Goal: Task Accomplishment & Management: Manage account settings

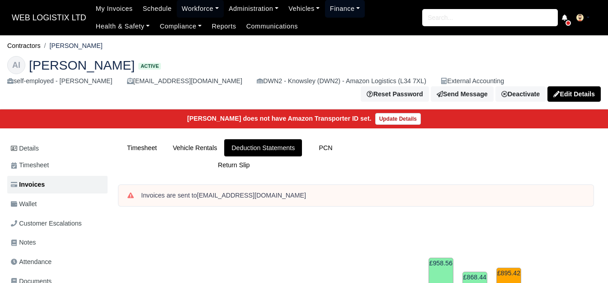
click at [337, 9] on link "Finance" at bounding box center [345, 9] width 40 height 18
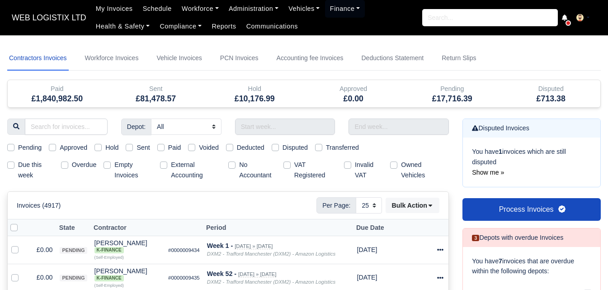
select select "25"
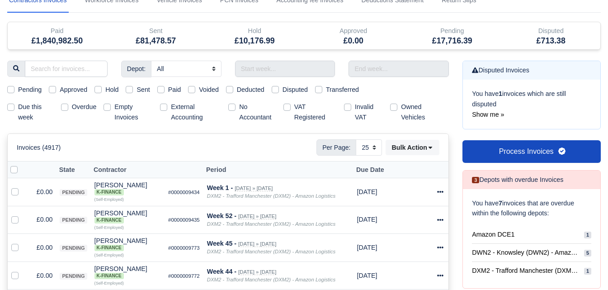
scroll to position [75, 0]
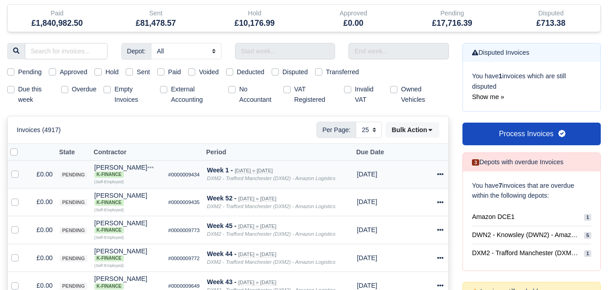
click at [444, 172] on div at bounding box center [441, 174] width 8 height 10
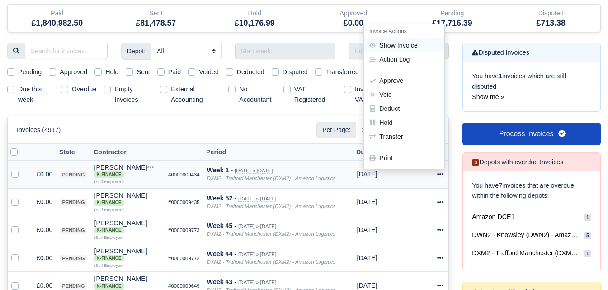
click at [391, 48] on link "Show Invoice" at bounding box center [404, 45] width 80 height 14
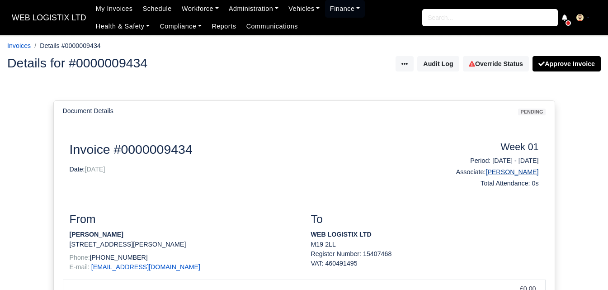
click at [520, 175] on link "[PERSON_NAME]" at bounding box center [511, 171] width 53 height 7
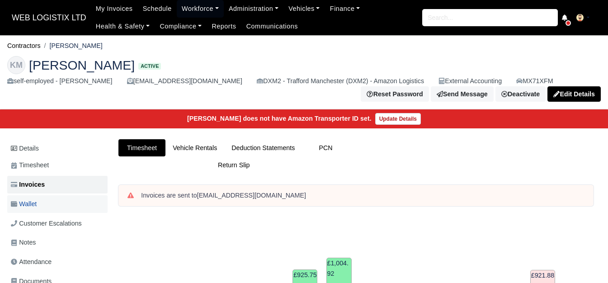
click at [39, 207] on link "Wallet" at bounding box center [57, 204] width 100 height 18
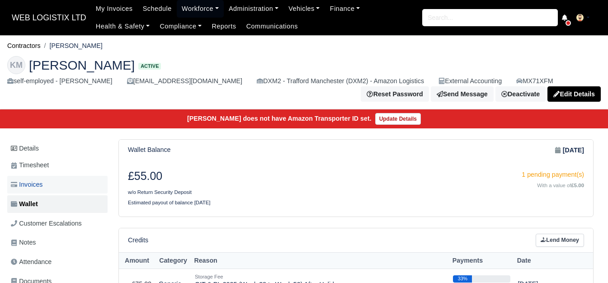
click at [46, 182] on link "Invoices" at bounding box center [57, 185] width 100 height 18
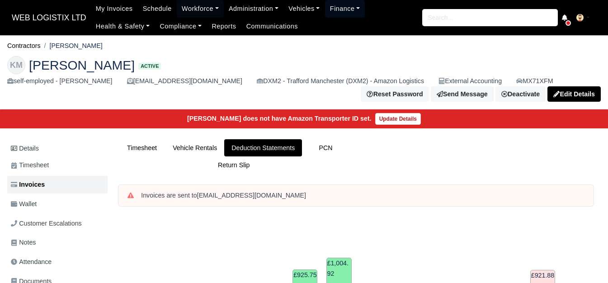
click at [325, 10] on link "Finance" at bounding box center [345, 9] width 40 height 18
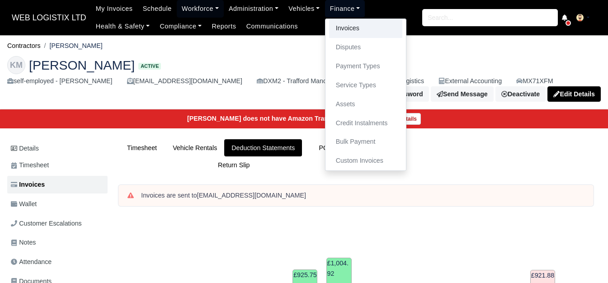
click at [339, 34] on link "Invoices" at bounding box center [365, 28] width 73 height 19
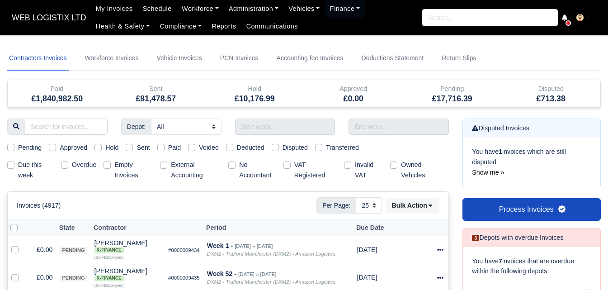
select select "25"
click at [254, 128] on input "text" at bounding box center [285, 126] width 100 height 16
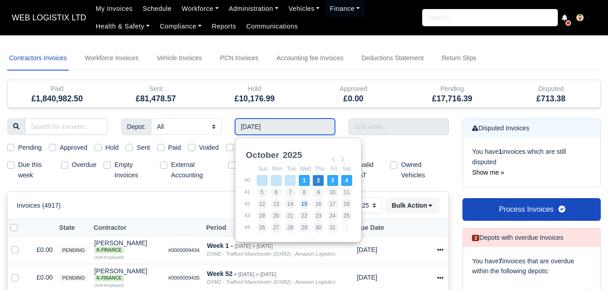
type input "28/09/2025 - 04/10/2025"
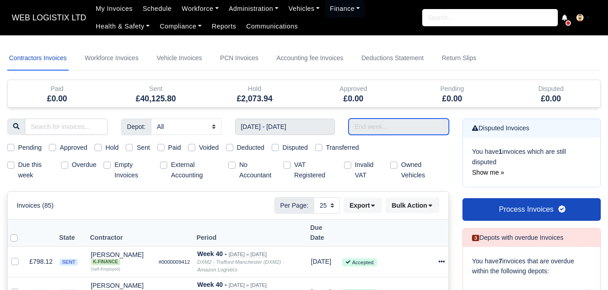
click at [395, 125] on input "text" at bounding box center [398, 126] width 100 height 16
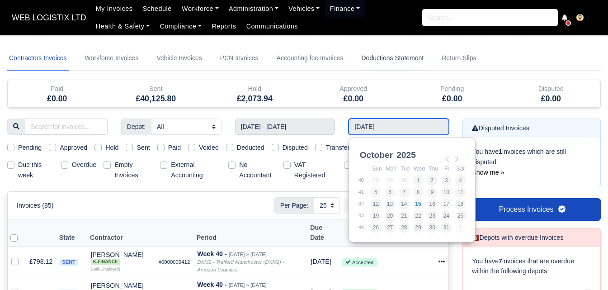
type input "28/09/2025 - 04/10/2025"
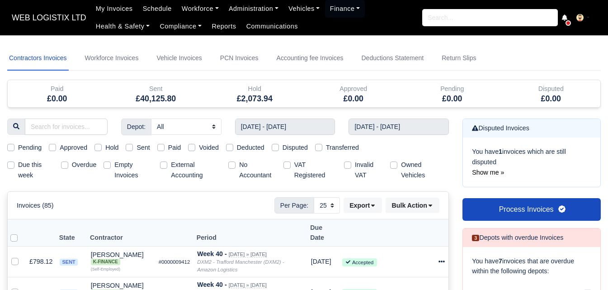
click at [136, 145] on label "Sent" at bounding box center [142, 147] width 13 height 10
click at [133, 145] on input "Sent" at bounding box center [129, 145] width 7 height 7
checkbox input "true"
drag, startPoint x: 332, startPoint y: 207, endPoint x: 333, endPoint y: 213, distance: 5.7
click at [332, 207] on select "10 25 50" at bounding box center [326, 205] width 26 height 16
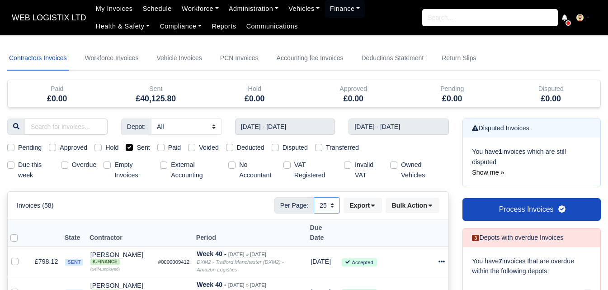
select select "50"
click at [313, 197] on select "10 25 50" at bounding box center [326, 205] width 26 height 16
click at [186, 7] on link "Workforce" at bounding box center [200, 9] width 47 height 18
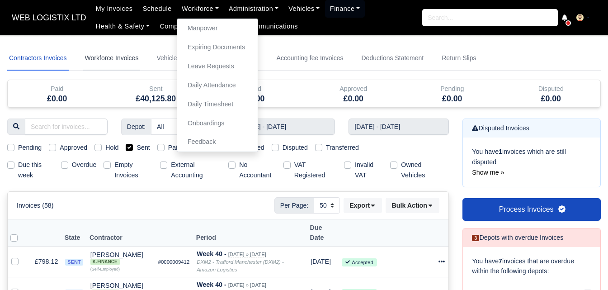
click at [115, 59] on link "Workforce Invoices" at bounding box center [111, 58] width 57 height 24
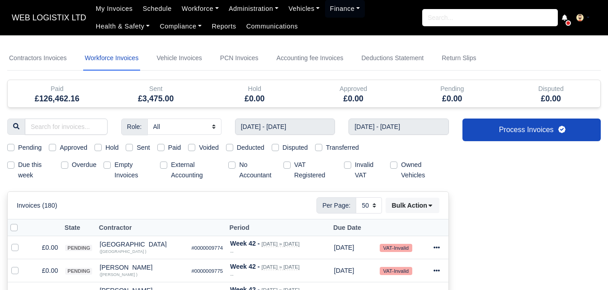
select select
click at [283, 133] on input "text" at bounding box center [285, 126] width 100 height 16
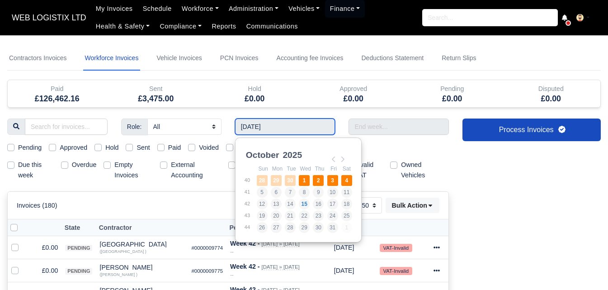
type input "28/09/2025 - 04/10/2025"
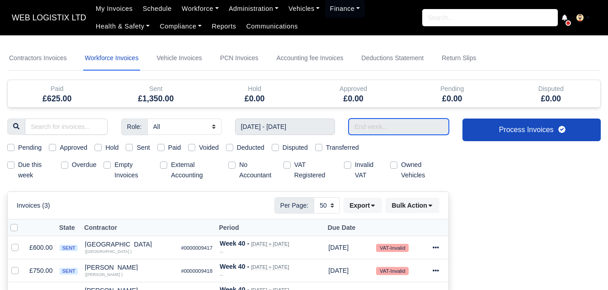
click at [388, 125] on input "text" at bounding box center [398, 126] width 100 height 16
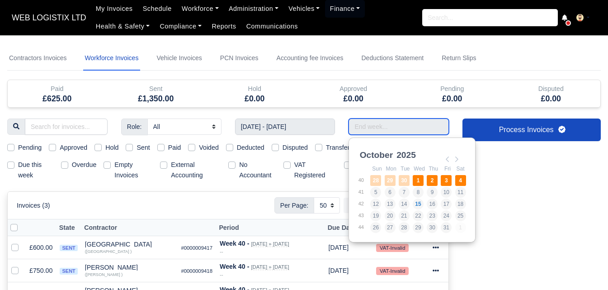
click at [424, 176] on td "1" at bounding box center [419, 180] width 14 height 12
type input "28/09/2025 - 04/10/2025"
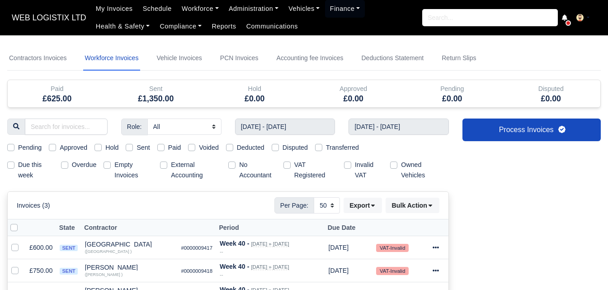
click at [144, 150] on label "Sent" at bounding box center [142, 147] width 13 height 10
click at [133, 150] on input "Sent" at bounding box center [129, 145] width 7 height 7
checkbox input "true"
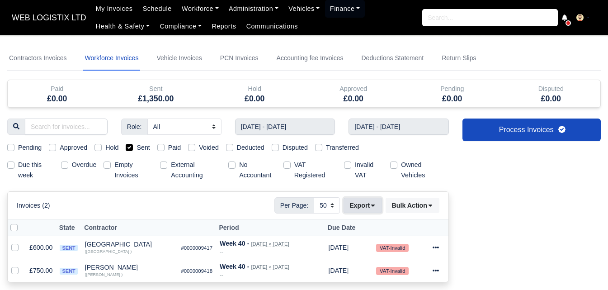
click at [364, 209] on button "Export" at bounding box center [362, 204] width 38 height 15
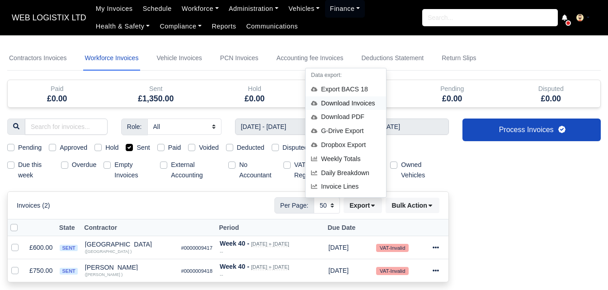
click at [343, 102] on div "Download Invoices" at bounding box center [345, 103] width 80 height 14
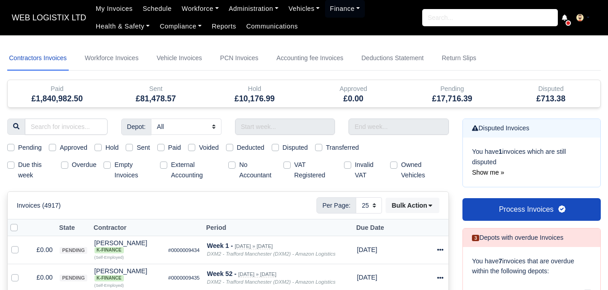
select select "25"
drag, startPoint x: 285, startPoint y: 122, endPoint x: 289, endPoint y: 126, distance: 6.1
click at [285, 122] on input "text" at bounding box center [285, 126] width 100 height 16
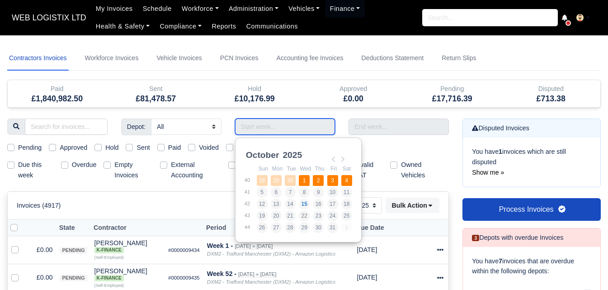
click at [298, 178] on td "1" at bounding box center [305, 180] width 14 height 12
type input "28/09/2025 - 04/10/2025"
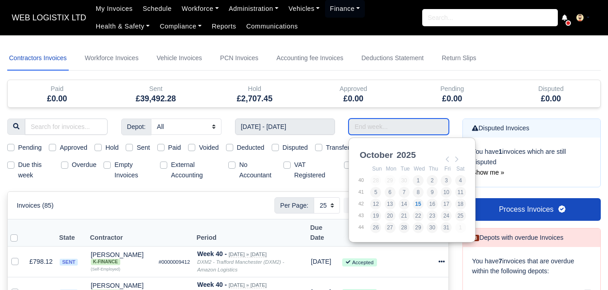
click at [411, 124] on input "Use the arrow keys to pick a date" at bounding box center [398, 126] width 100 height 16
type input "28/09/2025 - 04/10/2025"
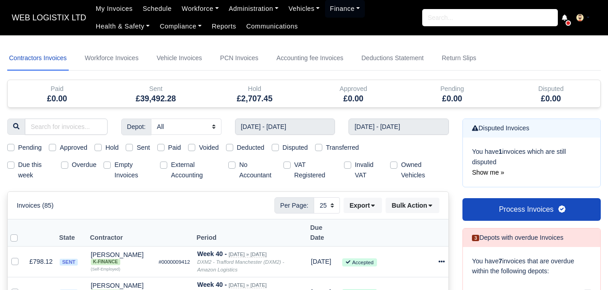
click at [139, 144] on label "Sent" at bounding box center [142, 147] width 13 height 10
click at [133, 144] on input "Sent" at bounding box center [129, 145] width 7 height 7
checkbox input "true"
click at [372, 205] on icon at bounding box center [373, 206] width 4 height 2
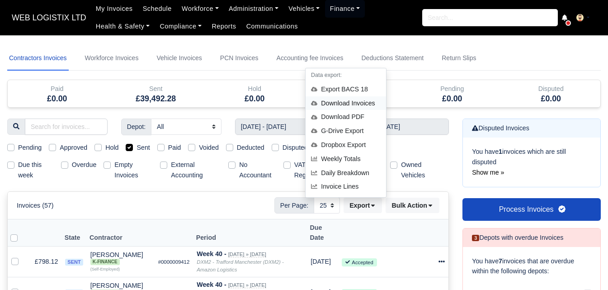
click at [367, 102] on div "Download Invoices" at bounding box center [345, 103] width 80 height 14
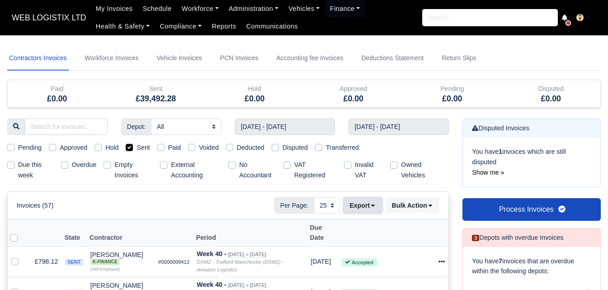
click at [366, 207] on button "Export" at bounding box center [362, 204] width 38 height 15
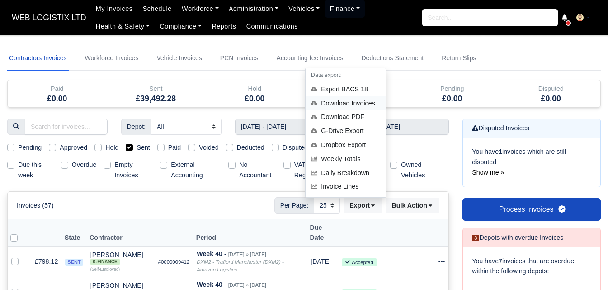
click at [364, 101] on div "Download Invoices" at bounding box center [345, 103] width 80 height 14
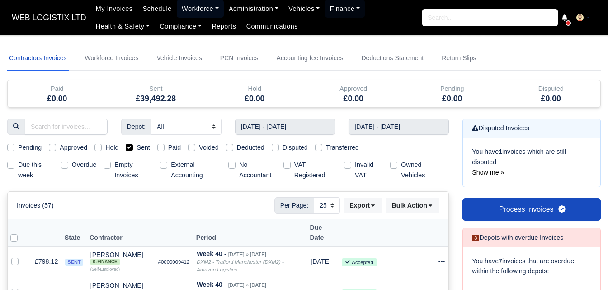
click at [195, 9] on link "Workforce" at bounding box center [200, 9] width 47 height 18
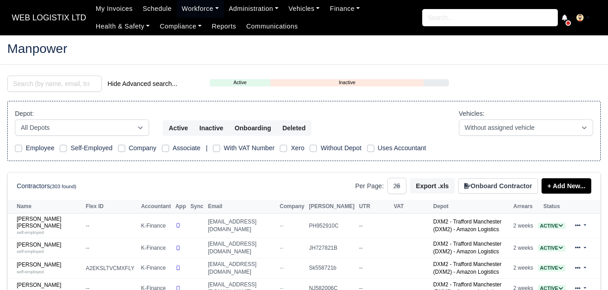
select select "25"
click at [50, 78] on input "search" at bounding box center [54, 83] width 94 height 16
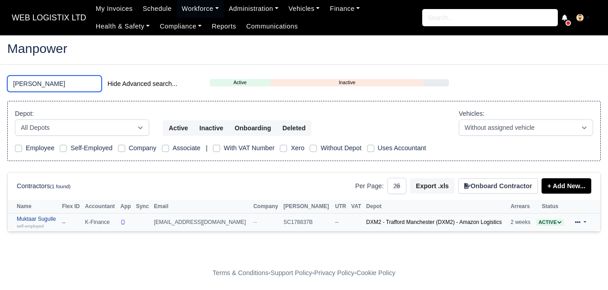
type input "MUKTA"
click at [34, 224] on small "self-employed" at bounding box center [30, 225] width 27 height 5
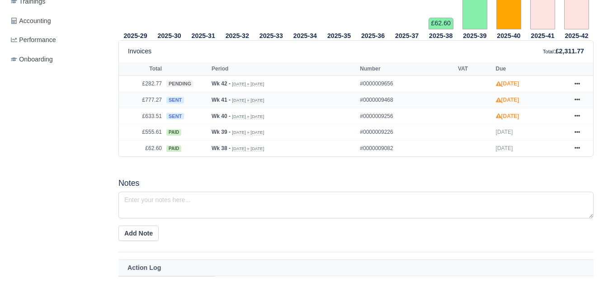
scroll to position [376, 0]
click at [577, 121] on link at bounding box center [577, 116] width 14 height 11
click at [572, 103] on link at bounding box center [577, 99] width 14 height 11
click at [575, 89] on link at bounding box center [577, 83] width 14 height 11
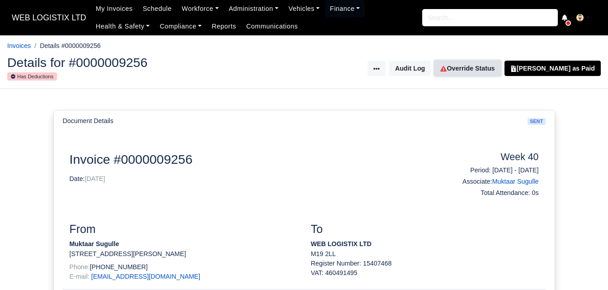
click at [481, 66] on link "Override Status" at bounding box center [467, 68] width 66 height 15
click at [485, 68] on link "Override Status" at bounding box center [467, 68] width 66 height 15
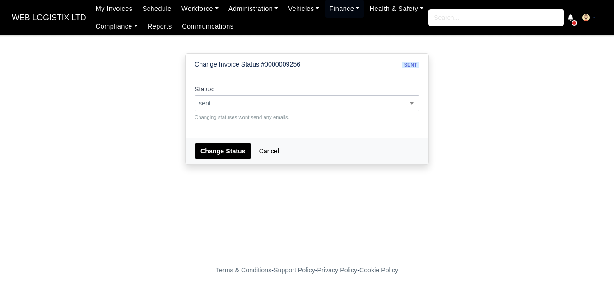
click at [345, 109] on span "sent" at bounding box center [307, 103] width 225 height 16
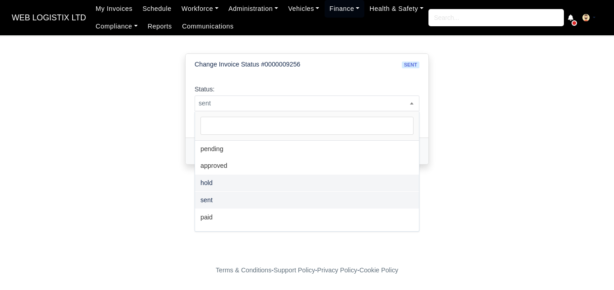
select select "hold"
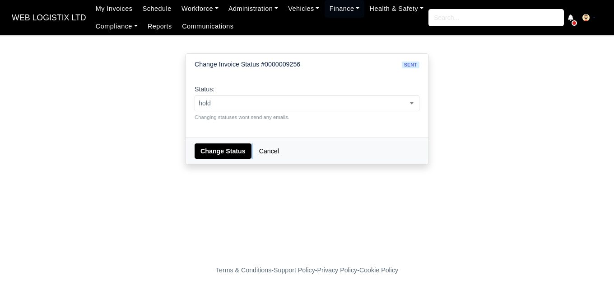
click at [216, 186] on div "Change Invoice Status #0000009256 sent Status: pending approved hold sent paid …" at bounding box center [306, 116] width 257 height 140
click at [226, 156] on button "Change Status" at bounding box center [223, 150] width 57 height 15
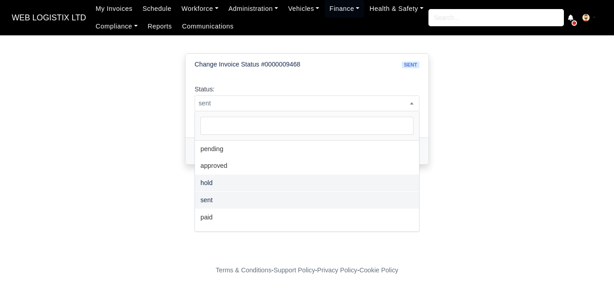
select select "hold"
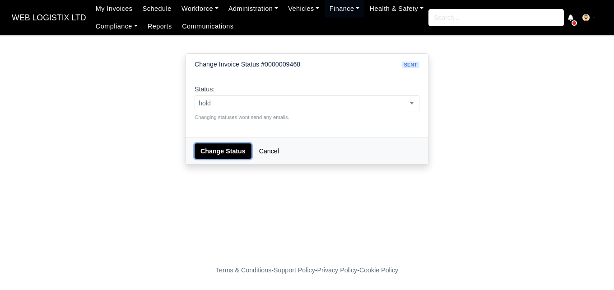
drag, startPoint x: 215, startPoint y: 155, endPoint x: 400, endPoint y: 53, distance: 210.9
click at [216, 155] on button "Change Status" at bounding box center [223, 150] width 57 height 15
select select "hold"
click at [229, 145] on button "Change Status" at bounding box center [223, 150] width 57 height 15
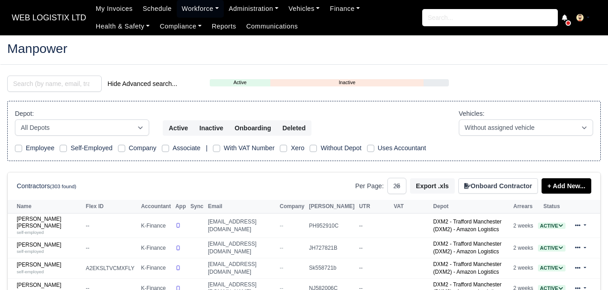
select select "25"
click at [58, 87] on input "search" at bounding box center [54, 83] width 94 height 16
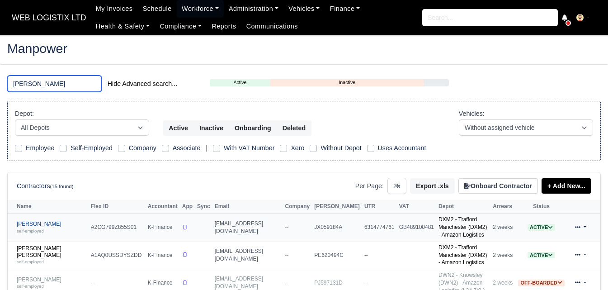
type input "HAMM"
click at [38, 228] on small "self-employed" at bounding box center [30, 230] width 27 height 5
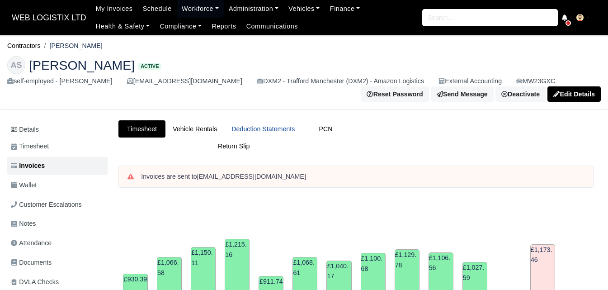
click at [265, 132] on link "Deduction Statements" at bounding box center [263, 129] width 78 height 18
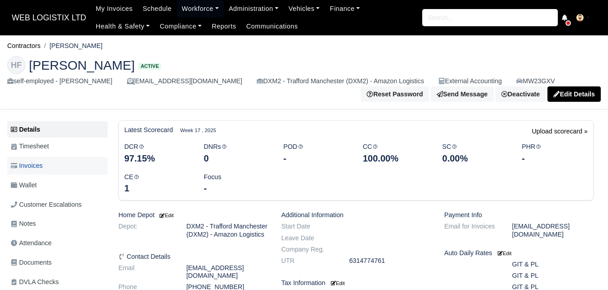
click at [42, 169] on span "Invoices" at bounding box center [27, 165] width 32 height 10
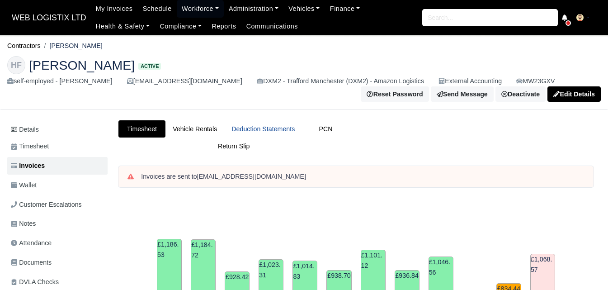
click at [242, 133] on link "Deduction Statements" at bounding box center [263, 129] width 78 height 18
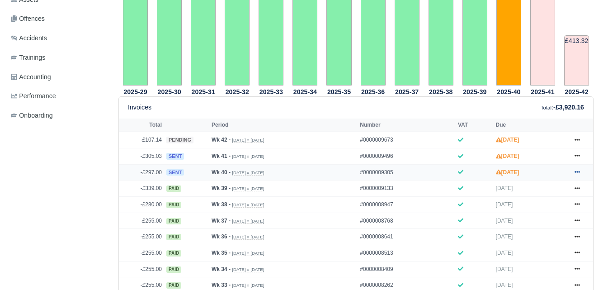
scroll to position [301, 0]
click at [574, 173] on icon at bounding box center [576, 172] width 5 height 2
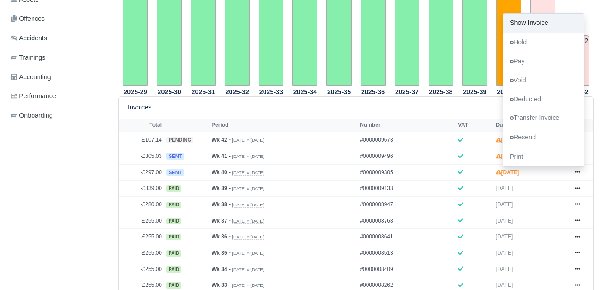
scroll to position [0, 0]
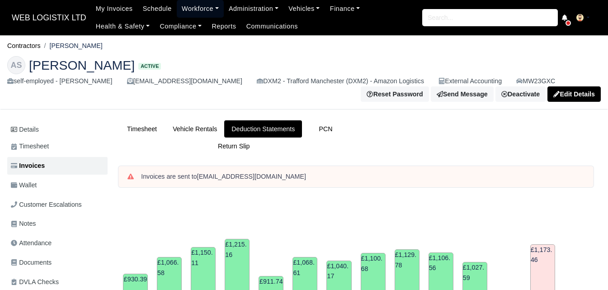
click at [190, 7] on link "Workforce" at bounding box center [200, 9] width 47 height 18
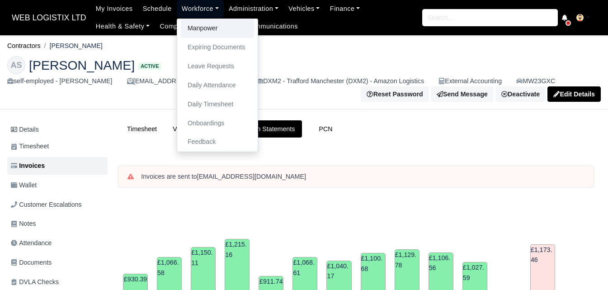
click at [198, 23] on link "Manpower" at bounding box center [217, 28] width 73 height 19
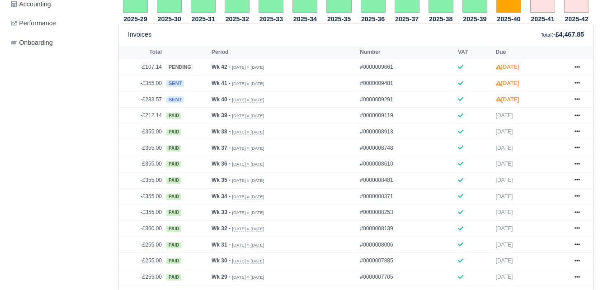
scroll to position [376, 0]
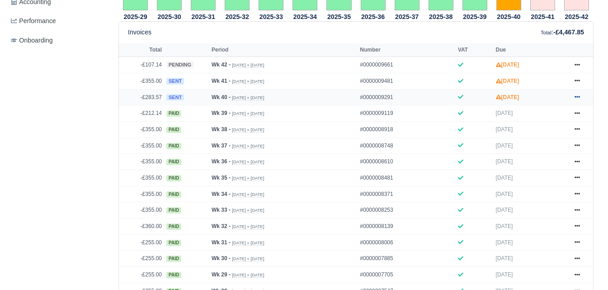
click at [575, 94] on link at bounding box center [577, 97] width 14 height 11
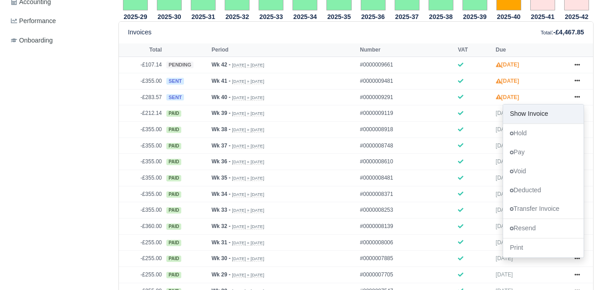
scroll to position [0, 0]
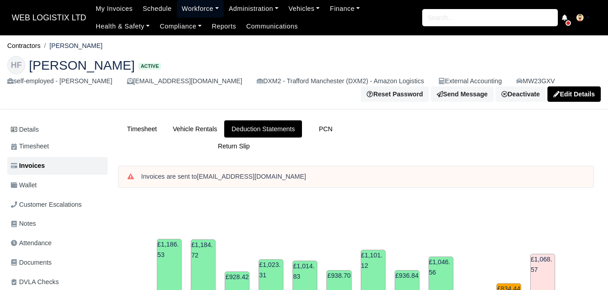
click at [189, 8] on link "Workforce" at bounding box center [200, 9] width 47 height 18
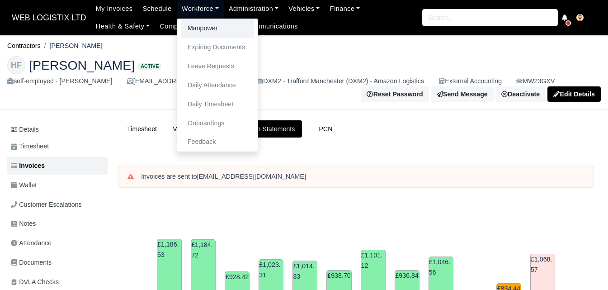
click at [193, 27] on link "Manpower" at bounding box center [217, 28] width 73 height 19
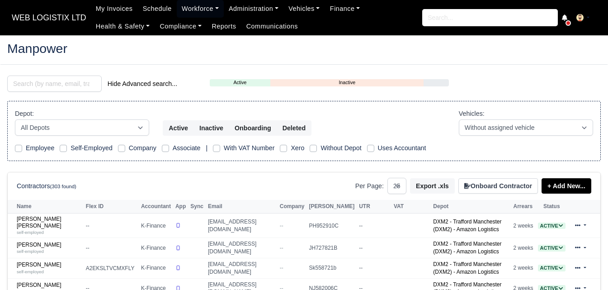
select select "25"
click at [71, 88] on input "search" at bounding box center [54, 83] width 94 height 16
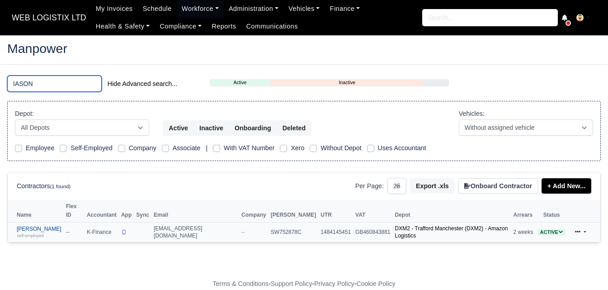
type input "IASON"
click at [49, 232] on div "self-employed" at bounding box center [39, 235] width 45 height 6
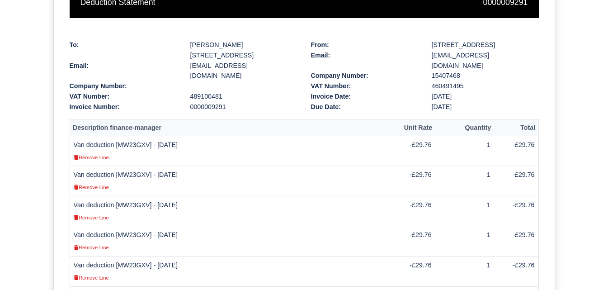
scroll to position [163, 0]
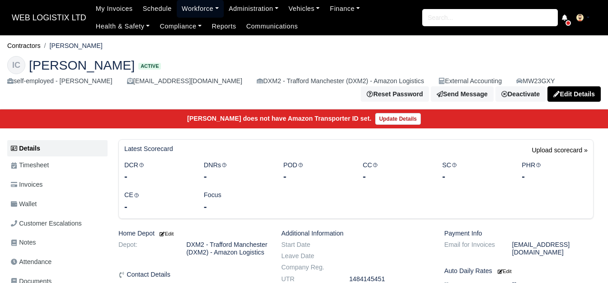
click at [205, 6] on link "Workforce" at bounding box center [200, 9] width 47 height 18
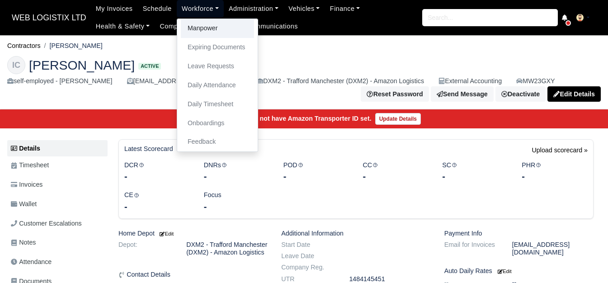
click at [209, 23] on link "Manpower" at bounding box center [217, 28] width 73 height 19
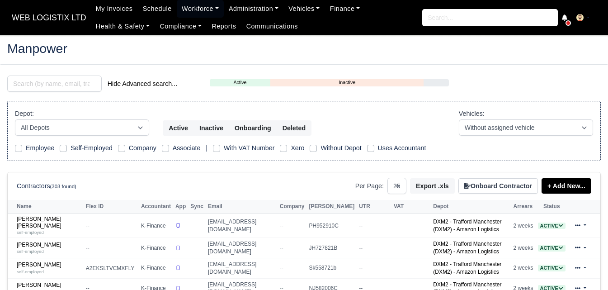
select select "25"
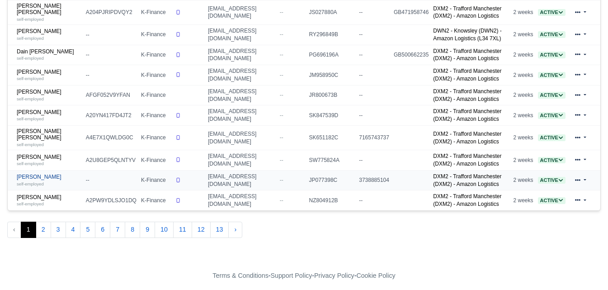
scroll to position [521, 0]
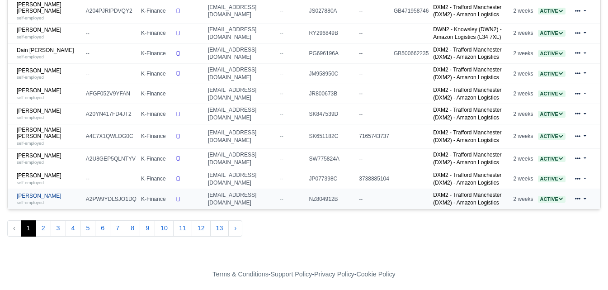
click at [39, 199] on div "self-employed" at bounding box center [49, 202] width 65 height 6
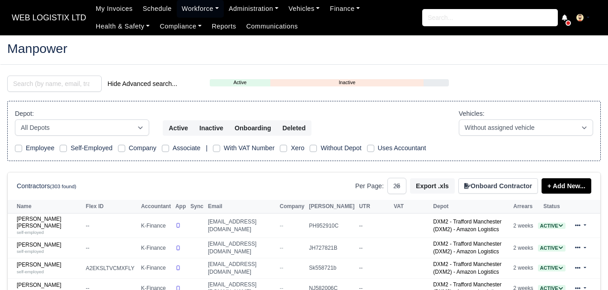
select select "25"
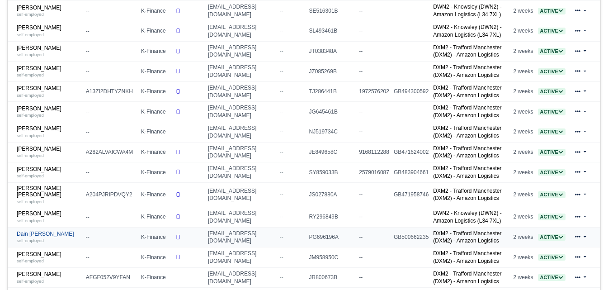
click at [38, 230] on link "Dain Keith Wareing self-employed" at bounding box center [49, 236] width 65 height 13
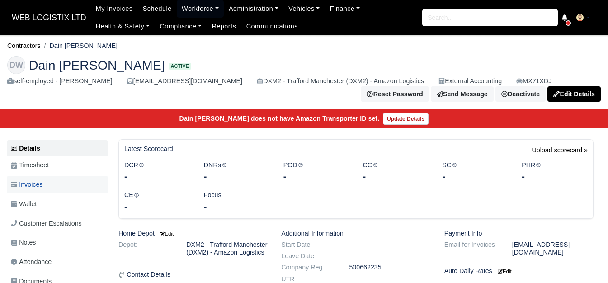
click at [36, 183] on span "Invoices" at bounding box center [27, 184] width 32 height 10
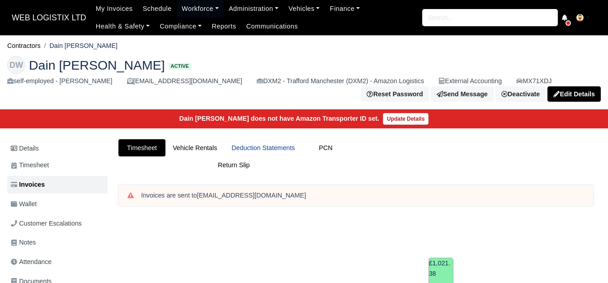
click at [254, 146] on link "Deduction Statements" at bounding box center [263, 148] width 78 height 18
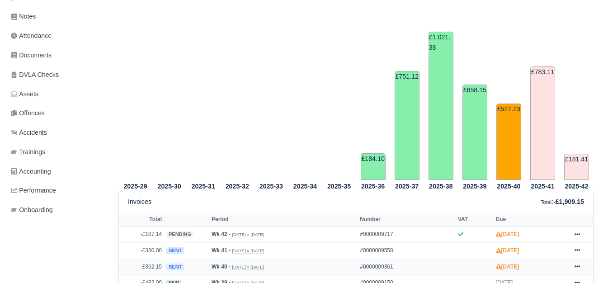
scroll to position [301, 0]
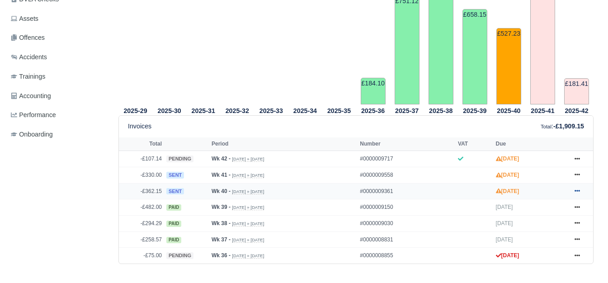
click at [580, 194] on link at bounding box center [577, 191] width 14 height 11
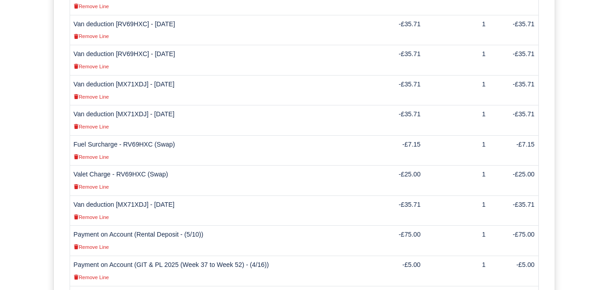
scroll to position [348, 0]
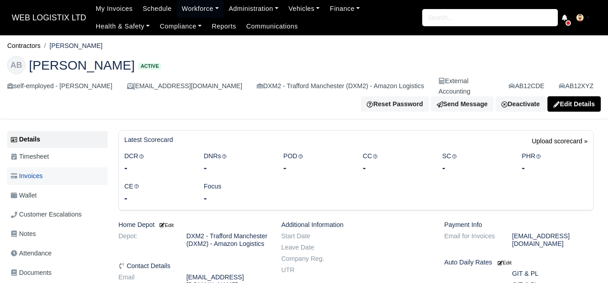
click at [20, 171] on span "Invoices" at bounding box center [27, 176] width 32 height 10
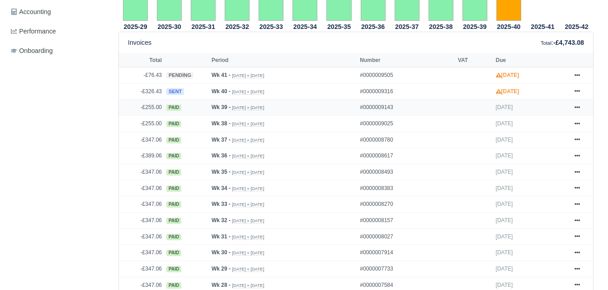
scroll to position [376, 0]
click at [578, 90] on icon at bounding box center [576, 91] width 5 height 2
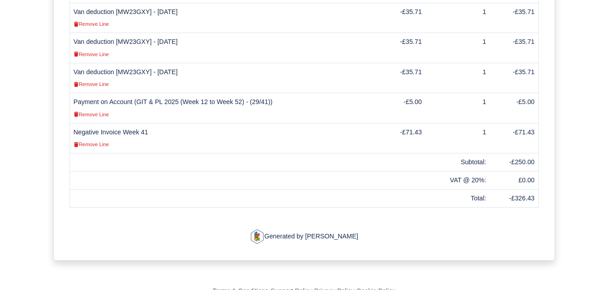
scroll to position [374, 0]
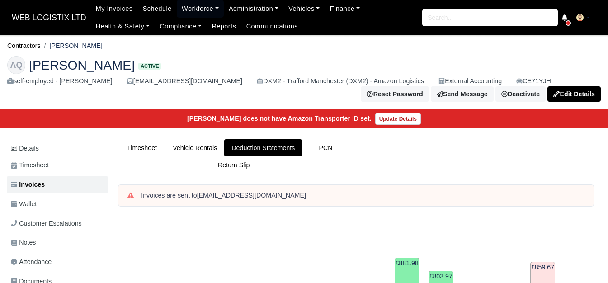
scroll to position [301, 0]
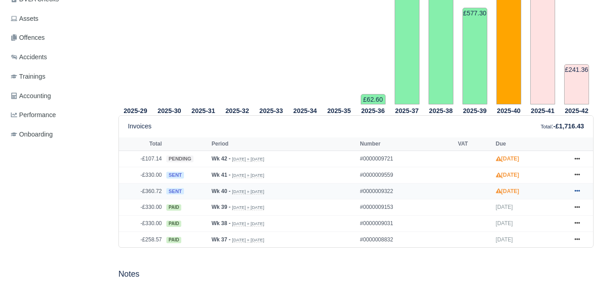
click at [577, 192] on icon at bounding box center [576, 191] width 5 height 2
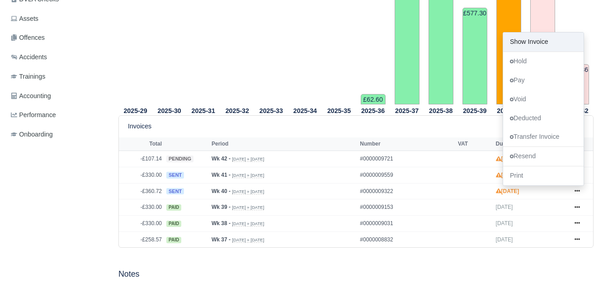
scroll to position [0, 0]
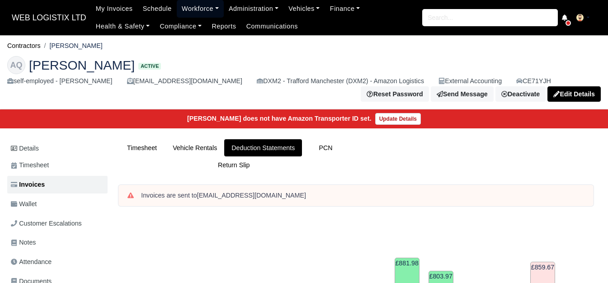
click at [199, 4] on link "Workforce" at bounding box center [200, 9] width 47 height 18
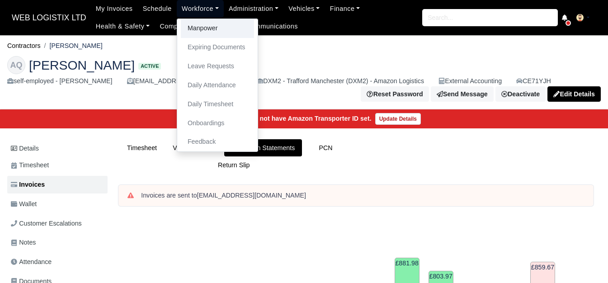
click at [198, 26] on link "Manpower" at bounding box center [217, 28] width 73 height 19
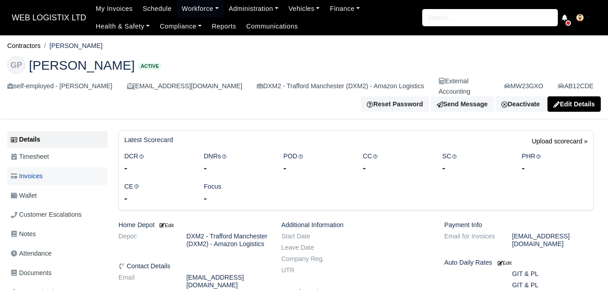
click at [25, 171] on span "Invoices" at bounding box center [27, 176] width 32 height 10
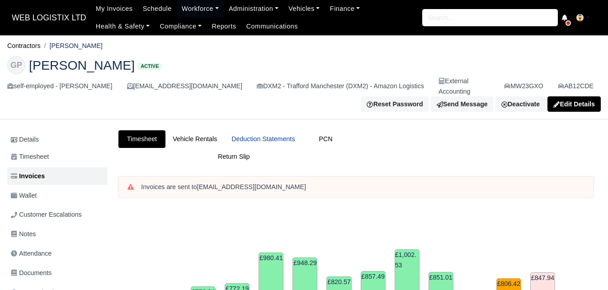
click at [258, 136] on link "Deduction Statements" at bounding box center [263, 139] width 78 height 18
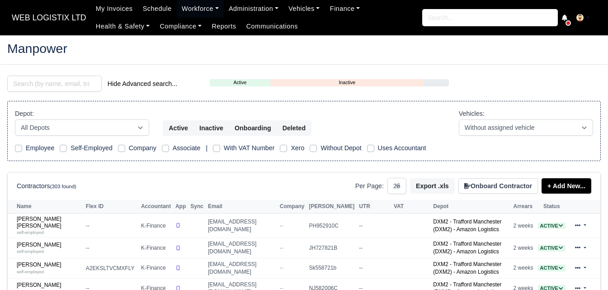
select select "25"
click at [44, 82] on input "search" at bounding box center [54, 83] width 94 height 16
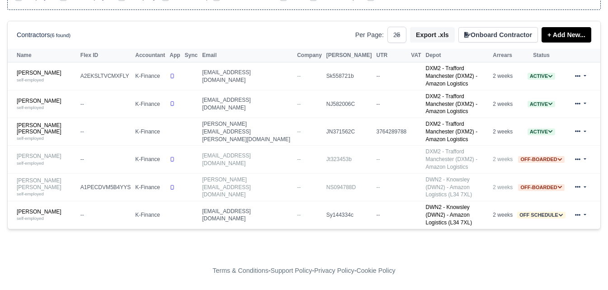
scroll to position [119, 0]
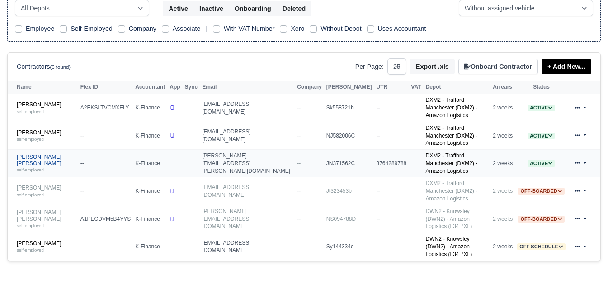
type input "IAN"
click at [33, 166] on div "self-employed" at bounding box center [46, 169] width 59 height 6
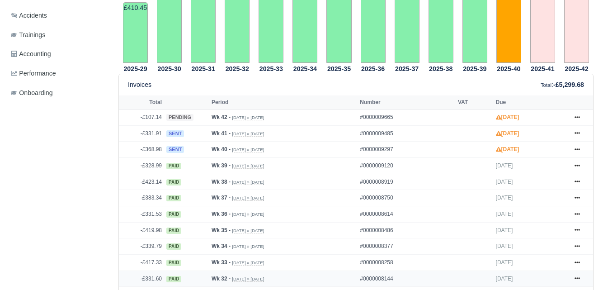
scroll to position [376, 0]
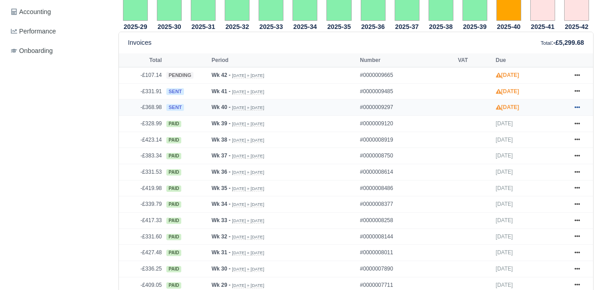
click at [571, 102] on link at bounding box center [577, 107] width 14 height 11
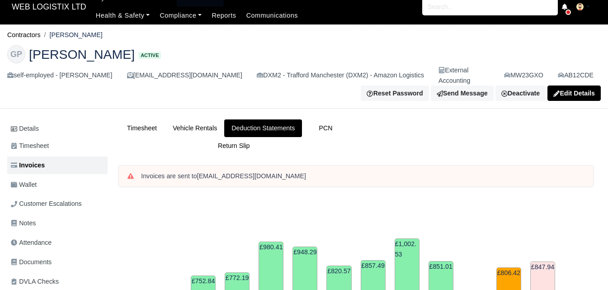
scroll to position [0, 0]
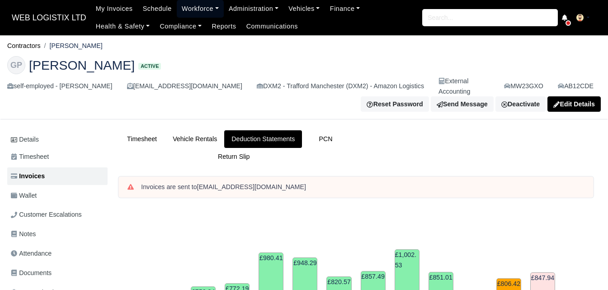
click at [182, 6] on link "Workforce" at bounding box center [200, 9] width 47 height 18
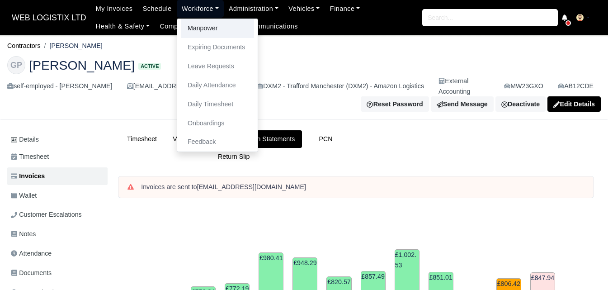
click at [186, 28] on link "Manpower" at bounding box center [217, 28] width 73 height 19
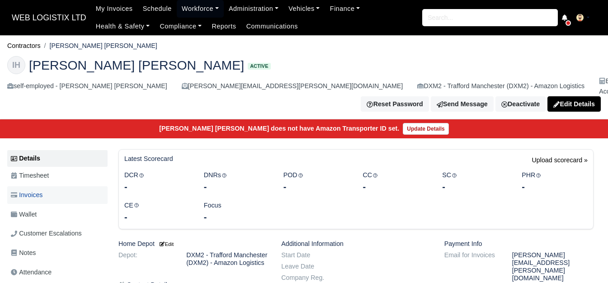
click at [51, 189] on link "Invoices" at bounding box center [57, 195] width 100 height 18
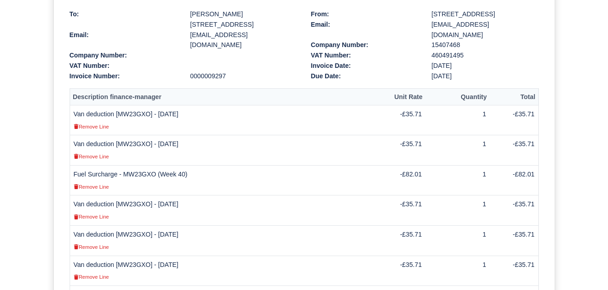
scroll to position [75, 0]
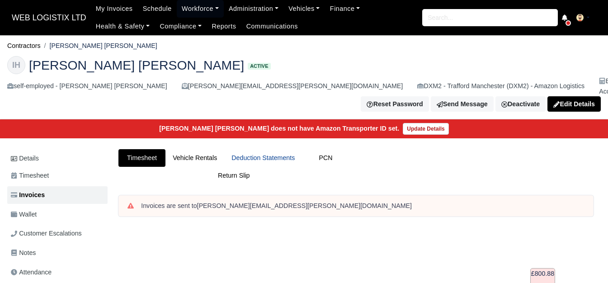
click at [264, 155] on link "Deduction Statements" at bounding box center [263, 158] width 78 height 18
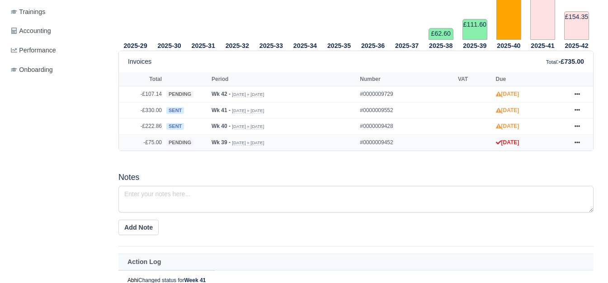
scroll to position [376, 0]
click at [576, 123] on icon at bounding box center [576, 125] width 5 height 5
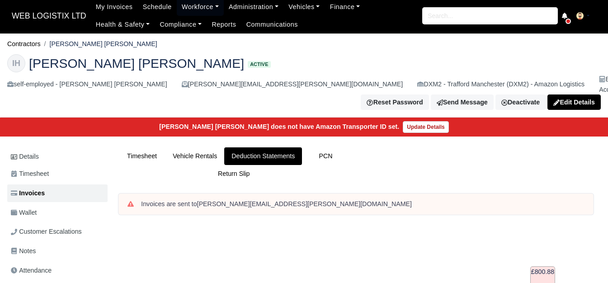
scroll to position [0, 0]
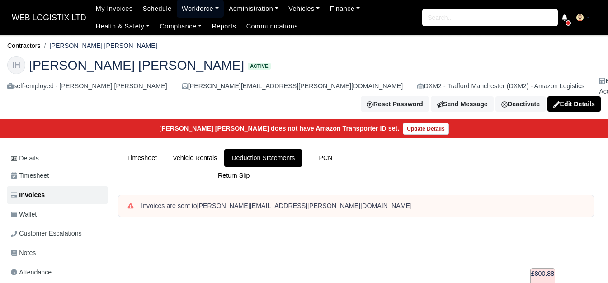
drag, startPoint x: 197, startPoint y: 8, endPoint x: 197, endPoint y: 22, distance: 13.6
click at [197, 8] on link "Workforce" at bounding box center [200, 9] width 47 height 18
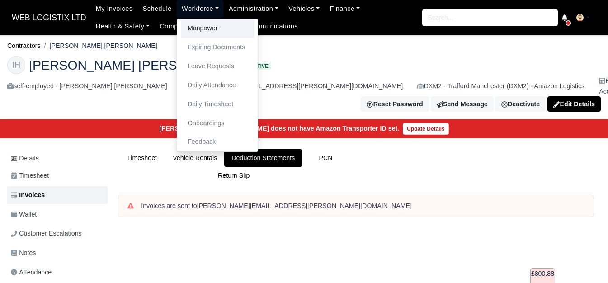
click at [197, 24] on link "Manpower" at bounding box center [217, 28] width 73 height 19
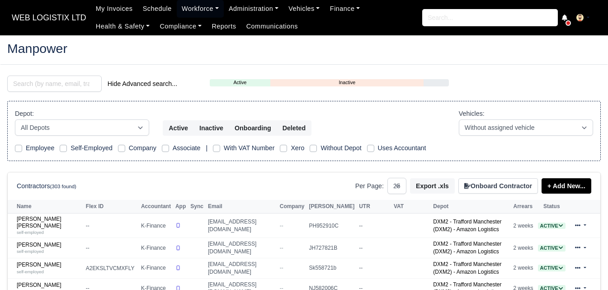
select select "25"
click at [47, 76] on input "search" at bounding box center [54, 83] width 94 height 16
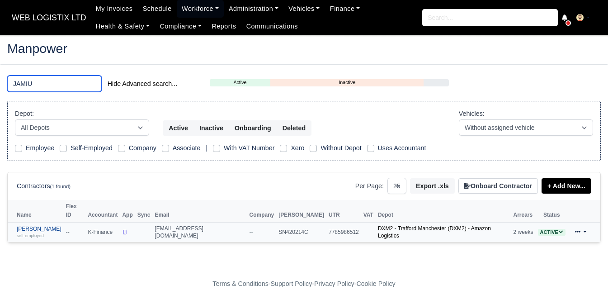
type input "JAMIU"
click at [33, 233] on small "self-employed" at bounding box center [30, 235] width 27 height 5
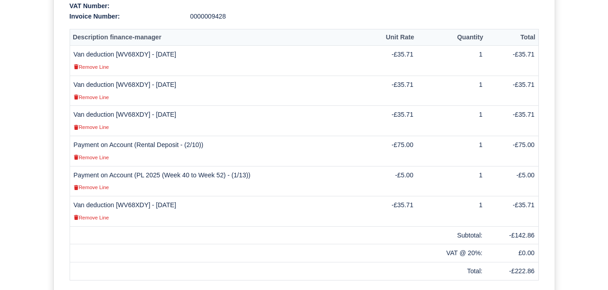
scroll to position [348, 0]
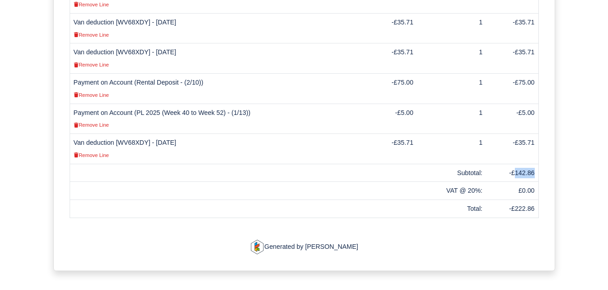
drag, startPoint x: 515, startPoint y: 144, endPoint x: 535, endPoint y: 143, distance: 19.4
click at [535, 164] on td "-£142.86" at bounding box center [512, 173] width 52 height 18
copy td "142.86"
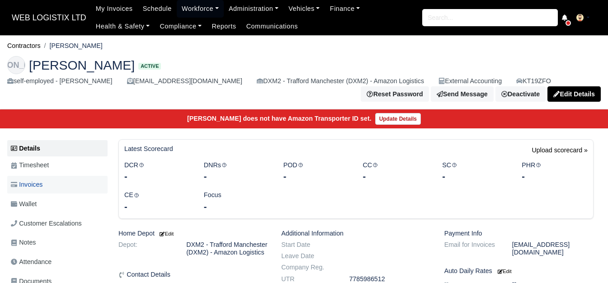
click at [64, 193] on link "Invoices" at bounding box center [57, 185] width 100 height 18
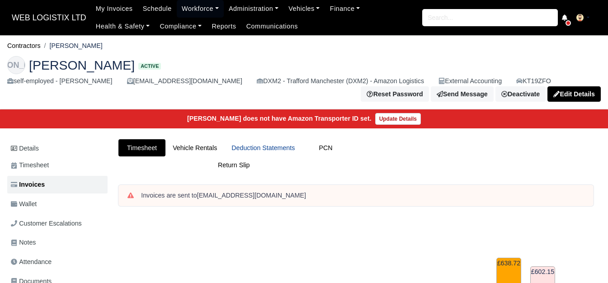
click at [239, 150] on link "Deduction Statements" at bounding box center [263, 148] width 78 height 18
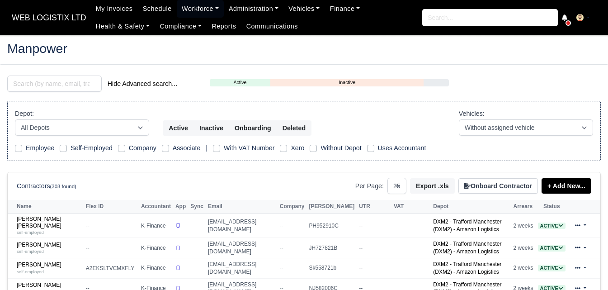
select select "25"
click at [81, 85] on input "search" at bounding box center [54, 83] width 94 height 16
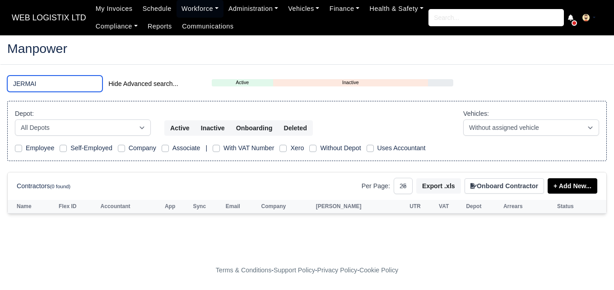
type input "JERMAI"
click at [44, 242] on main "Manpower JERMAI Hide Advanced search... Active Inactive Onboarding Depot: All D…" at bounding box center [307, 148] width 614 height 204
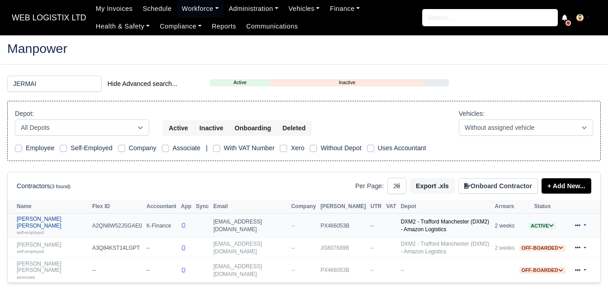
click at [47, 220] on link "Jermaine Orlando Bryan self-employed" at bounding box center [52, 224] width 71 height 19
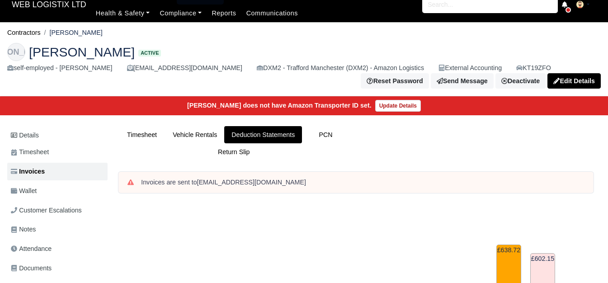
scroll to position [301, 0]
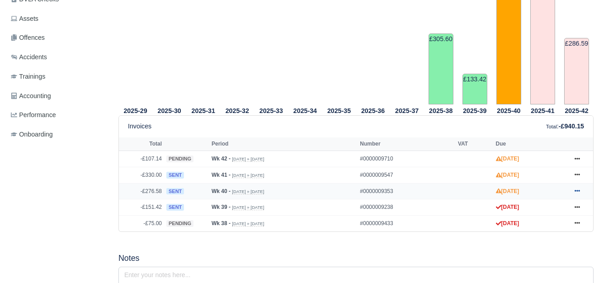
click at [577, 193] on icon at bounding box center [576, 190] width 5 height 5
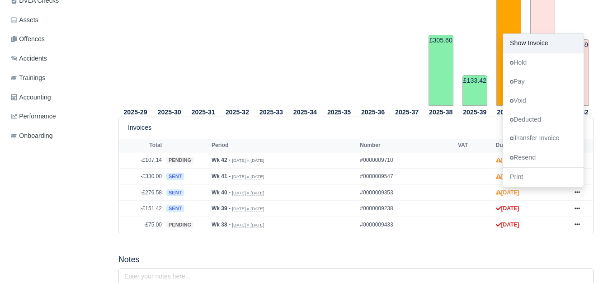
scroll to position [0, 0]
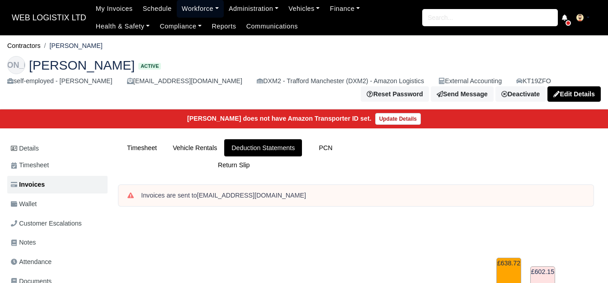
click at [192, 13] on link "Workforce" at bounding box center [200, 9] width 47 height 18
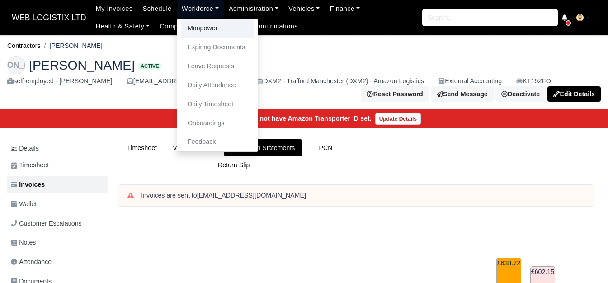
click at [192, 22] on link "Manpower" at bounding box center [217, 28] width 73 height 19
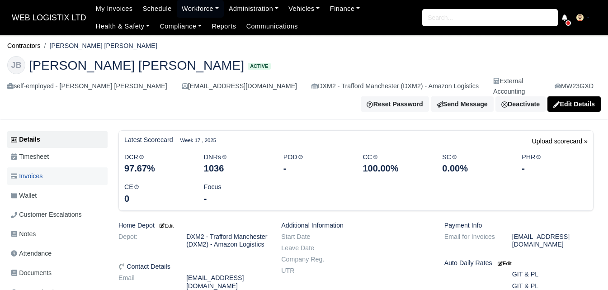
click at [46, 167] on link "Invoices" at bounding box center [57, 176] width 100 height 18
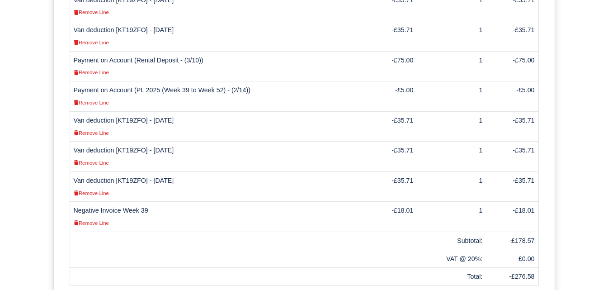
scroll to position [330, 0]
drag, startPoint x: 514, startPoint y: 232, endPoint x: 536, endPoint y: 231, distance: 21.7
click at [536, 231] on td "-£178.57" at bounding box center [512, 240] width 52 height 18
copy td "178.57"
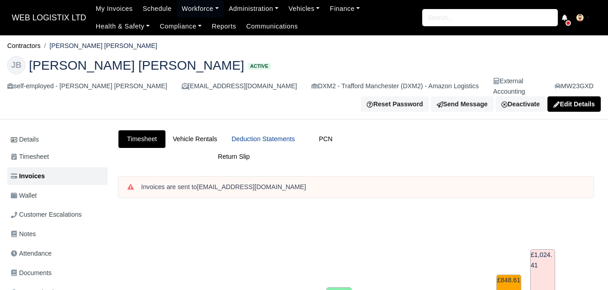
click at [271, 130] on link "Deduction Statements" at bounding box center [263, 139] width 78 height 18
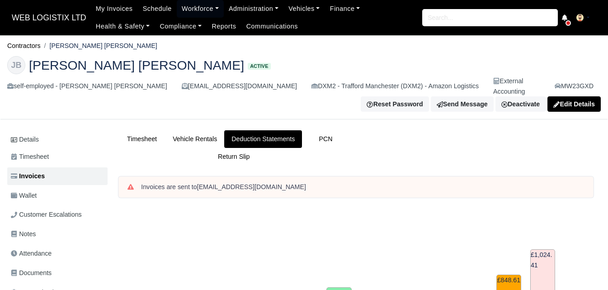
scroll to position [301, 0]
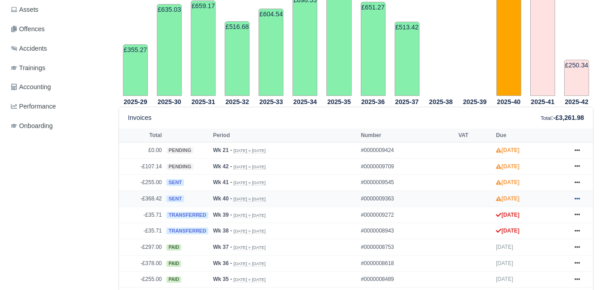
click at [575, 196] on icon at bounding box center [576, 198] width 5 height 5
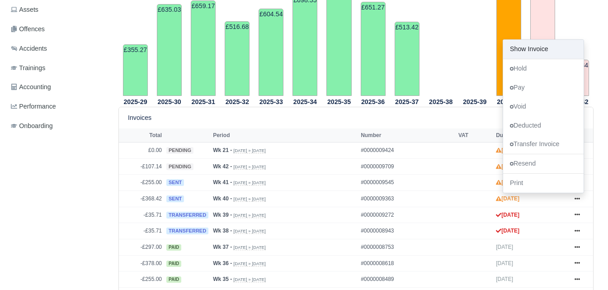
scroll to position [0, 0]
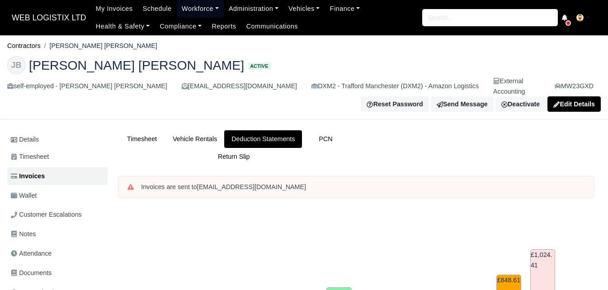
click at [186, 6] on link "Workforce" at bounding box center [200, 9] width 47 height 18
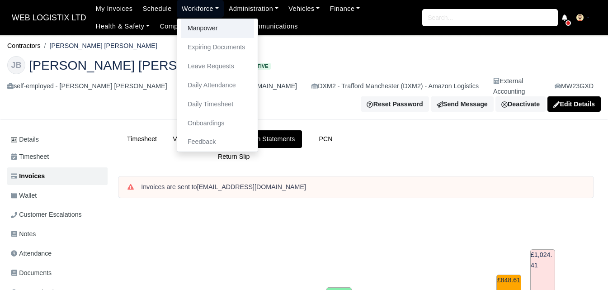
click at [186, 28] on link "Manpower" at bounding box center [217, 28] width 73 height 19
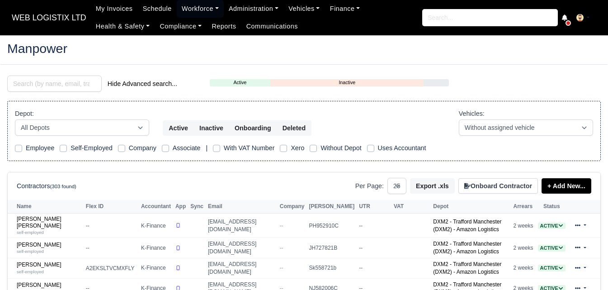
select select "25"
click at [81, 84] on input "search" at bounding box center [54, 83] width 94 height 16
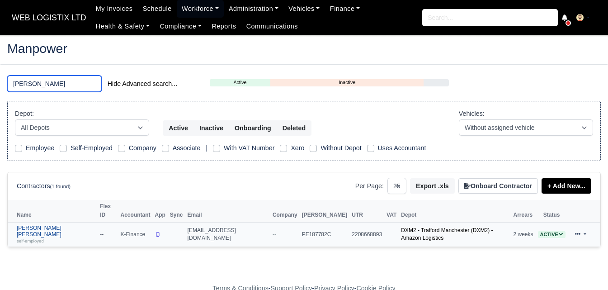
type input "PAIGE"
click at [34, 224] on link "Paige Nicole Pelham self-employed" at bounding box center [56, 233] width 79 height 19
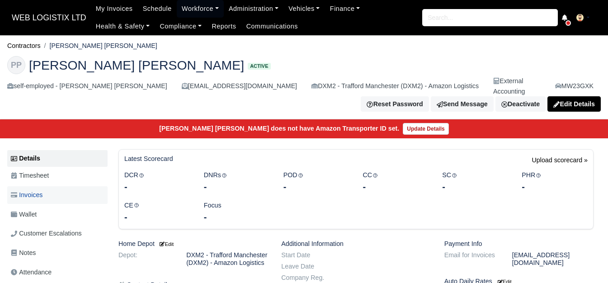
click at [50, 186] on link "Invoices" at bounding box center [57, 195] width 100 height 18
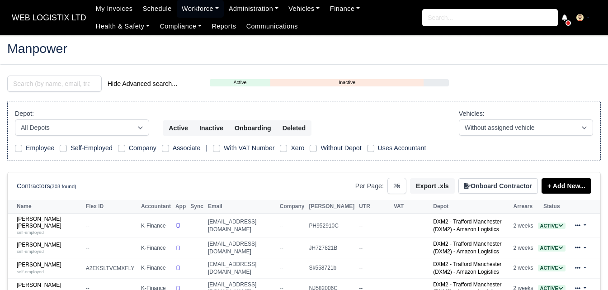
select select "25"
click at [71, 88] on input "search" at bounding box center [54, 83] width 94 height 16
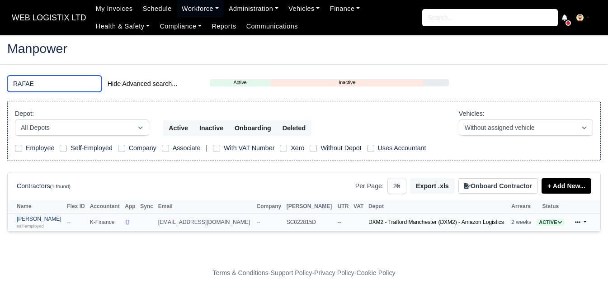
type input "RAFAE"
click at [61, 227] on div "self-employed" at bounding box center [40, 225] width 46 height 6
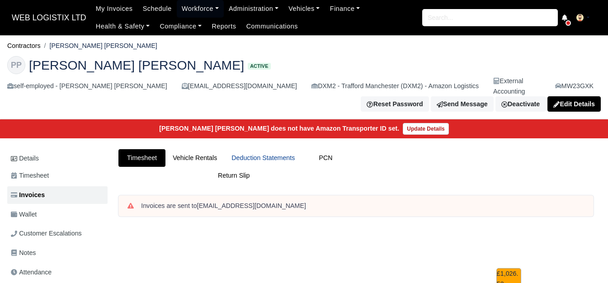
click at [269, 149] on link "Deduction Statements" at bounding box center [263, 158] width 78 height 18
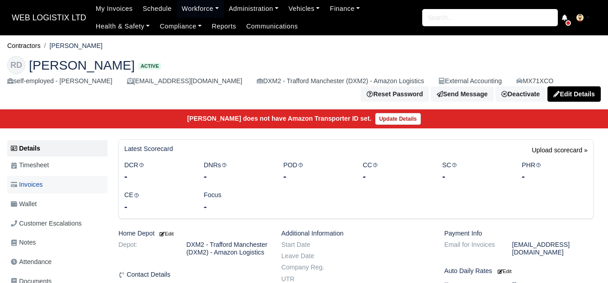
click at [33, 189] on span "Invoices" at bounding box center [27, 184] width 32 height 10
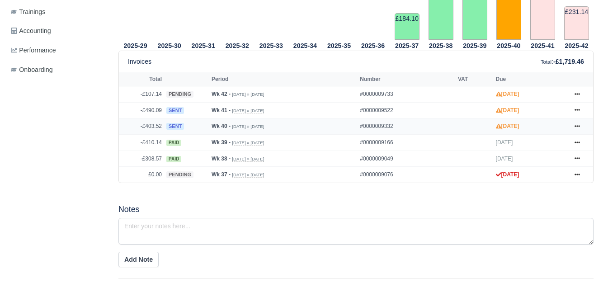
scroll to position [376, 0]
click at [573, 121] on link at bounding box center [577, 126] width 14 height 11
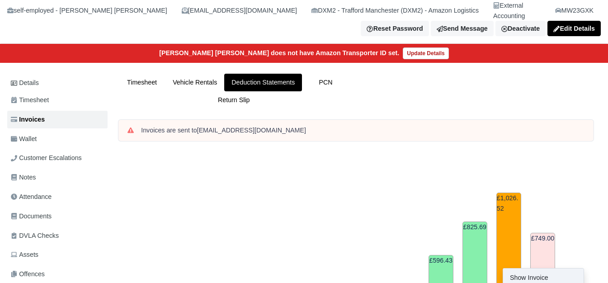
scroll to position [0, 0]
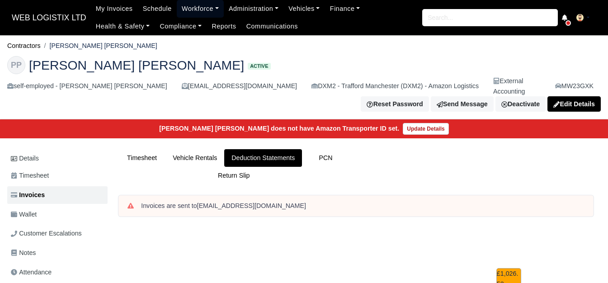
click at [177, 12] on link "Workforce" at bounding box center [200, 9] width 47 height 18
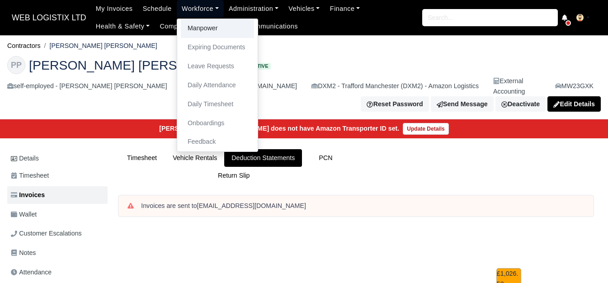
click at [181, 28] on link "Manpower" at bounding box center [217, 28] width 73 height 19
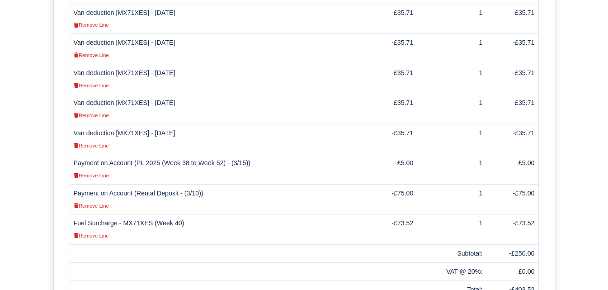
scroll to position [452, 0]
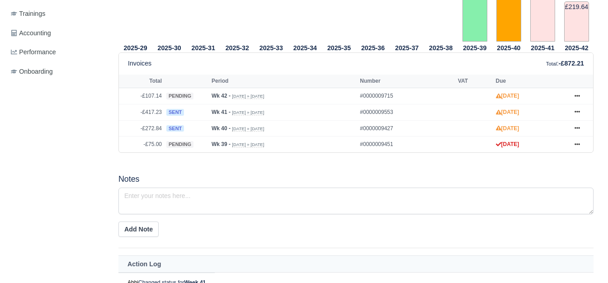
scroll to position [301, 0]
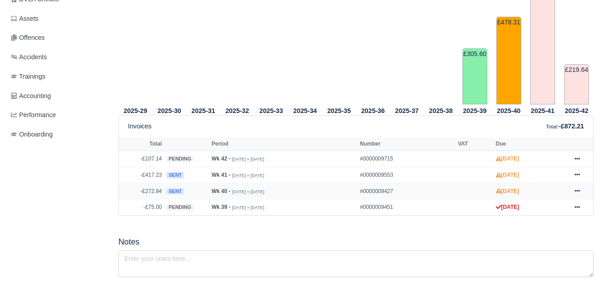
click at [574, 192] on icon at bounding box center [576, 190] width 5 height 5
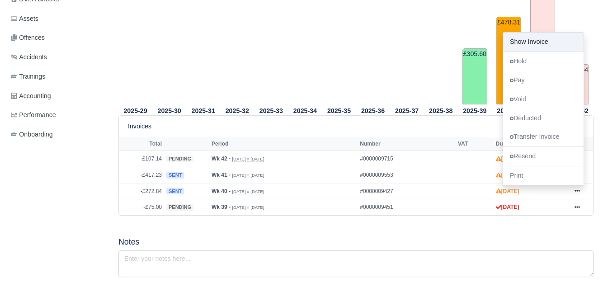
scroll to position [0, 0]
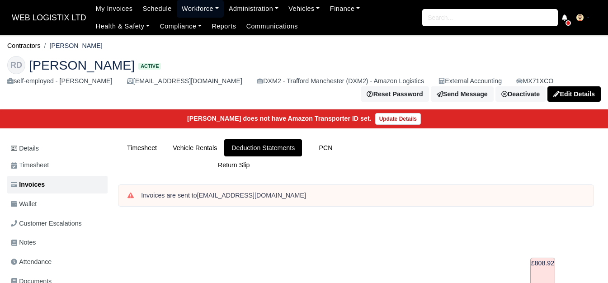
click at [186, 14] on link "Workforce" at bounding box center [200, 9] width 47 height 18
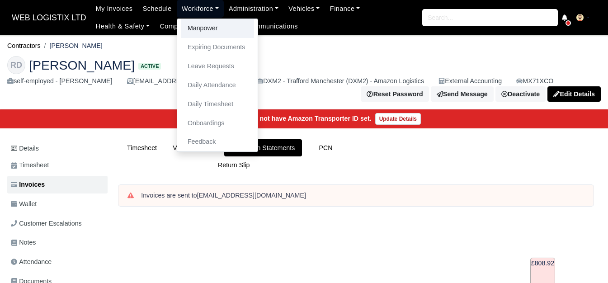
click at [182, 36] on link "Manpower" at bounding box center [217, 28] width 73 height 19
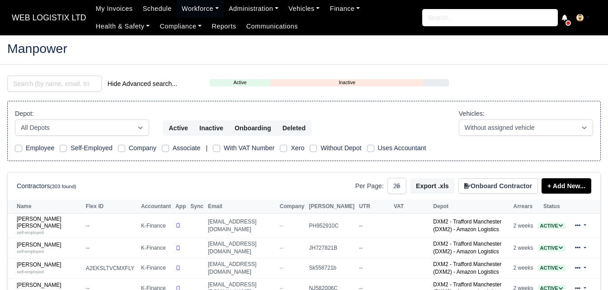
select select "25"
click at [34, 82] on input "search" at bounding box center [54, 83] width 94 height 16
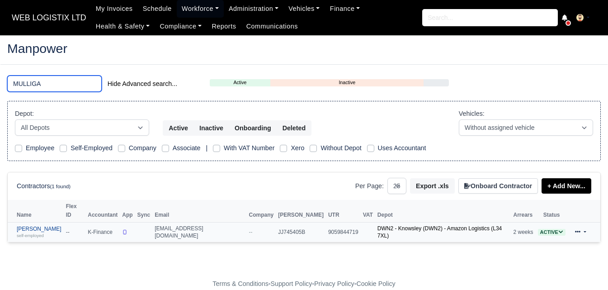
type input "MULLIGA"
click at [42, 225] on link "Sean Mulligan self-employed" at bounding box center [39, 231] width 45 height 13
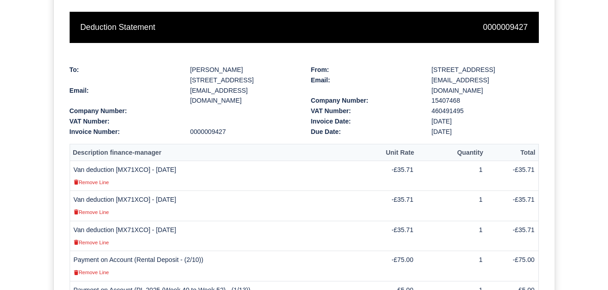
scroll to position [301, 0]
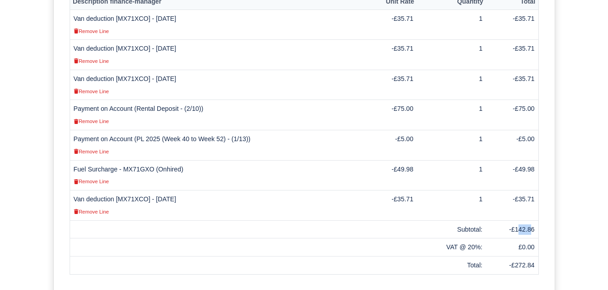
drag, startPoint x: 517, startPoint y: 232, endPoint x: 532, endPoint y: 230, distance: 14.5
click at [532, 230] on td "-£142.86" at bounding box center [512, 229] width 52 height 18
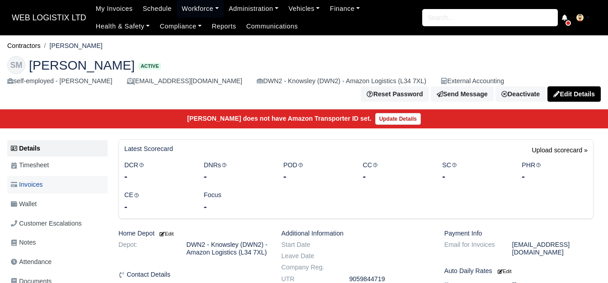
click at [40, 180] on link "Invoices" at bounding box center [57, 185] width 100 height 18
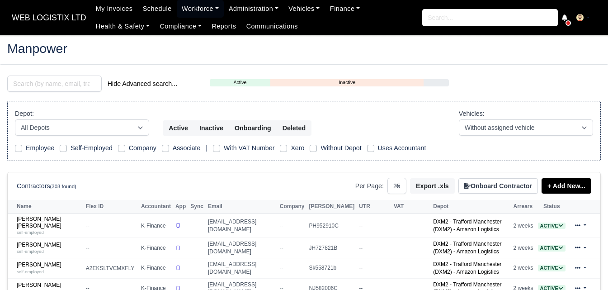
select select "25"
click at [58, 87] on input "search" at bounding box center [54, 83] width 94 height 16
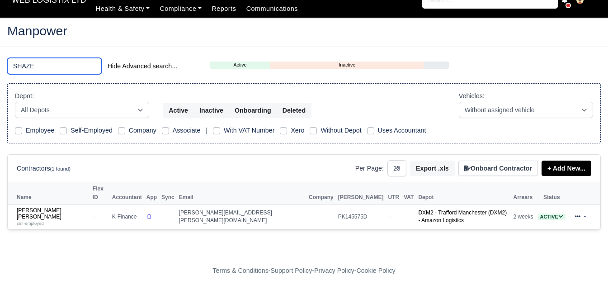
scroll to position [3, 0]
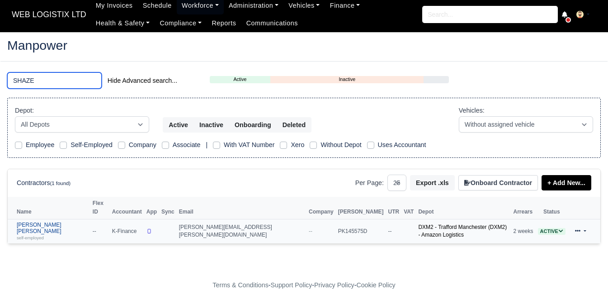
type input "SHAZE"
click at [37, 221] on link "Shazeb Ali Khalid self-employed" at bounding box center [52, 230] width 71 height 19
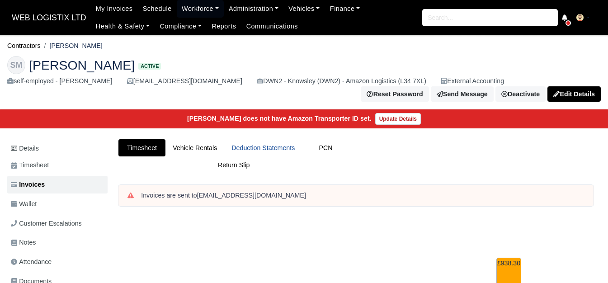
click at [266, 147] on link "Deduction Statements" at bounding box center [263, 148] width 78 height 18
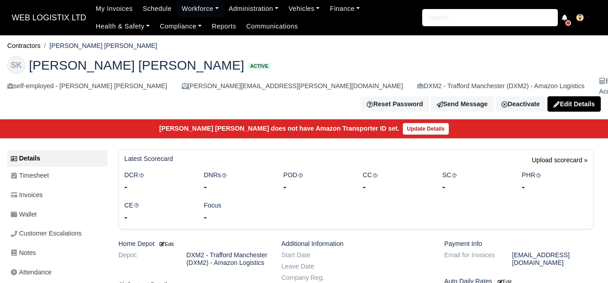
click at [67, 186] on link "Invoices" at bounding box center [57, 195] width 100 height 18
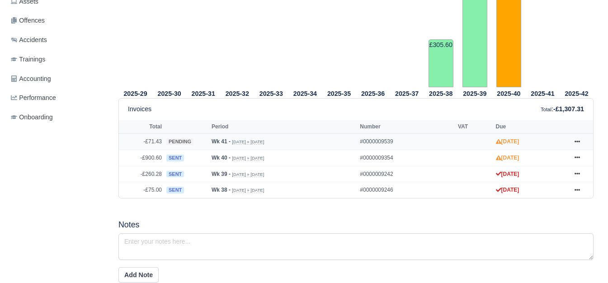
scroll to position [308, 0]
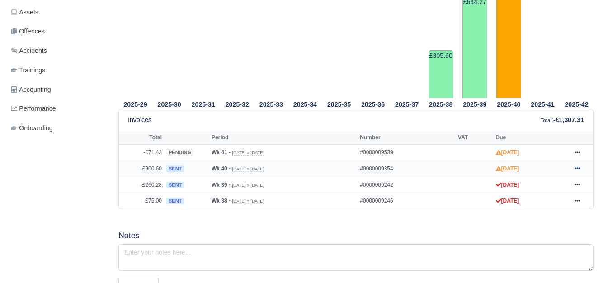
click at [577, 168] on icon at bounding box center [576, 167] width 5 height 5
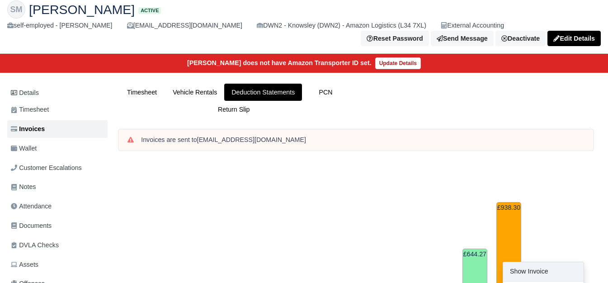
scroll to position [0, 0]
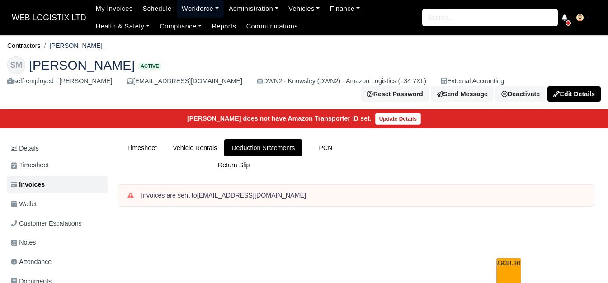
drag, startPoint x: 182, startPoint y: 10, endPoint x: 181, endPoint y: 18, distance: 7.2
click at [182, 9] on link "Workforce" at bounding box center [200, 9] width 47 height 18
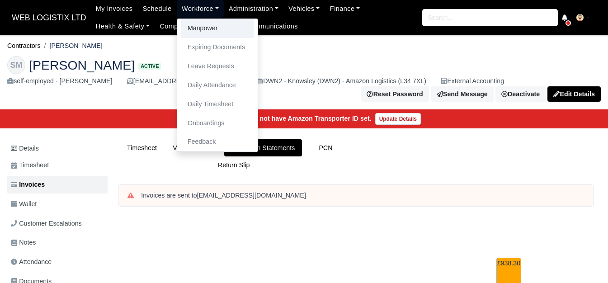
click at [181, 25] on link "Manpower" at bounding box center [217, 28] width 73 height 19
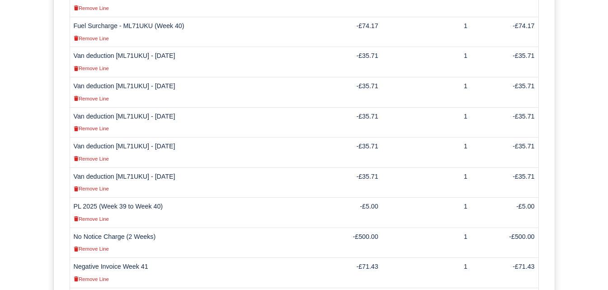
scroll to position [376, 0]
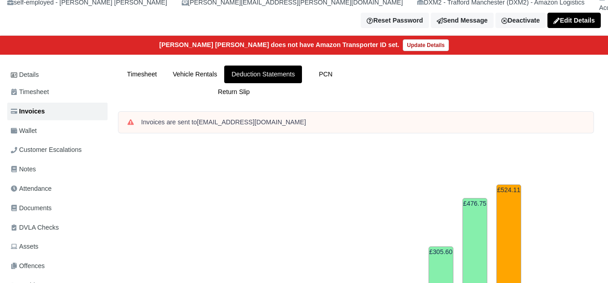
scroll to position [301, 0]
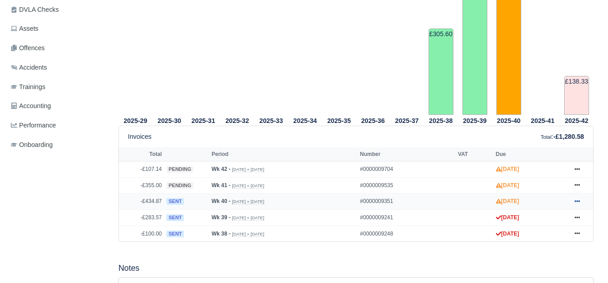
click at [579, 198] on icon at bounding box center [576, 200] width 5 height 5
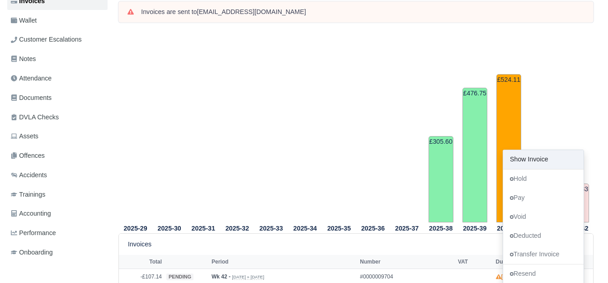
scroll to position [0, 0]
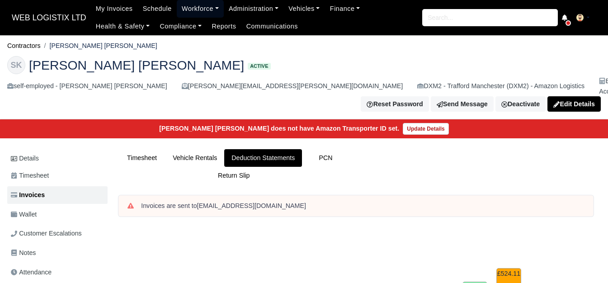
click at [200, 13] on link "Workforce" at bounding box center [200, 9] width 47 height 18
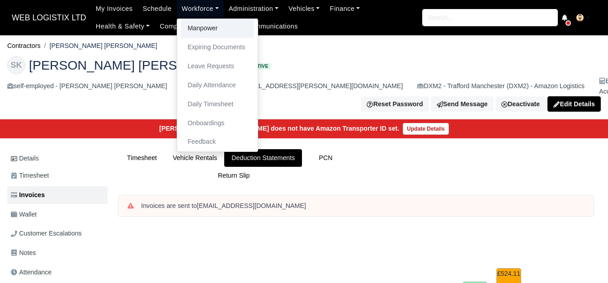
click at [201, 23] on link "Manpower" at bounding box center [217, 28] width 73 height 19
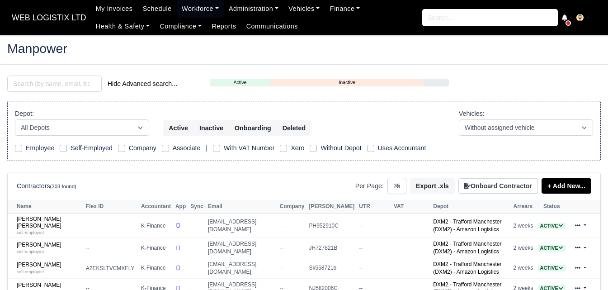
select select "25"
click at [42, 86] on input "search" at bounding box center [54, 83] width 94 height 16
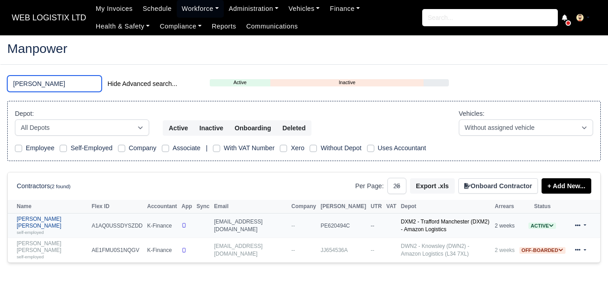
type input "SYED"
click at [36, 229] on small "self-employed" at bounding box center [30, 231] width 27 height 5
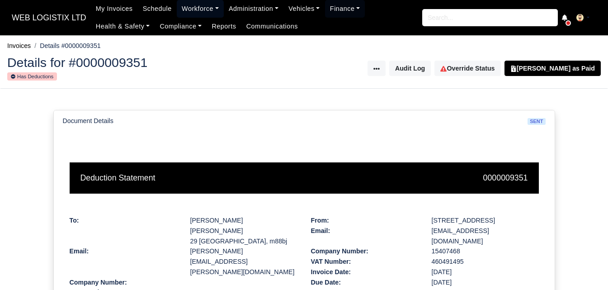
drag, startPoint x: 197, startPoint y: 13, endPoint x: 196, endPoint y: 30, distance: 17.7
click at [197, 13] on link "Workforce" at bounding box center [200, 9] width 47 height 18
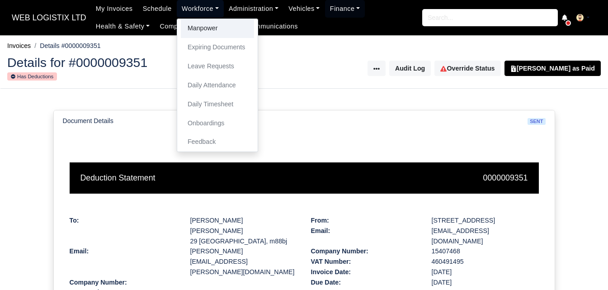
click at [196, 30] on link "Manpower" at bounding box center [217, 28] width 73 height 19
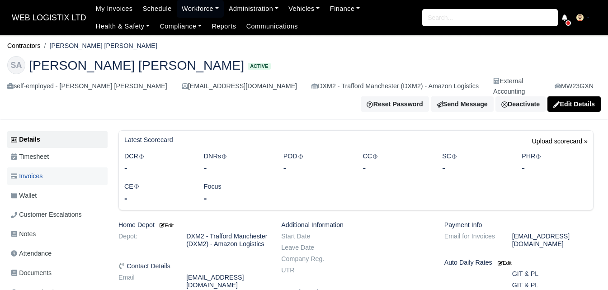
click at [41, 171] on span "Invoices" at bounding box center [27, 176] width 32 height 10
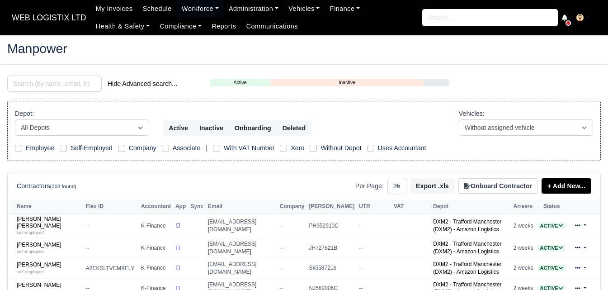
select select "25"
click at [67, 78] on input "search" at bounding box center [54, 83] width 94 height 16
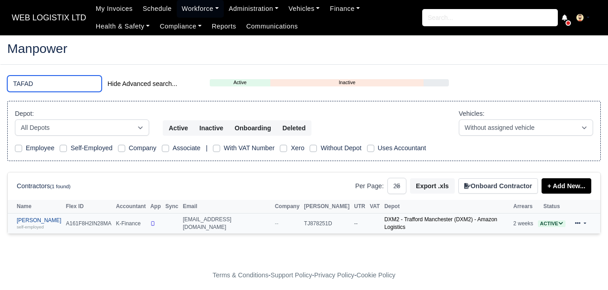
type input "TAFAD"
click at [51, 222] on link "Tafadzwa Jakosi self-employed" at bounding box center [39, 223] width 45 height 13
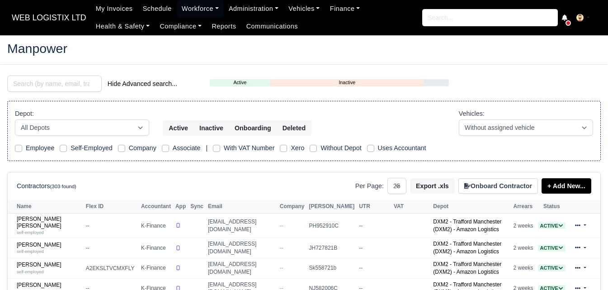
select select "25"
click at [70, 75] on input "search" at bounding box center [54, 83] width 94 height 16
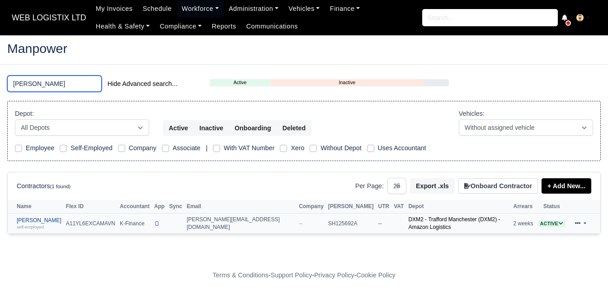
type input "YOEL"
click at [33, 222] on link "Yoel Abraham self-employed" at bounding box center [39, 223] width 45 height 13
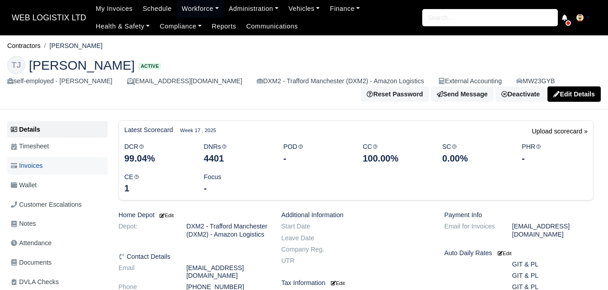
click at [71, 173] on link "Invoices" at bounding box center [57, 166] width 100 height 18
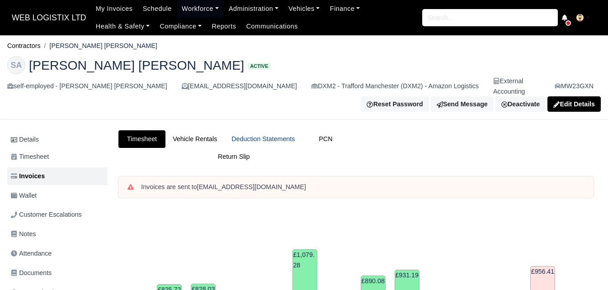
click at [268, 132] on link "Deduction Statements" at bounding box center [263, 139] width 78 height 18
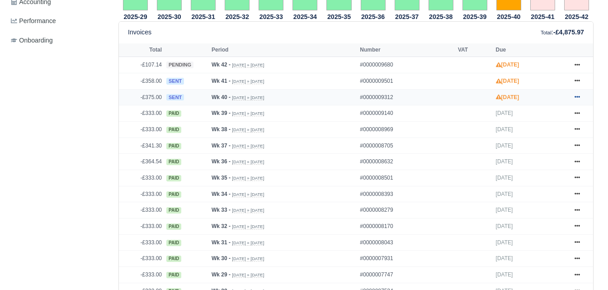
click at [575, 96] on icon at bounding box center [576, 96] width 5 height 5
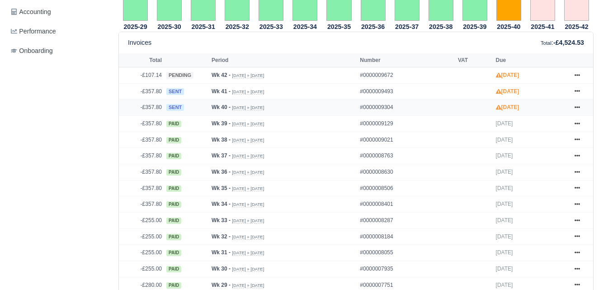
scroll to position [376, 0]
click at [575, 106] on icon at bounding box center [576, 107] width 5 height 2
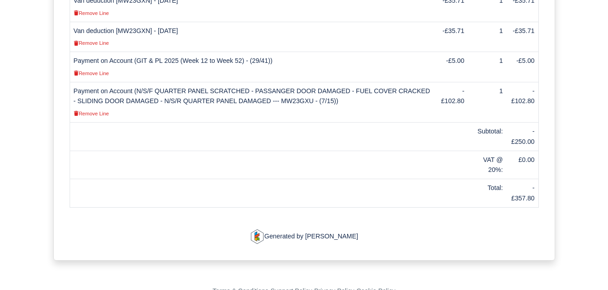
scroll to position [415, 0]
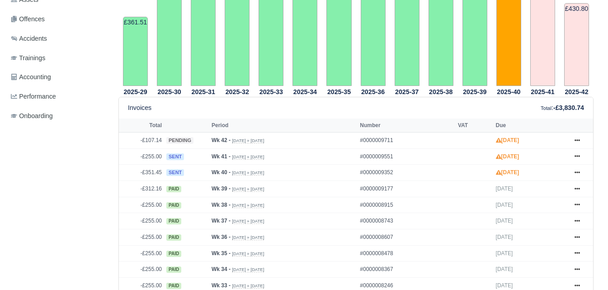
scroll to position [376, 0]
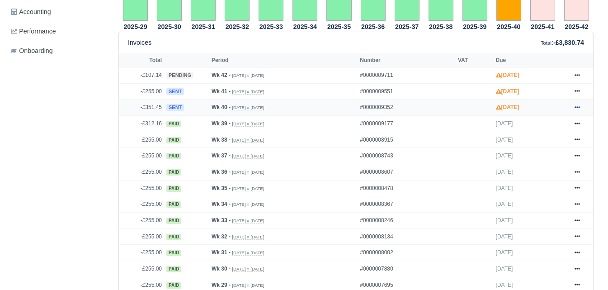
click at [570, 102] on link at bounding box center [577, 107] width 14 height 11
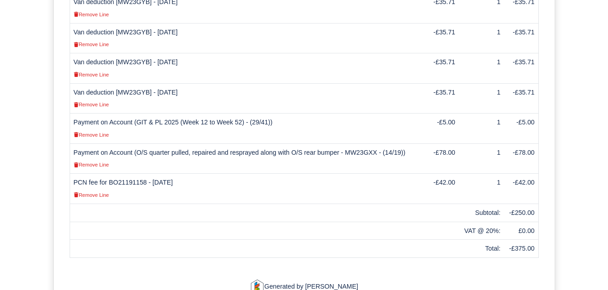
scroll to position [403, 0]
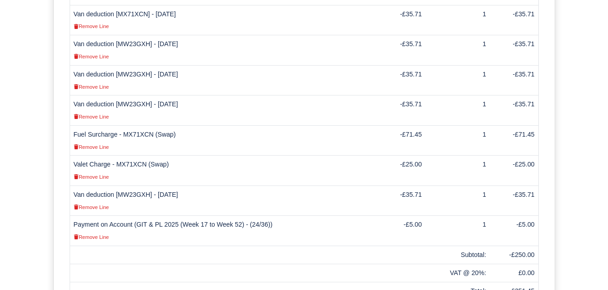
scroll to position [452, 0]
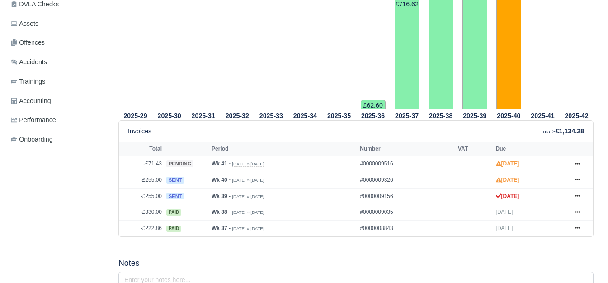
scroll to position [301, 0]
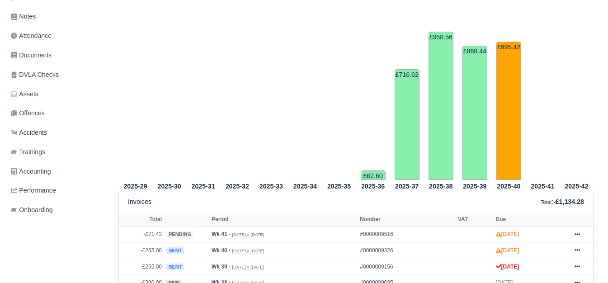
scroll to position [376, 0]
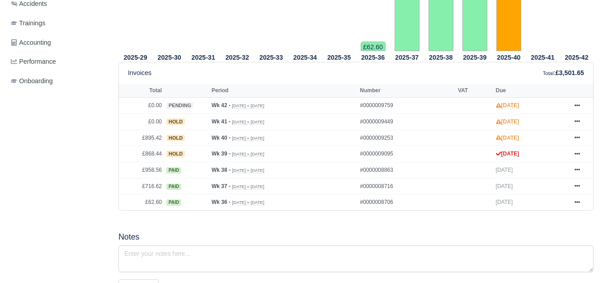
scroll to position [301, 0]
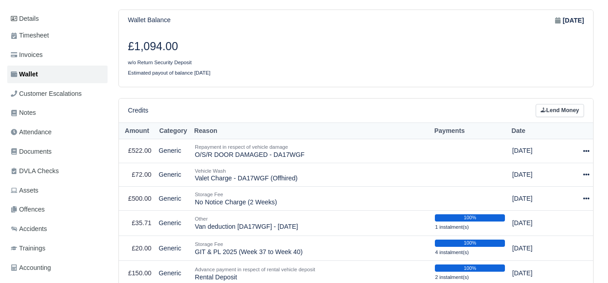
scroll to position [151, 0]
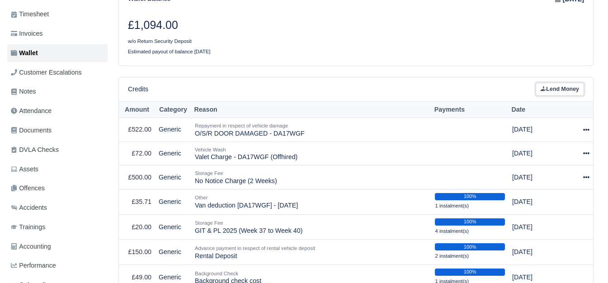
click at [565, 84] on link "Lend Money" at bounding box center [559, 89] width 48 height 13
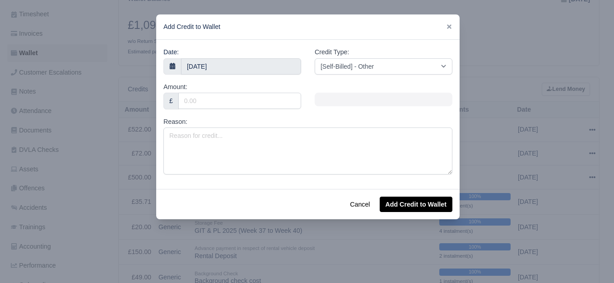
click at [528, 111] on div at bounding box center [307, 141] width 614 height 283
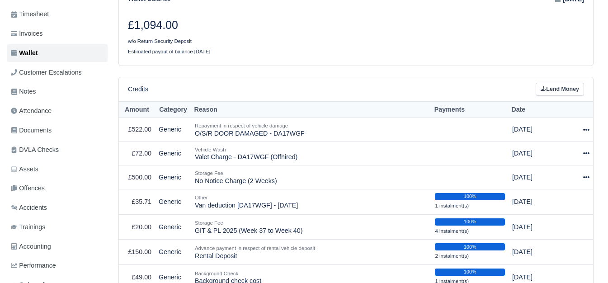
click at [546, 77] on div "Credits Lend Money" at bounding box center [356, 89] width 474 height 24
click at [551, 84] on link "Lend Money" at bounding box center [559, 89] width 48 height 13
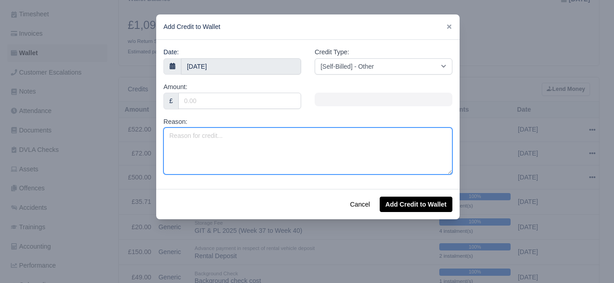
click at [241, 146] on textarea "Reason:" at bounding box center [308, 150] width 289 height 47
type textarea "n"
type textarea "Negative Invoice Week 41"
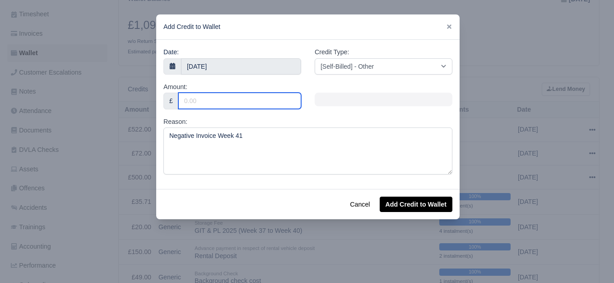
click at [251, 105] on input "Amount:" at bounding box center [239, 101] width 123 height 16
type input "71.43"
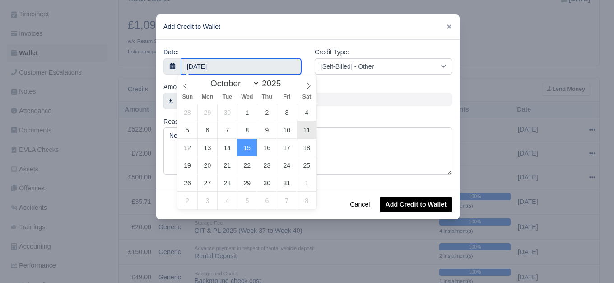
type input "11 October 2025"
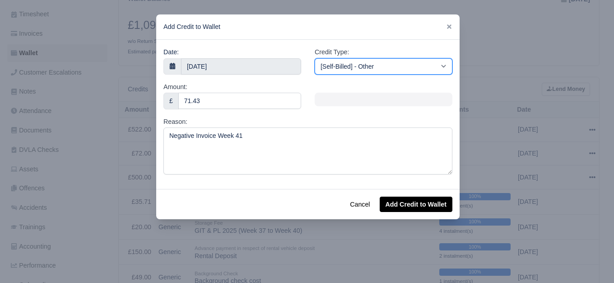
click at [350, 67] on select "[Self-Billed] - Other [Self-Billed] - Negative Invoice [Self-Billed] - Keychain…" at bounding box center [384, 66] width 138 height 16
click at [315, 58] on select "[Self-Billed] - Other [Self-Billed] - Negative Invoice [Self-Billed] - Keychain…" at bounding box center [384, 66] width 138 height 16
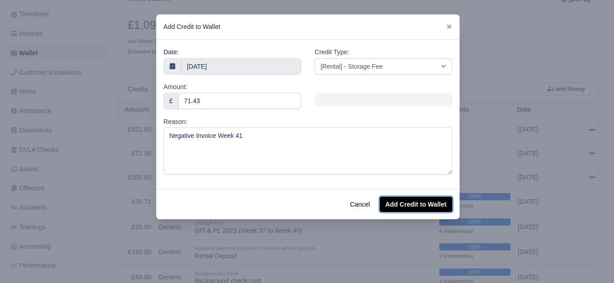
click at [407, 209] on button "Add Credit to Wallet" at bounding box center [416, 203] width 73 height 15
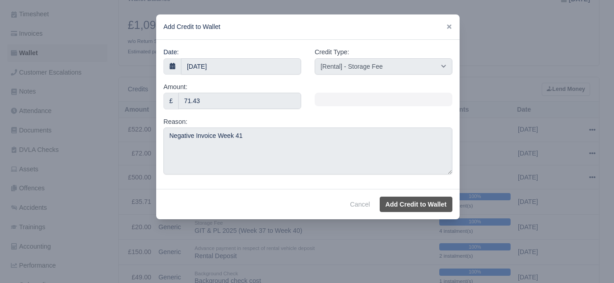
select select "other"
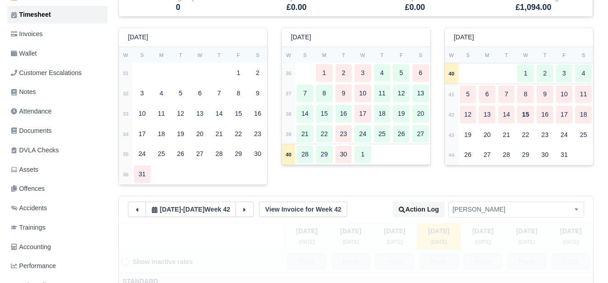
scroll to position [301, 0]
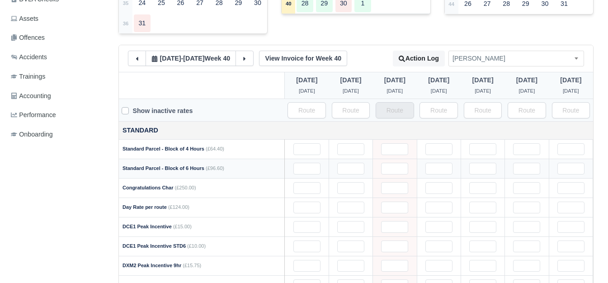
type input "31"
type input "32"
type input "29"
type input "22"
type input "28"
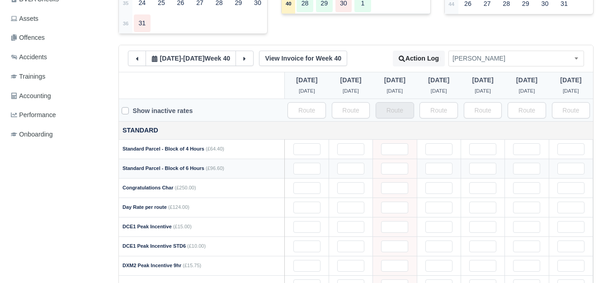
type input "34"
type input "0.15"
type input "1"
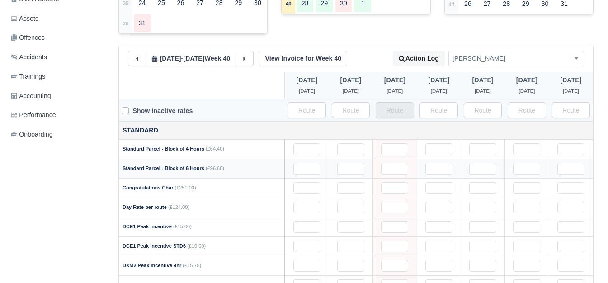
type input "1"
type input "0.5"
type input "1"
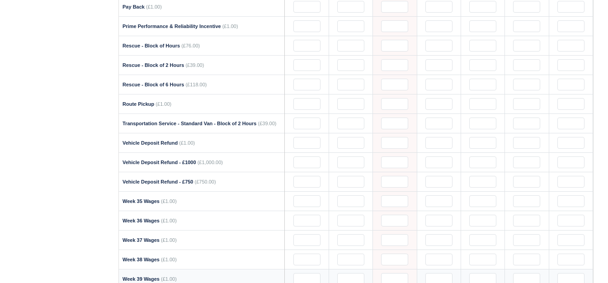
scroll to position [1279, 0]
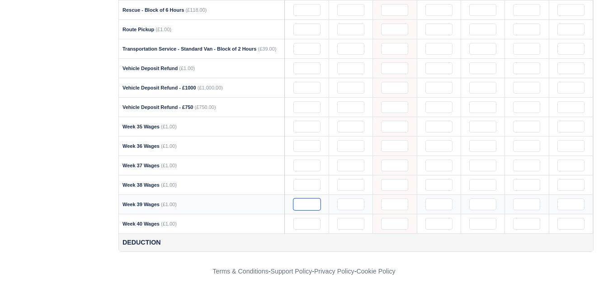
click at [306, 198] on input "text" at bounding box center [306, 204] width 27 height 12
click at [305, 201] on input "613.44" at bounding box center [306, 204] width 27 height 12
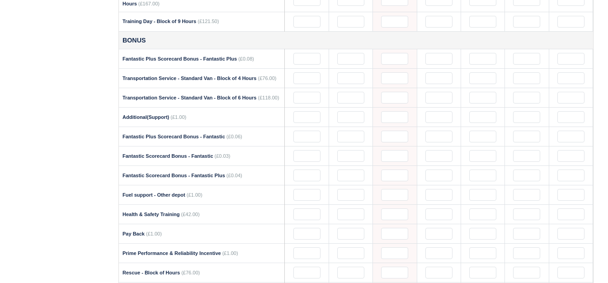
scroll to position [1129, 0]
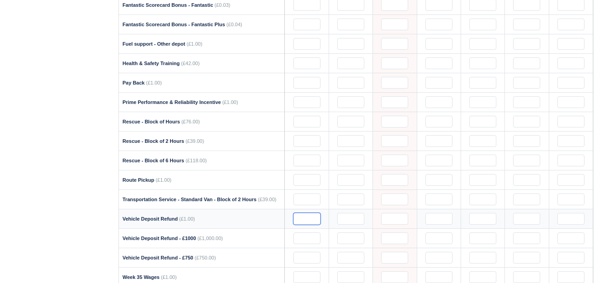
click at [308, 214] on input "text" at bounding box center [306, 219] width 27 height 12
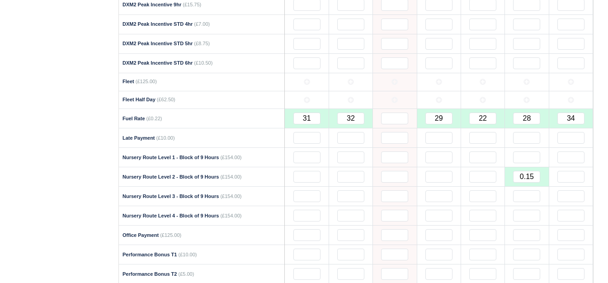
scroll to position [376, 0]
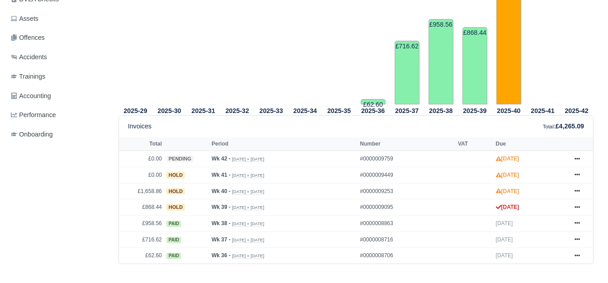
scroll to position [301, 0]
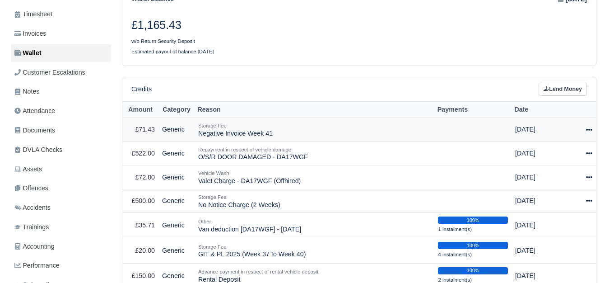
scroll to position [151, 0]
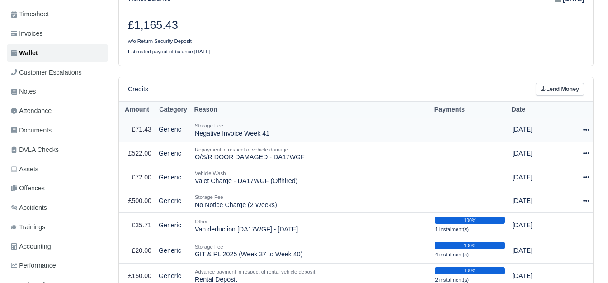
click at [581, 124] on div at bounding box center [579, 129] width 19 height 10
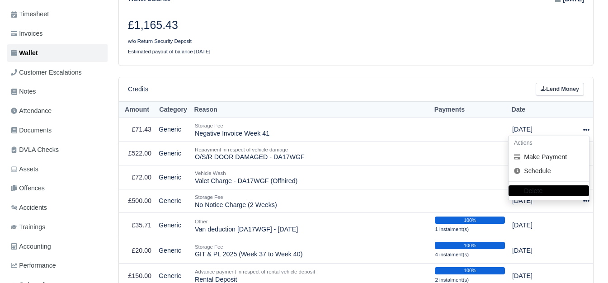
click at [413, 83] on div "Credits Lend Money" at bounding box center [356, 89] width 456 height 13
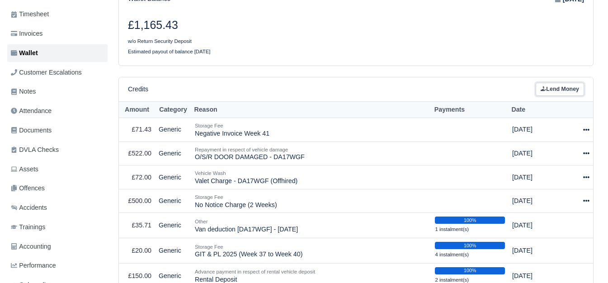
click at [545, 86] on icon at bounding box center [542, 88] width 5 height 5
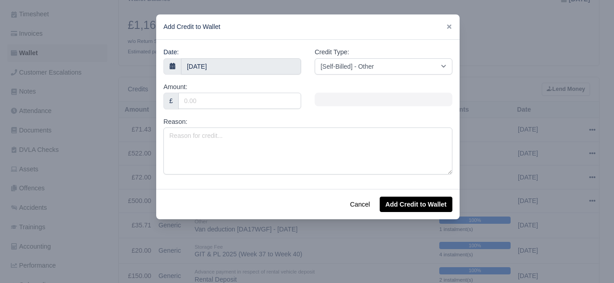
click at [480, 78] on div at bounding box center [307, 141] width 614 height 283
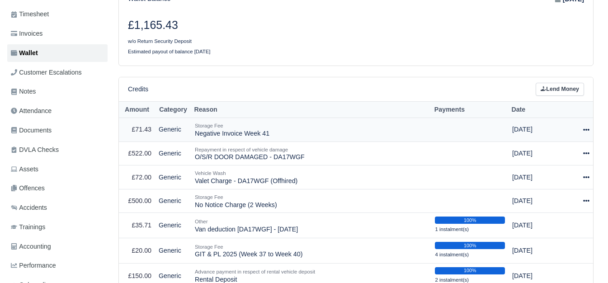
click at [583, 126] on icon at bounding box center [586, 129] width 6 height 6
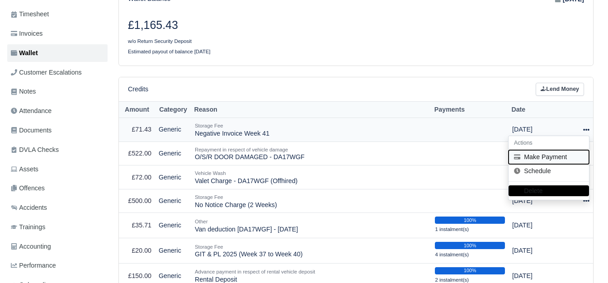
click at [533, 150] on button "Make Payment" at bounding box center [548, 157] width 80 height 14
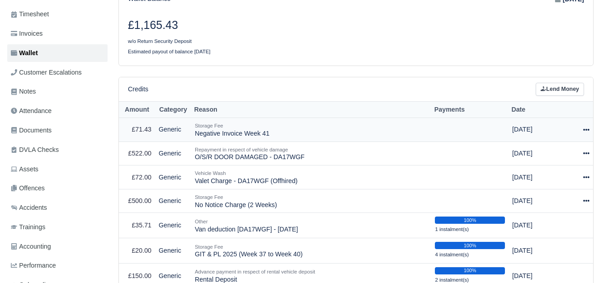
select select "7659"
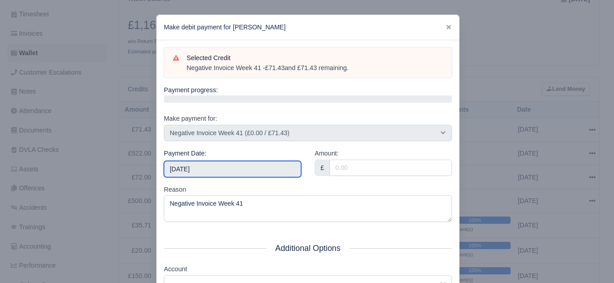
click at [234, 166] on input "[DATE]" at bounding box center [232, 169] width 137 height 16
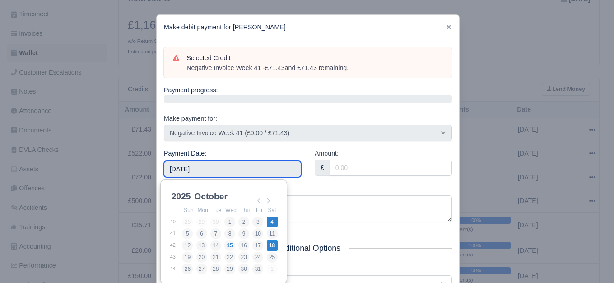
type input "[DATE]"
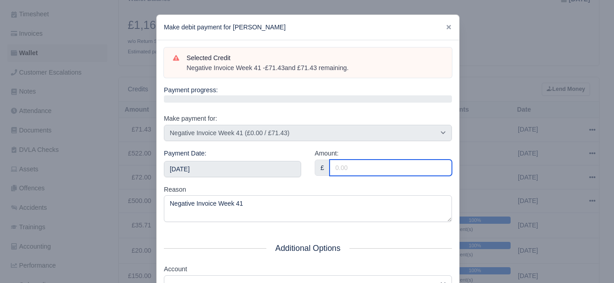
click at [346, 160] on input "Amount:" at bounding box center [391, 167] width 122 height 16
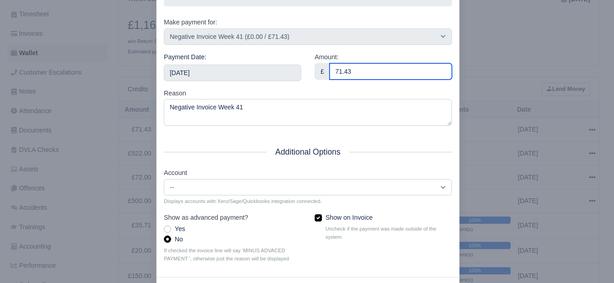
scroll to position [136, 0]
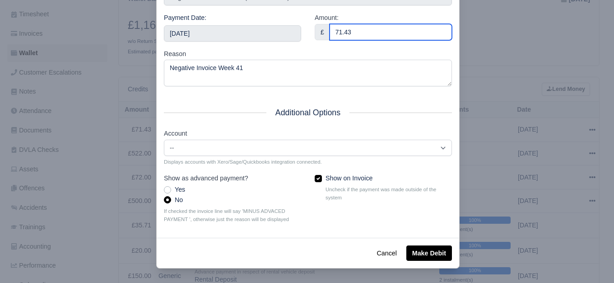
type input "71.43"
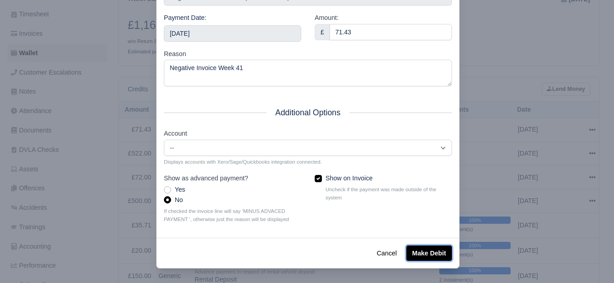
click at [410, 251] on button "Make Debit" at bounding box center [430, 252] width 46 height 15
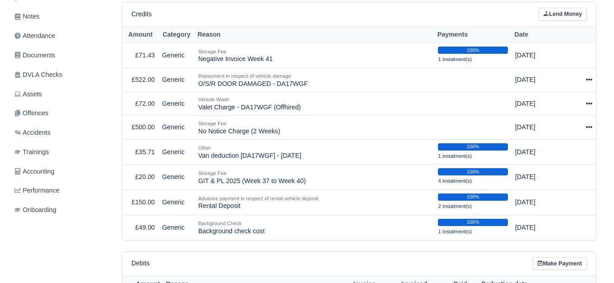
scroll to position [226, 0]
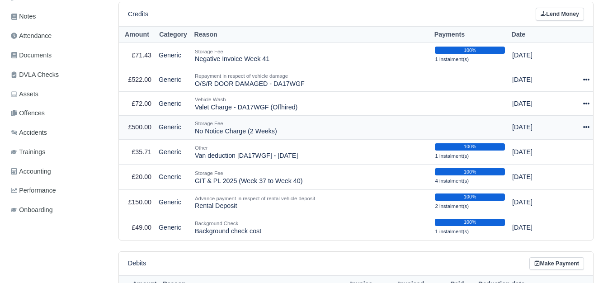
drag, startPoint x: 588, startPoint y: 123, endPoint x: 580, endPoint y: 129, distance: 10.3
click at [588, 126] on icon at bounding box center [586, 127] width 6 height 2
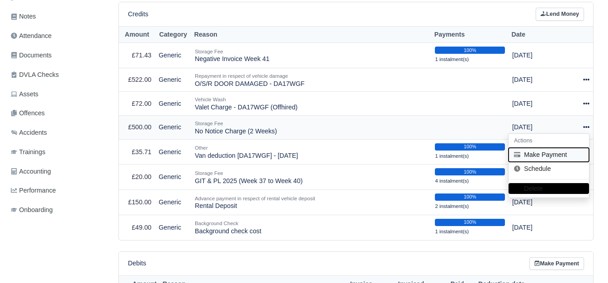
click at [560, 148] on button "Make Payment" at bounding box center [548, 155] width 80 height 14
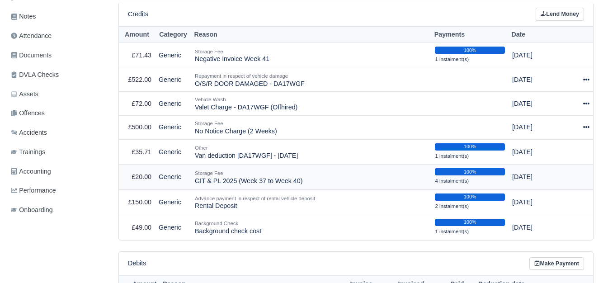
select select "7451"
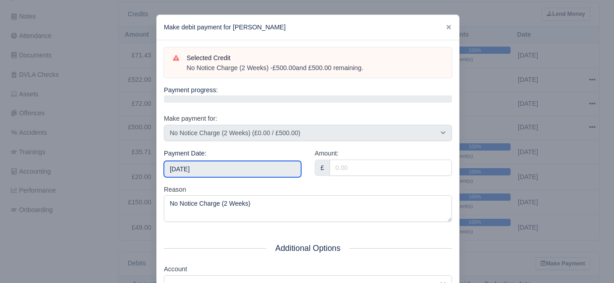
click at [228, 175] on input "[DATE]" at bounding box center [232, 169] width 137 height 16
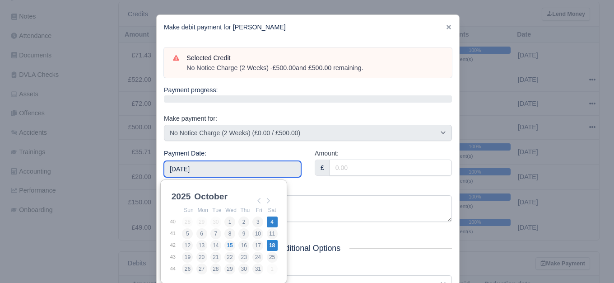
type input "[DATE]"
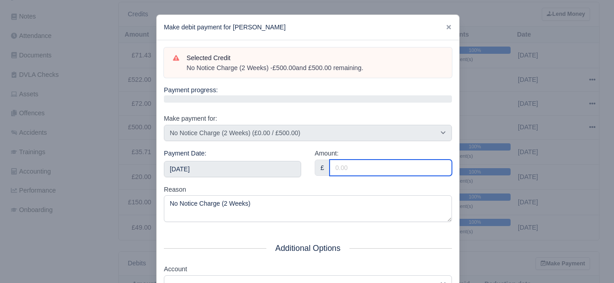
click at [355, 169] on input "Amount:" at bounding box center [391, 167] width 122 height 16
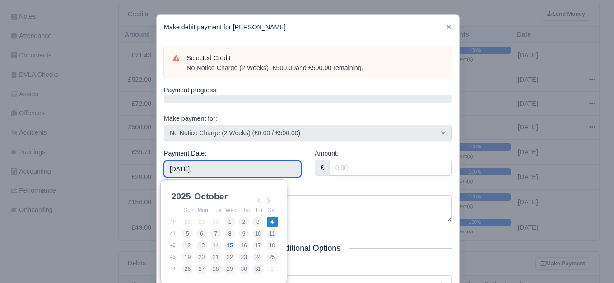
click at [257, 168] on input "[DATE]" at bounding box center [232, 169] width 137 height 16
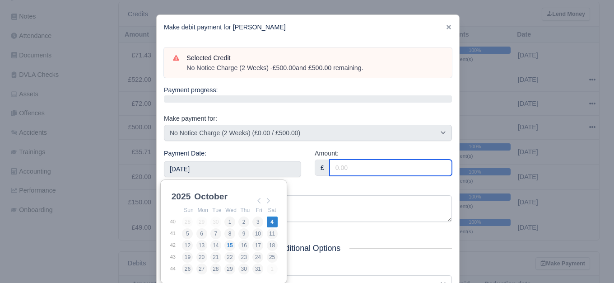
click at [389, 169] on input "Amount:" at bounding box center [391, 167] width 122 height 16
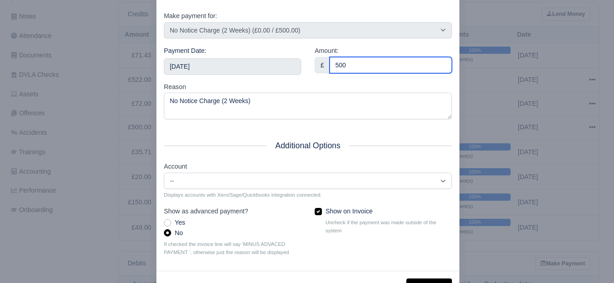
scroll to position [136, 0]
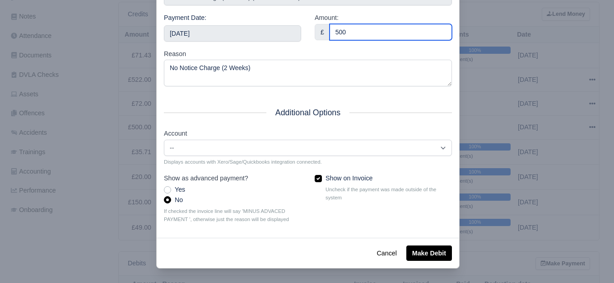
type input "500"
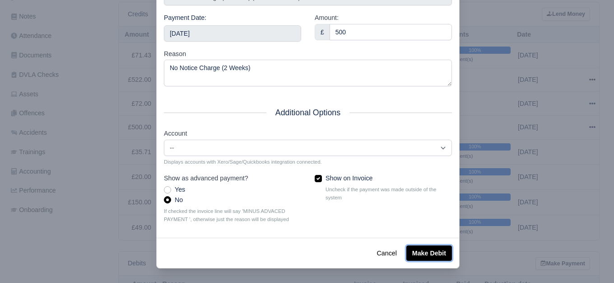
click at [424, 259] on button "Make Debit" at bounding box center [430, 252] width 46 height 15
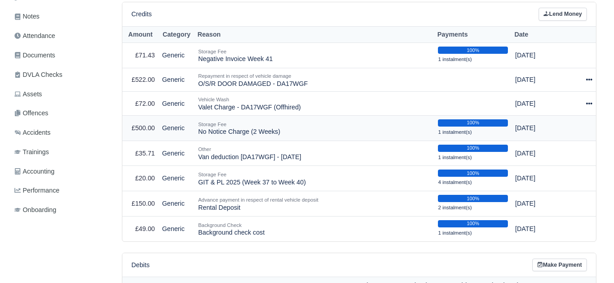
scroll to position [226, 0]
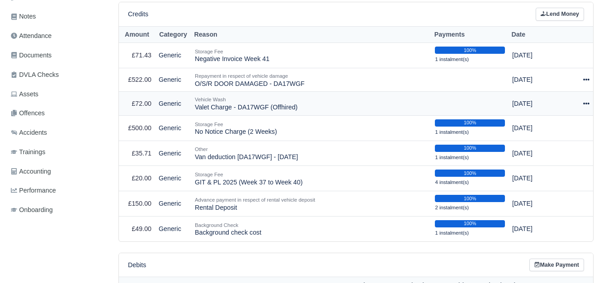
click at [583, 100] on icon at bounding box center [586, 103] width 6 height 6
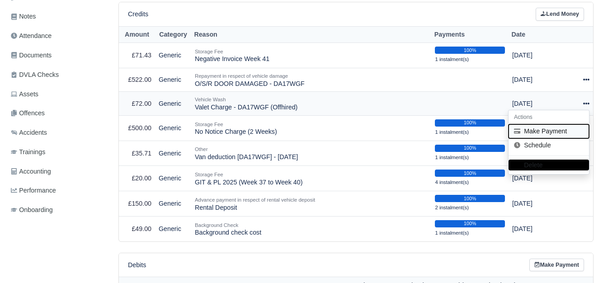
click at [546, 128] on button "Make Payment" at bounding box center [548, 131] width 80 height 14
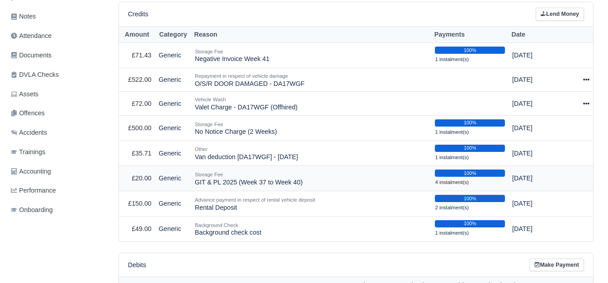
select select "7450"
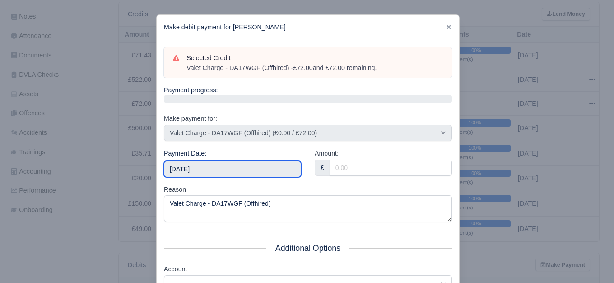
click at [258, 169] on input "[DATE]" at bounding box center [232, 169] width 137 height 16
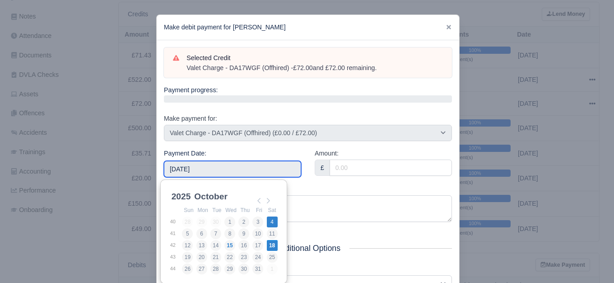
type input "[DATE]"
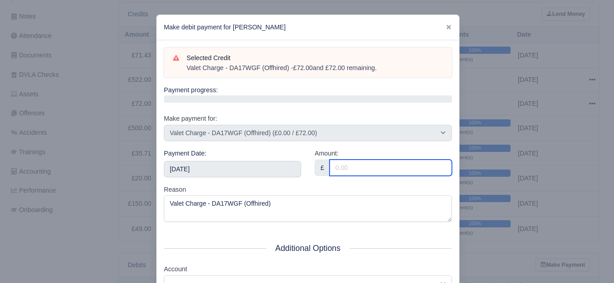
click at [349, 166] on input "Amount:" at bounding box center [391, 167] width 122 height 16
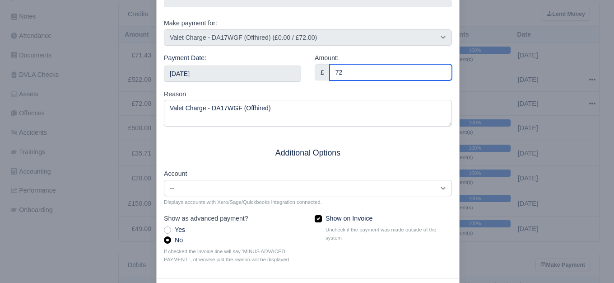
scroll to position [136, 0]
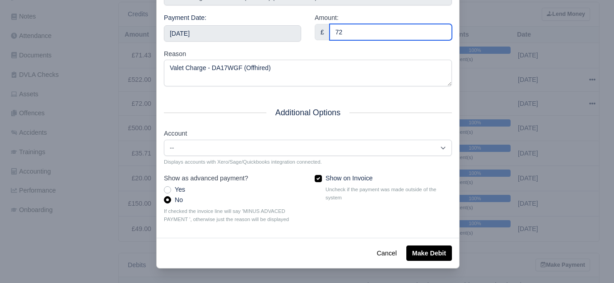
type input "72"
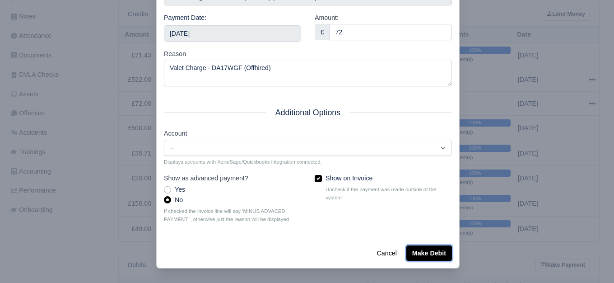
click at [428, 257] on button "Make Debit" at bounding box center [430, 252] width 46 height 15
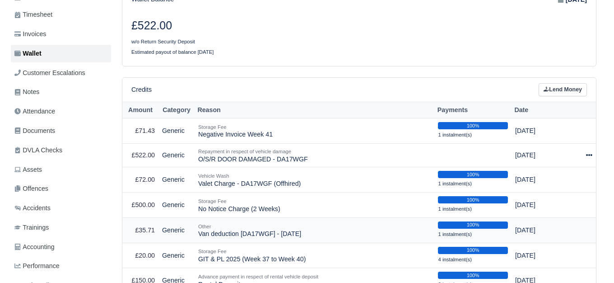
scroll to position [150, 0]
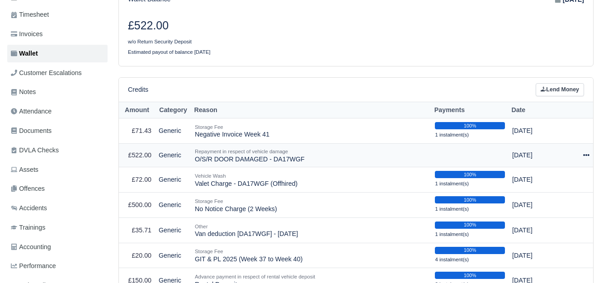
click at [584, 154] on icon at bounding box center [586, 155] width 6 height 2
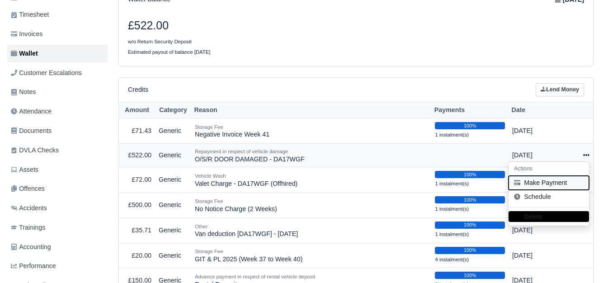
click at [546, 176] on button "Make Payment" at bounding box center [548, 183] width 80 height 14
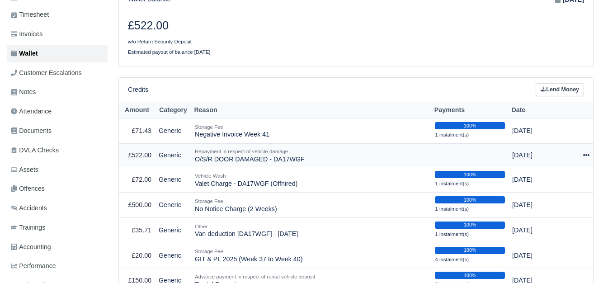
select select "7449"
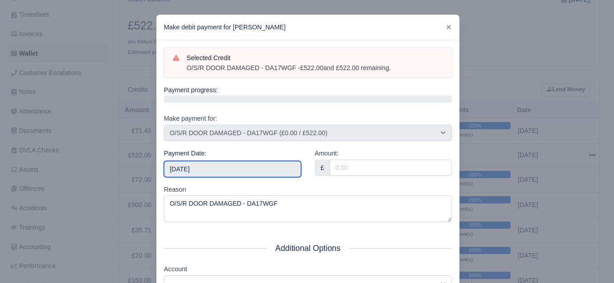
click at [268, 171] on input "2025-10-18" at bounding box center [232, 169] width 137 height 16
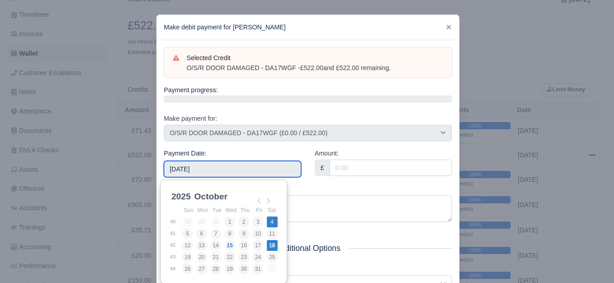
type input "2025-10-04"
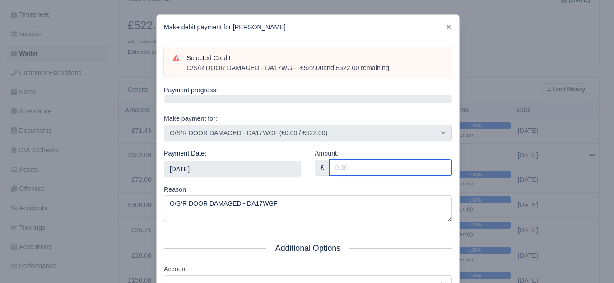
click at [379, 166] on input "Amount:" at bounding box center [391, 167] width 122 height 16
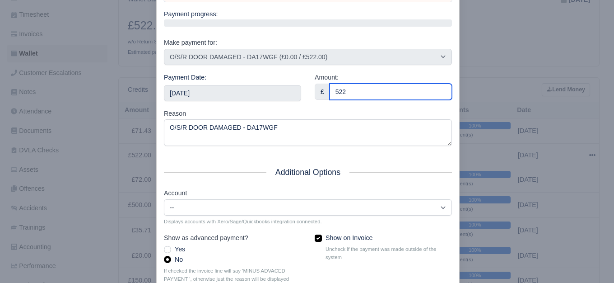
scroll to position [136, 0]
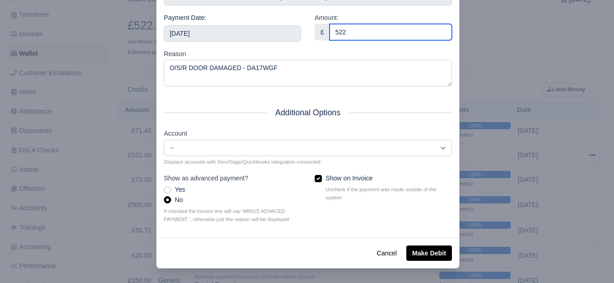
type input "522"
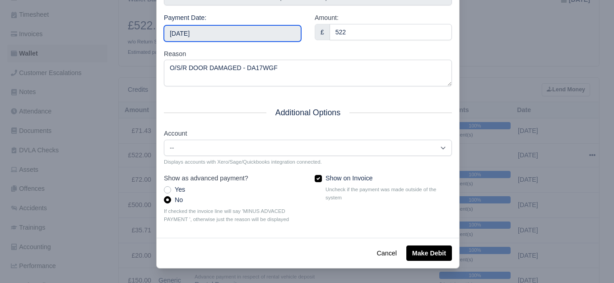
click at [271, 37] on input "2025-10-04" at bounding box center [232, 33] width 137 height 16
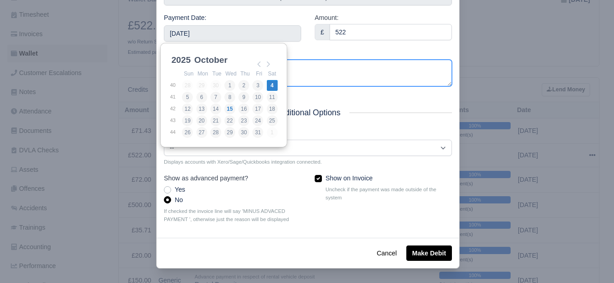
click at [349, 61] on textarea "O/S/R DOOR DAMAGED - DA17WGF" at bounding box center [308, 73] width 288 height 27
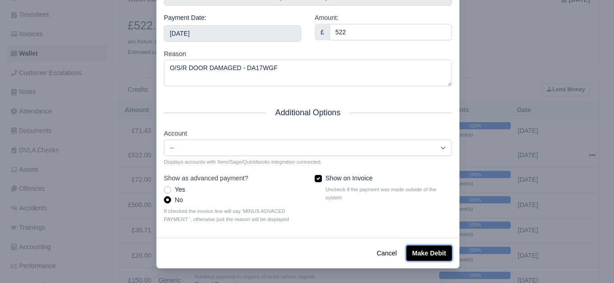
click at [422, 246] on button "Make Debit" at bounding box center [430, 252] width 46 height 15
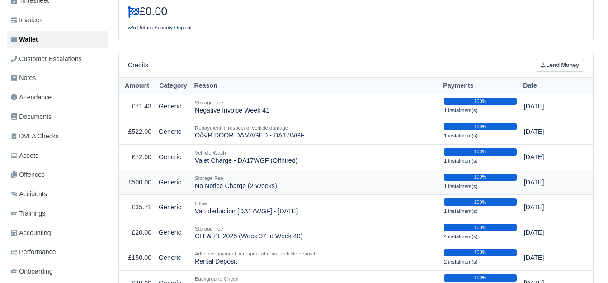
scroll to position [150, 0]
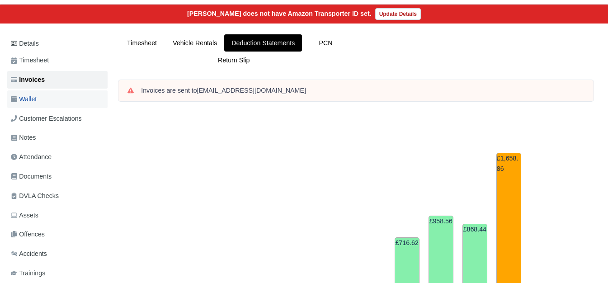
scroll to position [75, 0]
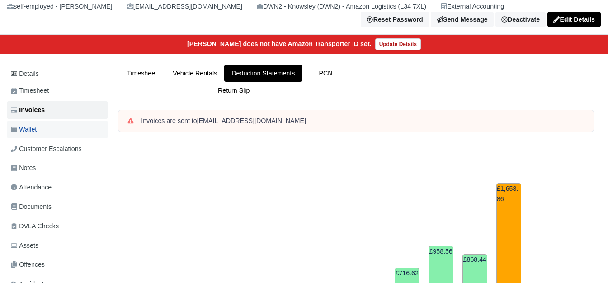
click at [40, 121] on link "Wallet" at bounding box center [57, 130] width 100 height 18
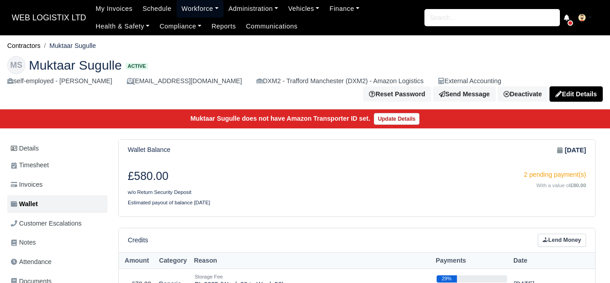
click at [179, 10] on link "Workforce" at bounding box center [200, 9] width 47 height 18
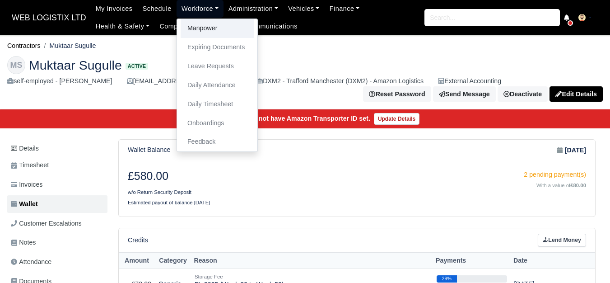
click at [183, 22] on link "Manpower" at bounding box center [217, 28] width 73 height 19
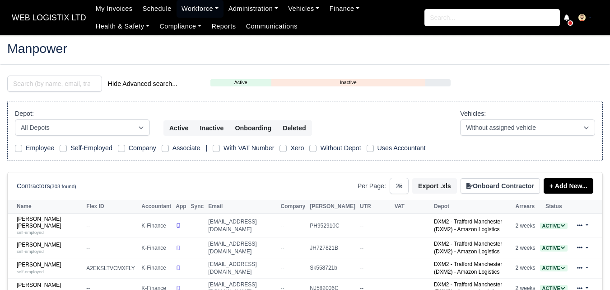
select select "25"
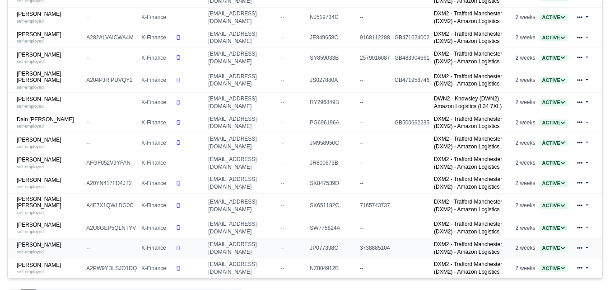
scroll to position [301, 0]
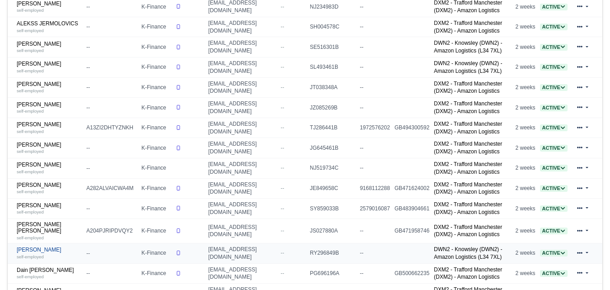
click at [40, 254] on small "self-employed" at bounding box center [30, 256] width 27 height 5
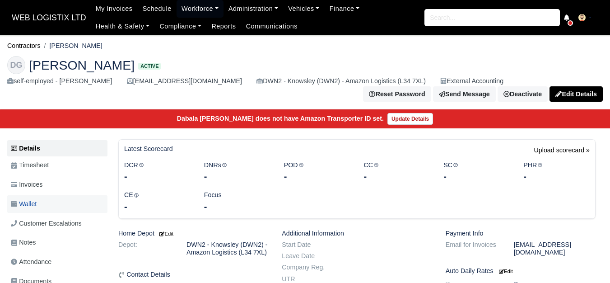
click at [72, 201] on link "Wallet" at bounding box center [57, 204] width 100 height 18
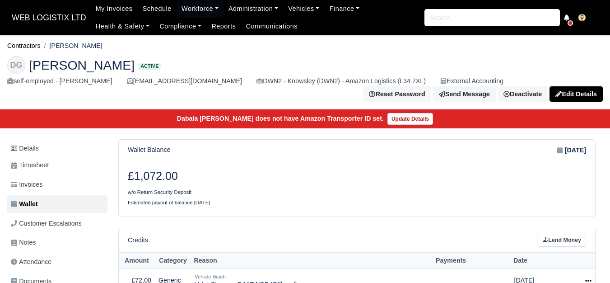
scroll to position [150, 0]
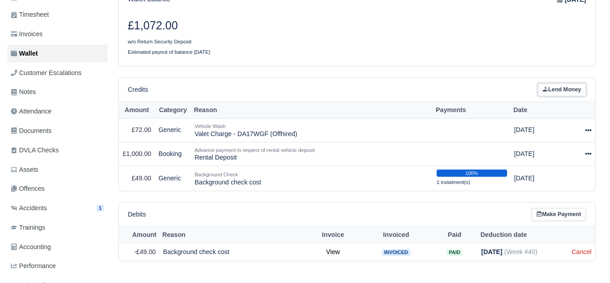
click at [574, 89] on link "Lend Money" at bounding box center [562, 89] width 48 height 13
click at [416, 90] on div "Credits Lend Money" at bounding box center [357, 89] width 458 height 13
click at [545, 84] on link "Lend Money" at bounding box center [562, 89] width 48 height 13
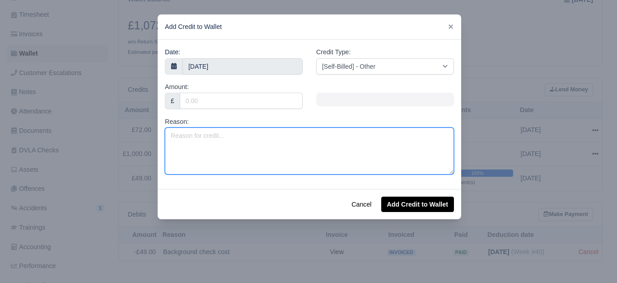
click at [303, 159] on textarea "Reason:" at bounding box center [309, 150] width 289 height 47
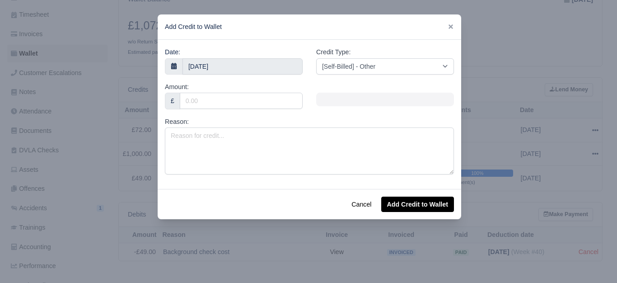
click at [484, 97] on div at bounding box center [308, 141] width 617 height 283
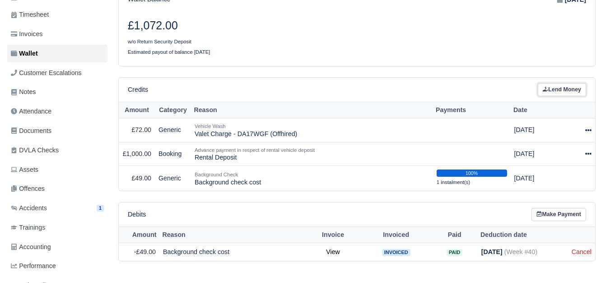
click at [559, 92] on link "Lend Money" at bounding box center [562, 89] width 48 height 13
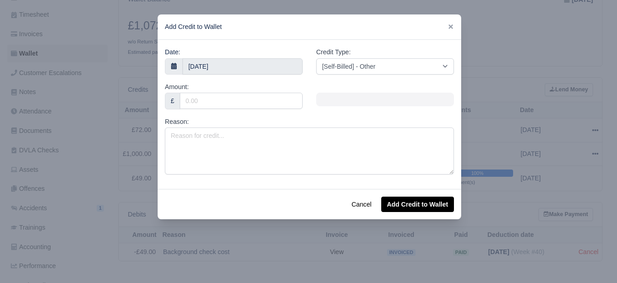
click at [253, 125] on div "Reason:" at bounding box center [309, 146] width 289 height 58
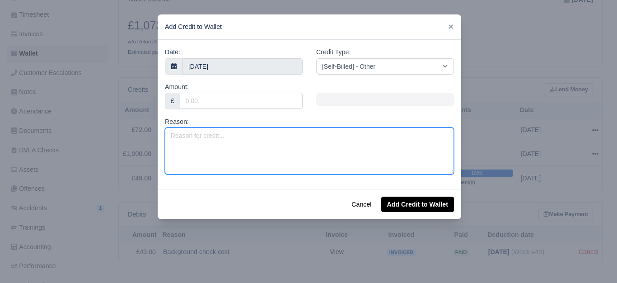
click at [245, 131] on textarea "Reason:" at bounding box center [309, 150] width 289 height 47
paste textarea "Insurance Excess - Accident 08/02/2025 - MX71XCP"
drag, startPoint x: 256, startPoint y: 135, endPoint x: 261, endPoint y: 135, distance: 5.0
click at [261, 135] on textarea "Insurance Excess - Accident 08/02/2025 - MX71XCP" at bounding box center [309, 150] width 289 height 47
click at [291, 136] on textarea "Insurance Excess - Accident 08/10/2025 - MX71XCP" at bounding box center [309, 150] width 289 height 47
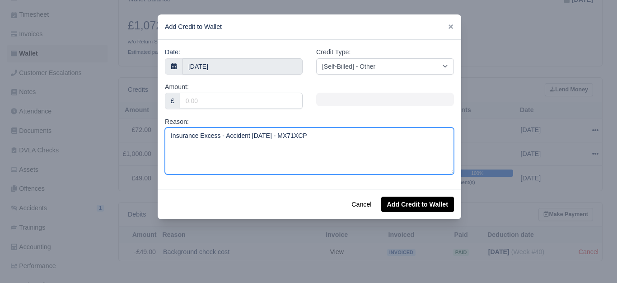
click at [291, 136] on textarea "Insurance Excess - Accident 08/10/2025 - MX71XCP" at bounding box center [309, 150] width 289 height 47
type textarea "Insurance Excess - Accident 08/10/2025 - DA17WGF"
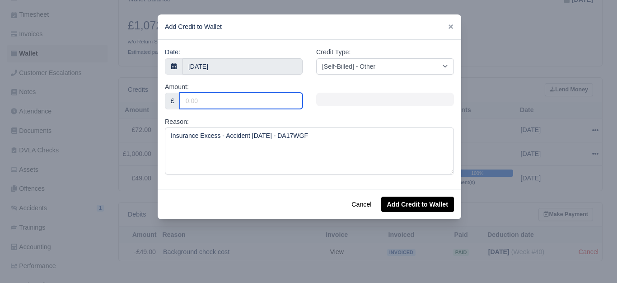
click at [222, 102] on input "Amount:" at bounding box center [241, 101] width 123 height 16
type input "3000"
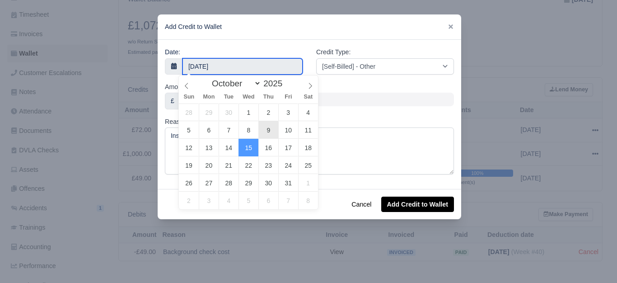
type input "9 October 2025"
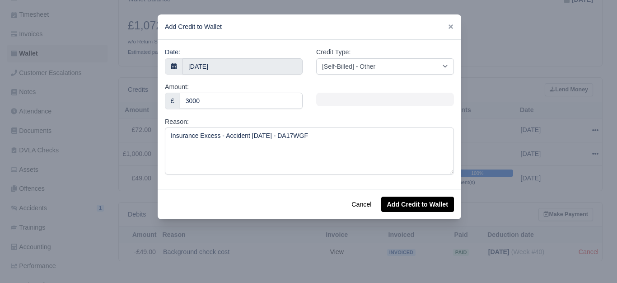
click at [379, 76] on div "Credit Type: [Self-Billed] - Other [Self-Billed] - Negative Invoice [Self-Bille…" at bounding box center [384, 64] width 151 height 35
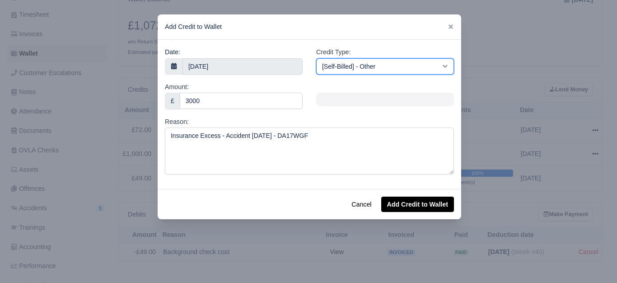
click at [376, 73] on select "[Self-Billed] - Other [Self-Billed] - Negative Invoice [Self-Billed] - Keychain…" at bounding box center [385, 66] width 138 height 16
click at [316, 58] on select "[Self-Billed] - Other [Self-Billed] - Negative Invoice [Self-Billed] - Keychain…" at bounding box center [385, 66] width 138 height 16
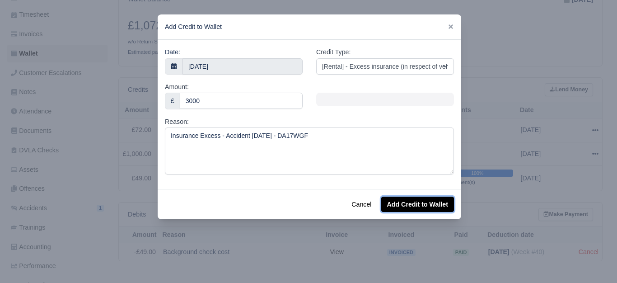
click at [410, 201] on button "Add Credit to Wallet" at bounding box center [417, 203] width 73 height 15
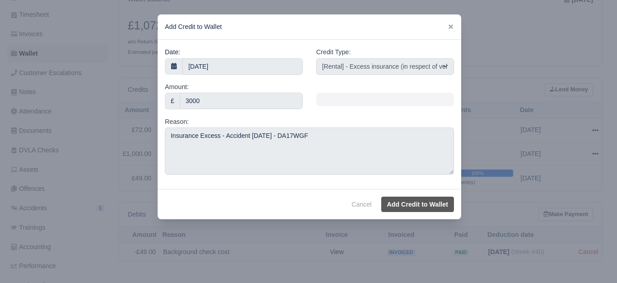
select select "other"
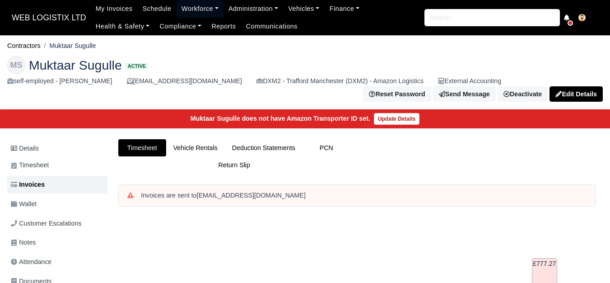
click at [185, 6] on link "Workforce" at bounding box center [200, 9] width 47 height 18
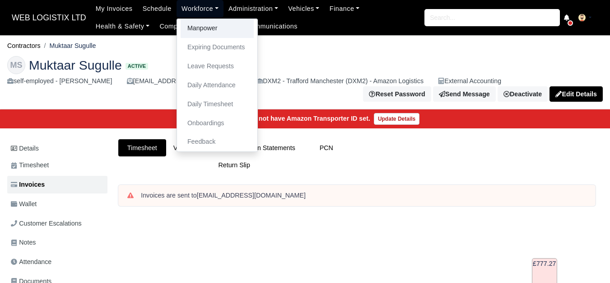
click at [187, 23] on link "Manpower" at bounding box center [217, 28] width 73 height 19
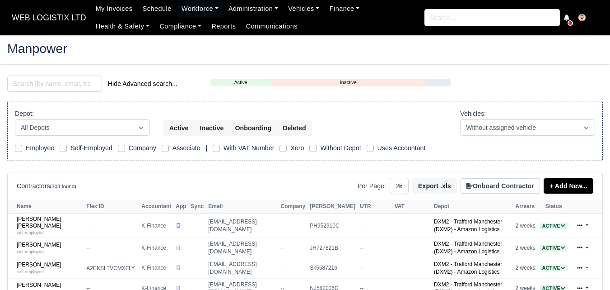
select select "25"
click at [22, 76] on input "search" at bounding box center [54, 83] width 95 height 16
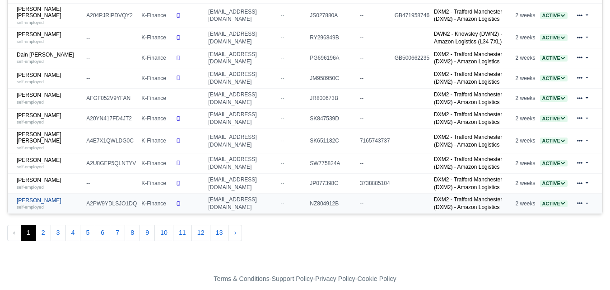
scroll to position [366, 0]
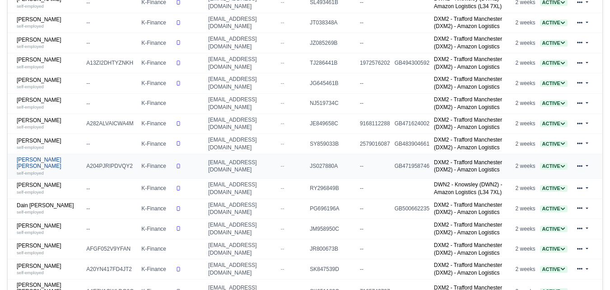
click at [30, 164] on link "[PERSON_NAME] [PERSON_NAME] self-employed" at bounding box center [49, 165] width 65 height 19
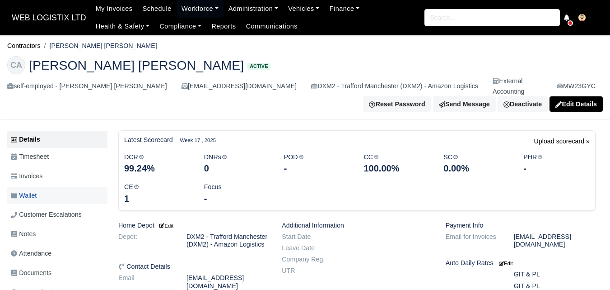
click at [16, 190] on span "Wallet" at bounding box center [24, 195] width 26 height 10
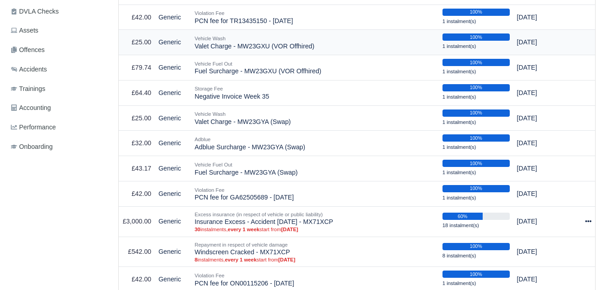
scroll to position [301, 0]
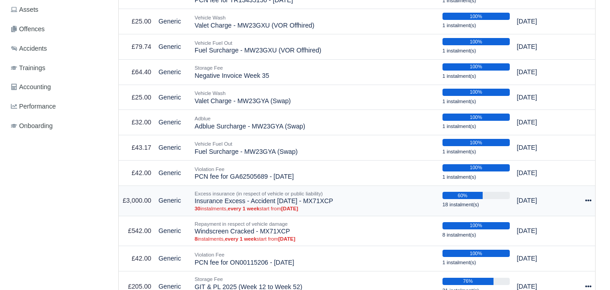
drag, startPoint x: 195, startPoint y: 191, endPoint x: 347, endPoint y: 191, distance: 151.8
click at [347, 191] on td "Excess insurance (in respect of vehicle or public liability) Insurance Excess -…" at bounding box center [315, 200] width 248 height 30
copy td "Insurance Excess - Accident 08/02/2025 - MX71XCP"
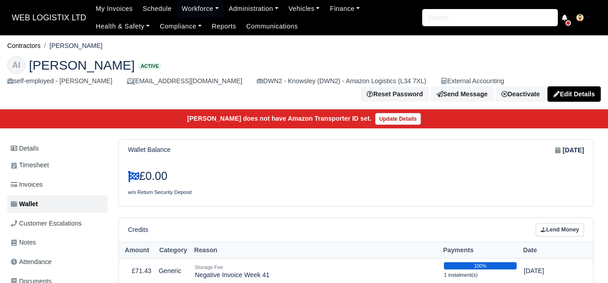
click at [186, 7] on link "Workforce" at bounding box center [200, 9] width 47 height 18
click at [0, 0] on link "Manpower" at bounding box center [0, 0] width 0 height 0
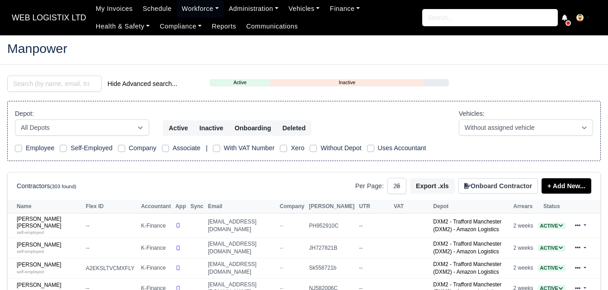
select select "25"
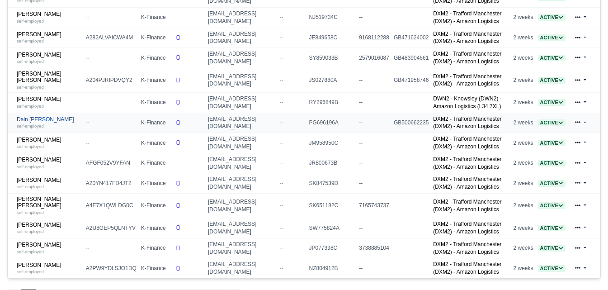
scroll to position [452, 0]
click at [38, 105] on td "Dabala Bekele Gonfa self-employed" at bounding box center [46, 102] width 76 height 20
click at [41, 103] on small "self-employed" at bounding box center [30, 105] width 27 height 5
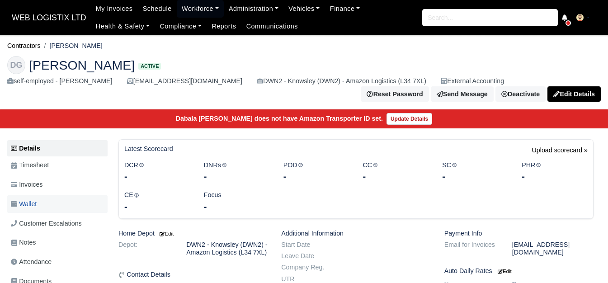
click at [55, 200] on link "Wallet" at bounding box center [57, 204] width 100 height 18
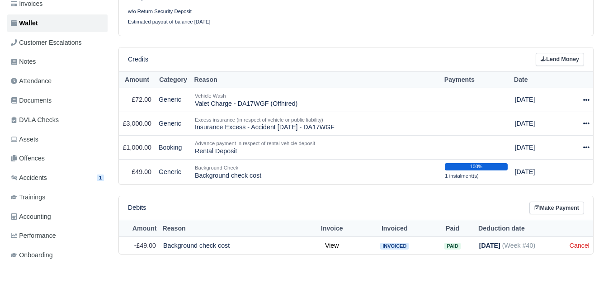
scroll to position [220, 0]
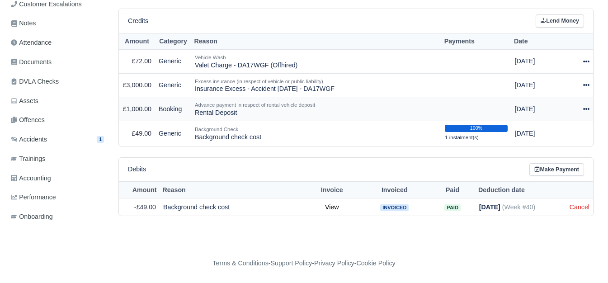
click at [584, 112] on icon at bounding box center [586, 109] width 6 height 6
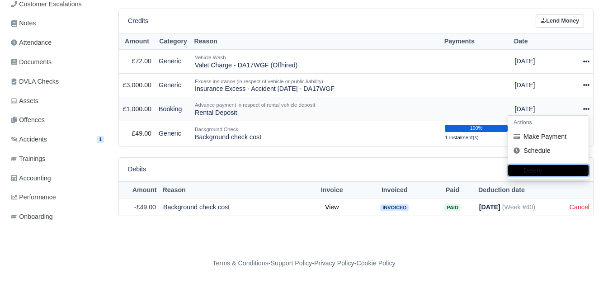
click at [537, 169] on button "Delete" at bounding box center [548, 170] width 80 height 11
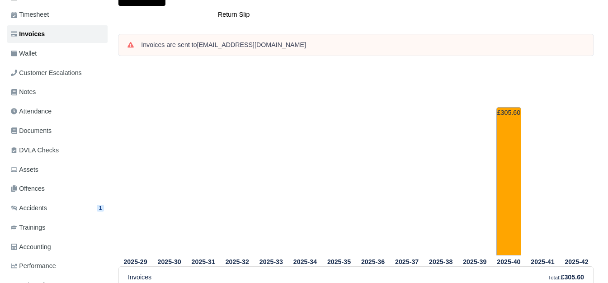
scroll to position [301, 0]
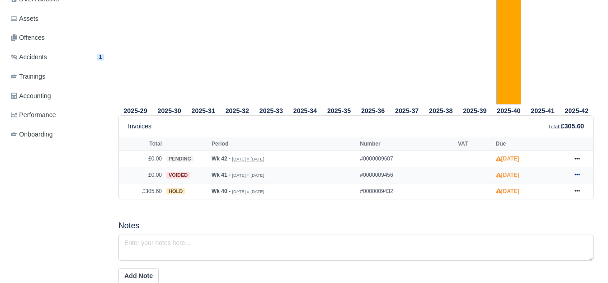
click at [580, 175] on link at bounding box center [577, 174] width 14 height 11
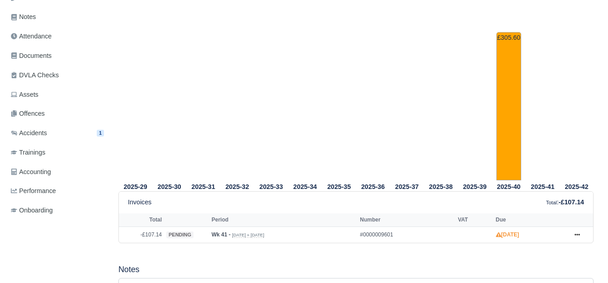
scroll to position [226, 0]
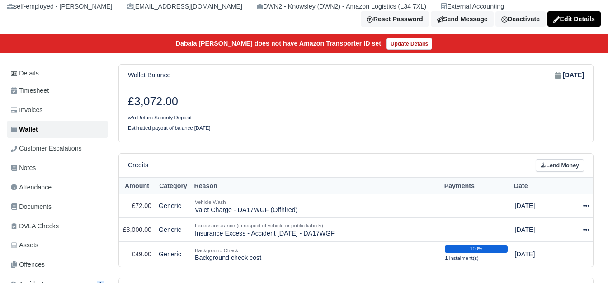
scroll to position [87, 0]
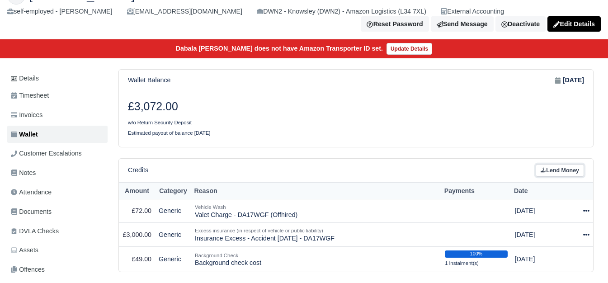
click at [555, 173] on link "Lend Money" at bounding box center [559, 170] width 48 height 13
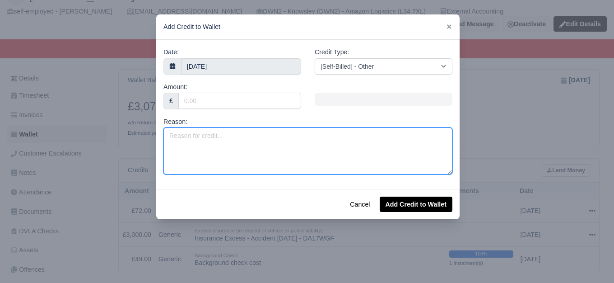
click at [238, 157] on textarea "Reason:" at bounding box center [308, 150] width 289 height 47
type textarea "n"
type textarea "N"
click at [210, 146] on textarea "Reason:" at bounding box center [308, 150] width 289 height 47
type textarea "Negative Invoice Week 41"
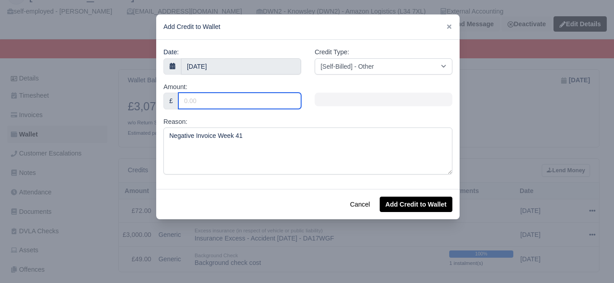
click at [202, 96] on input "Amount:" at bounding box center [239, 101] width 123 height 16
type input "107.14"
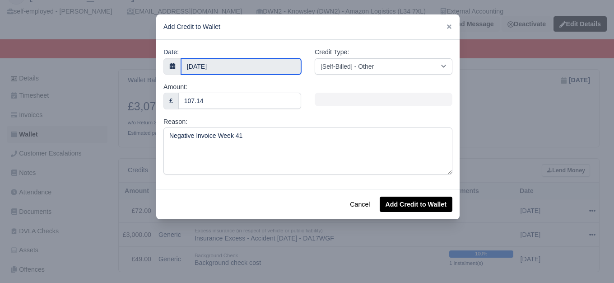
click at [219, 61] on input "15 October 2025" at bounding box center [241, 66] width 120 height 16
type input "11 October 2025"
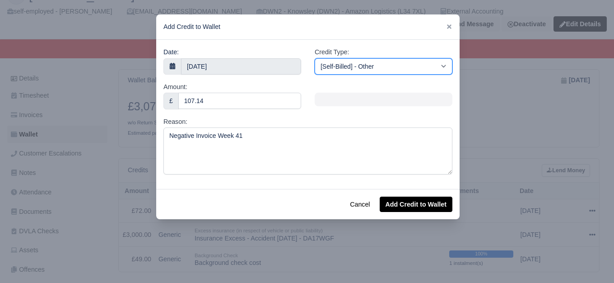
click at [347, 65] on select "[Self-Billed] - Other [Self-Billed] - Negative Invoice [Self-Billed] - Keychain…" at bounding box center [384, 66] width 138 height 16
click at [315, 58] on select "[Self-Billed] - Other [Self-Billed] - Negative Invoice [Self-Billed] - Keychain…" at bounding box center [384, 66] width 138 height 16
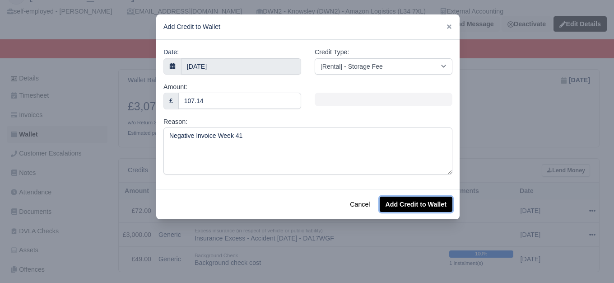
click at [426, 208] on button "Add Credit to Wallet" at bounding box center [416, 203] width 73 height 15
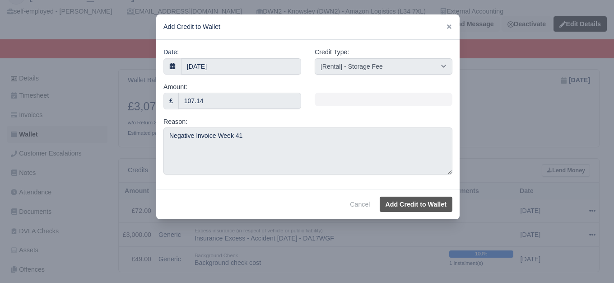
select select "other"
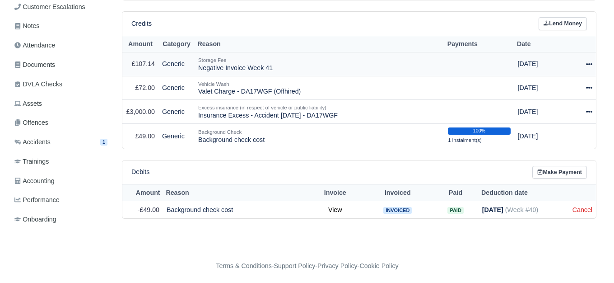
scroll to position [216, 0]
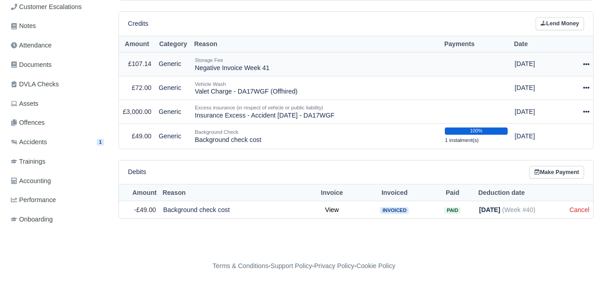
click at [584, 69] on div at bounding box center [581, 64] width 16 height 10
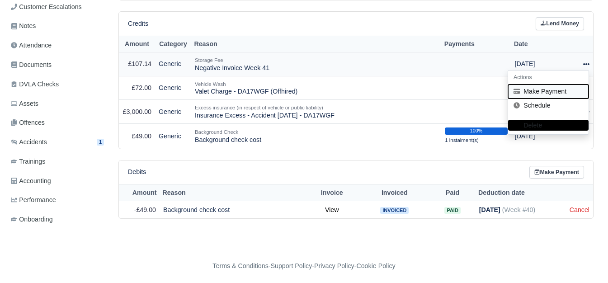
click at [567, 94] on button "Make Payment" at bounding box center [548, 91] width 80 height 14
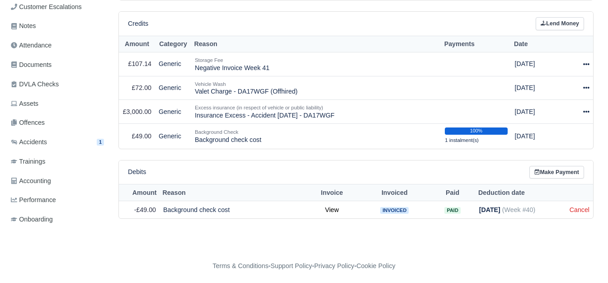
select select "7665"
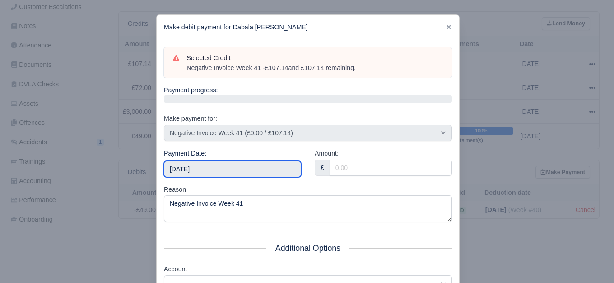
click at [231, 161] on input "[DATE]" at bounding box center [232, 169] width 137 height 16
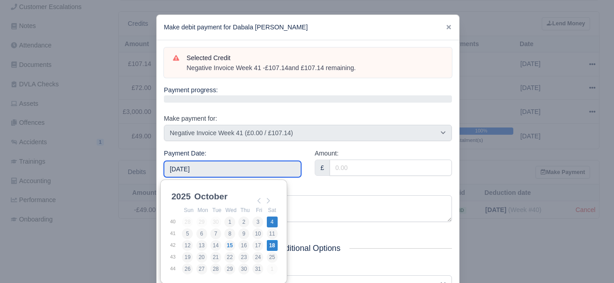
type input "[DATE]"
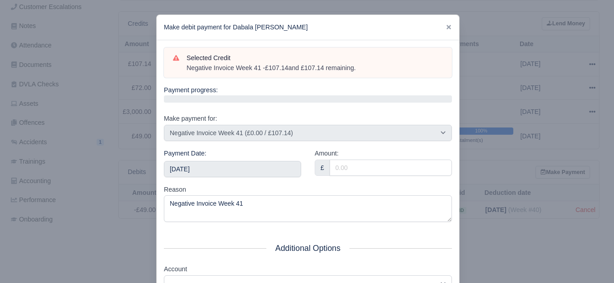
scroll to position [75, 0]
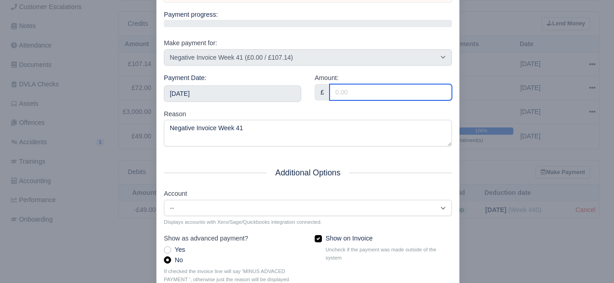
click at [364, 87] on input "Amount:" at bounding box center [391, 92] width 122 height 16
type input "107.14"
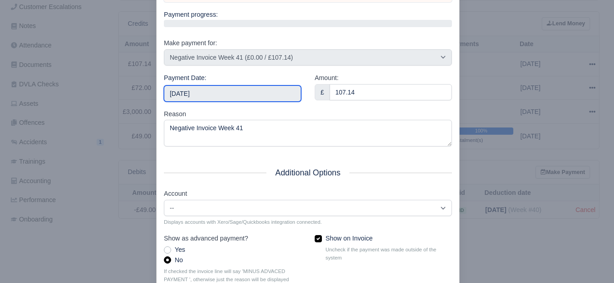
click at [212, 89] on input "[DATE]" at bounding box center [232, 93] width 137 height 16
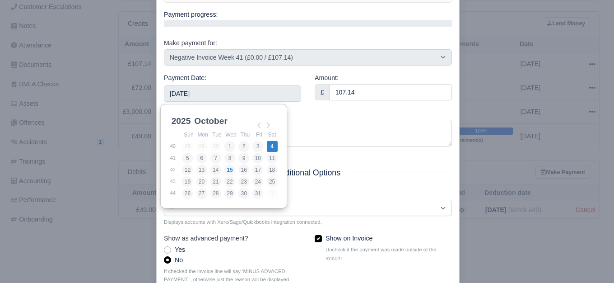
click at [317, 116] on div "Reason Negative Invoice Week 41" at bounding box center [308, 128] width 288 height 38
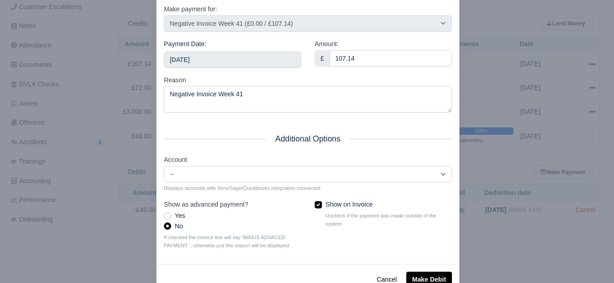
scroll to position [136, 0]
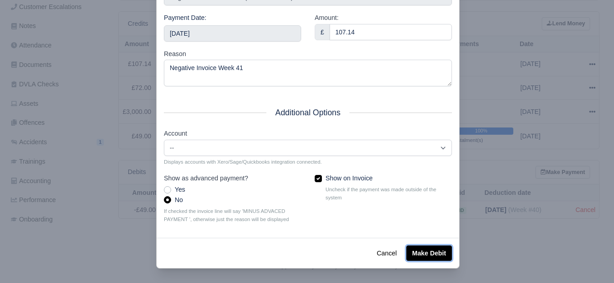
click at [435, 257] on button "Make Debit" at bounding box center [430, 252] width 46 height 15
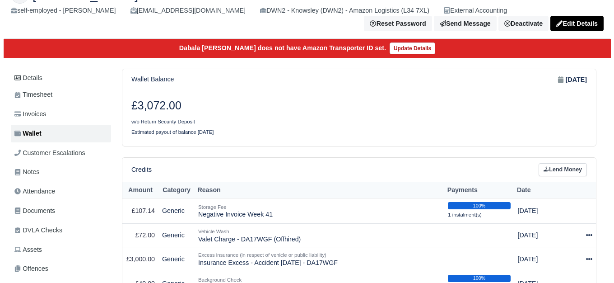
scroll to position [150, 0]
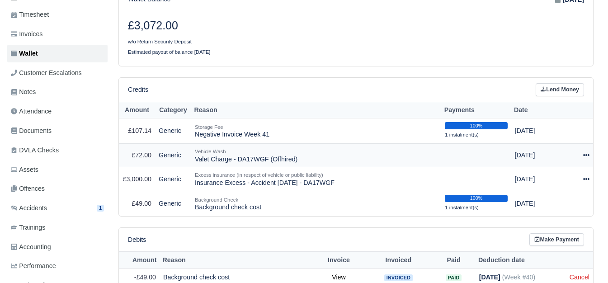
click at [587, 154] on icon at bounding box center [586, 155] width 6 height 6
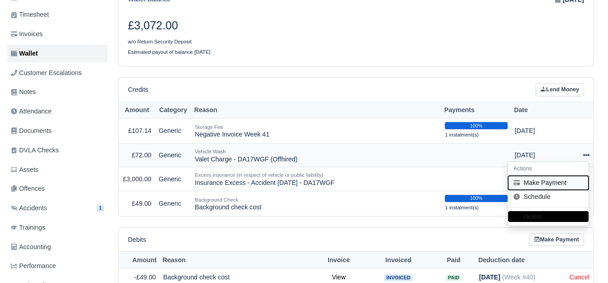
click at [556, 180] on button "Make Payment" at bounding box center [548, 183] width 80 height 14
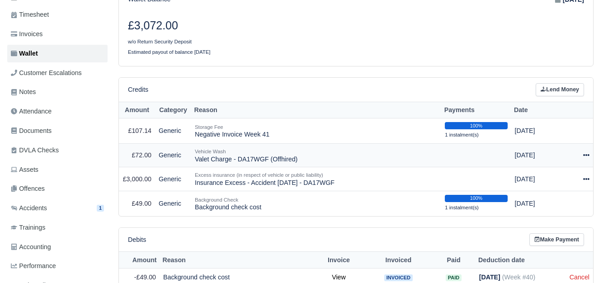
select select "7494"
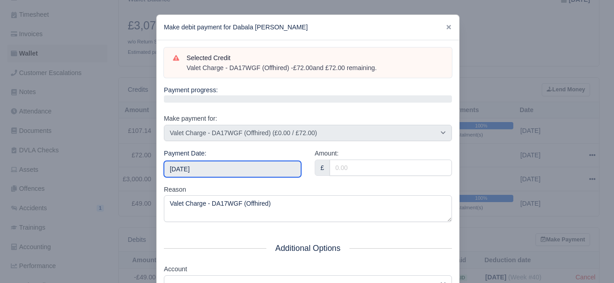
click at [273, 173] on input "[DATE]" at bounding box center [232, 169] width 137 height 16
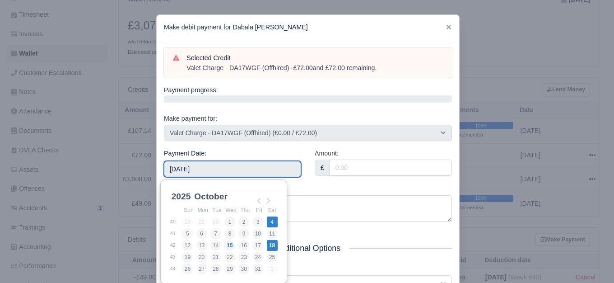
type input "[DATE]"
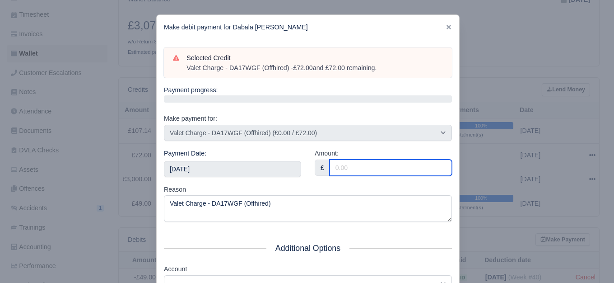
click at [338, 168] on input "Amount:" at bounding box center [391, 167] width 122 height 16
type input "72"
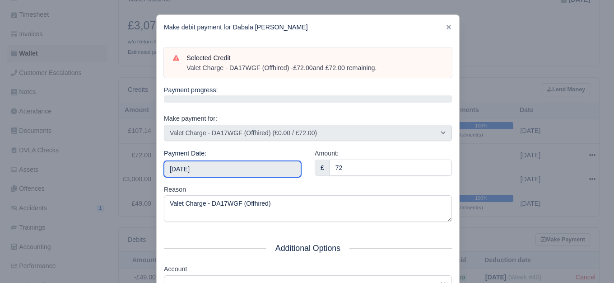
click at [253, 175] on input "[DATE]" at bounding box center [232, 169] width 137 height 16
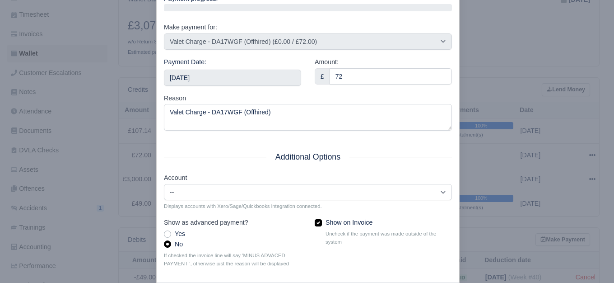
scroll to position [136, 0]
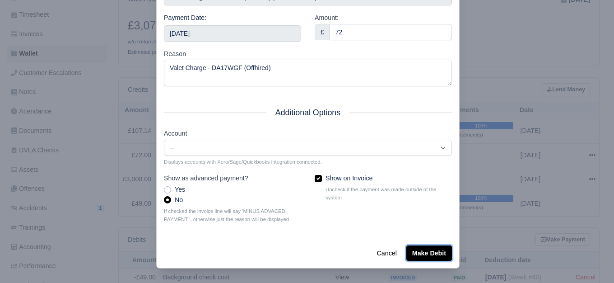
click at [430, 248] on button "Make Debit" at bounding box center [430, 252] width 46 height 15
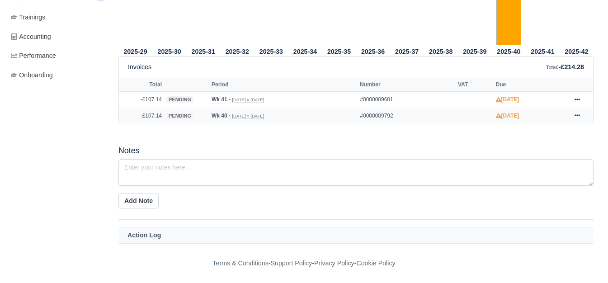
scroll to position [363, 0]
click at [580, 101] on link at bounding box center [577, 99] width 14 height 11
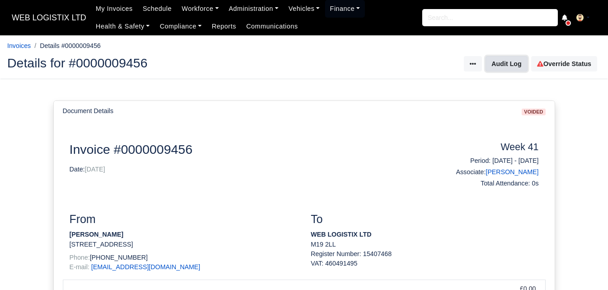
click at [502, 64] on button "Audit Log" at bounding box center [506, 63] width 42 height 15
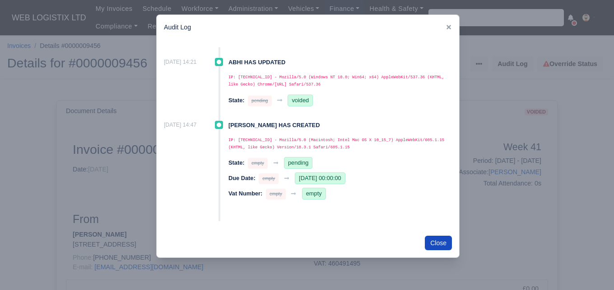
click at [538, 169] on div at bounding box center [307, 145] width 614 height 290
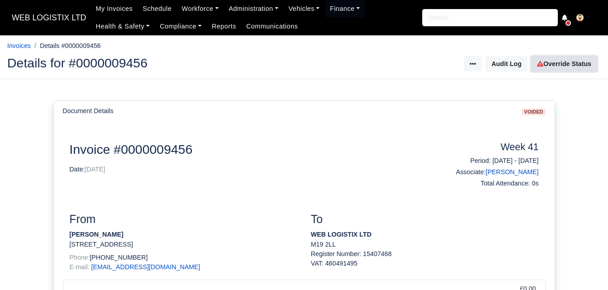
click at [565, 59] on link "Override Status" at bounding box center [564, 63] width 66 height 15
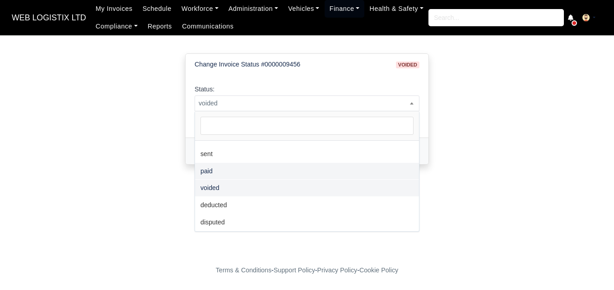
scroll to position [66, 0]
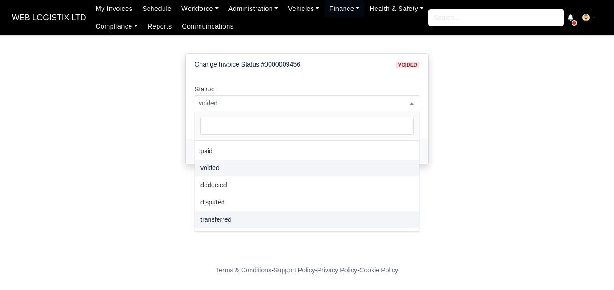
select select "transferred"
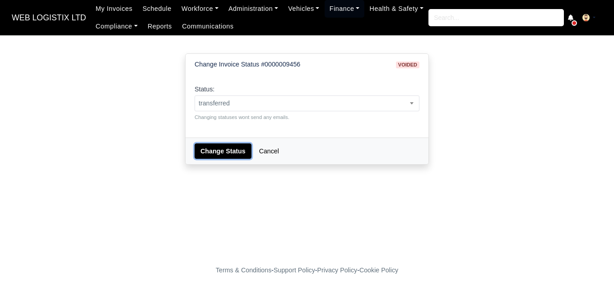
click at [222, 148] on button "Change Status" at bounding box center [223, 150] width 57 height 15
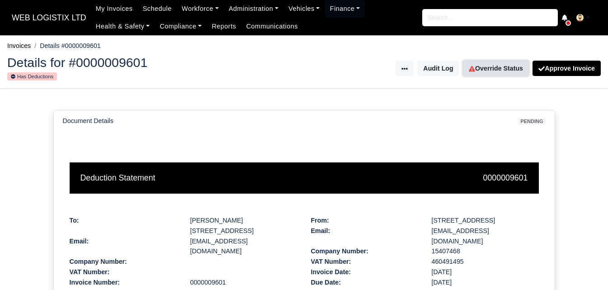
click at [503, 70] on link "Override Status" at bounding box center [496, 68] width 66 height 15
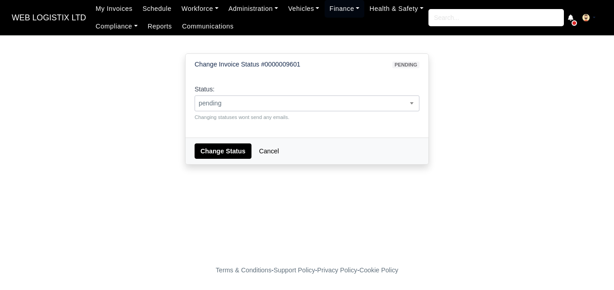
click at [231, 109] on span "pending" at bounding box center [307, 103] width 225 height 16
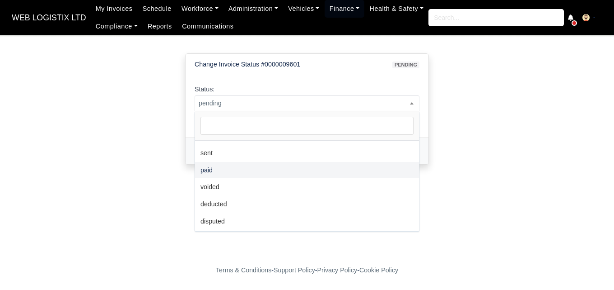
scroll to position [66, 0]
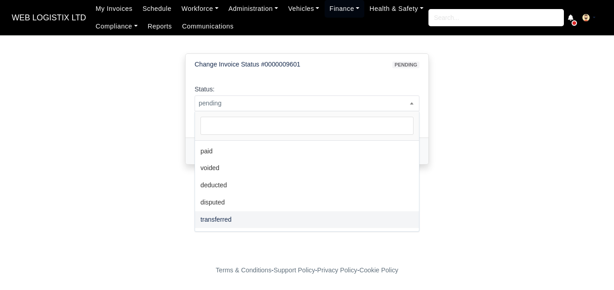
select select "transferred"
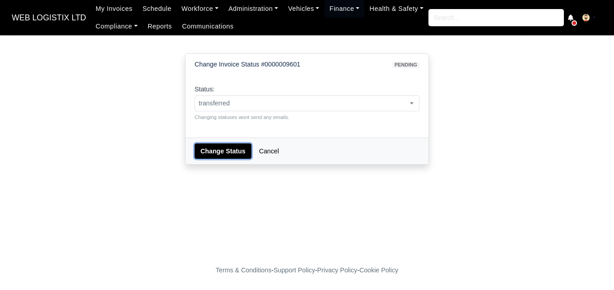
click at [222, 158] on button "Change Status" at bounding box center [223, 150] width 57 height 15
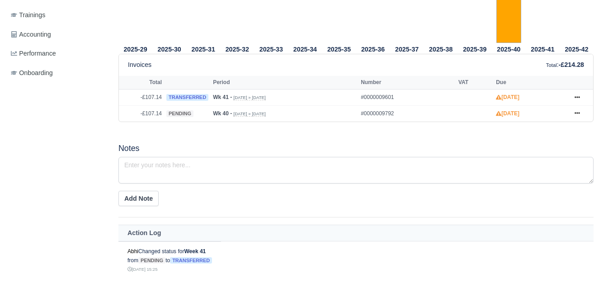
scroll to position [363, 0]
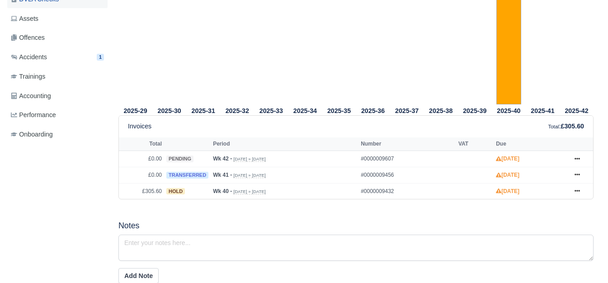
scroll to position [301, 0]
click at [577, 192] on icon at bounding box center [576, 191] width 5 height 2
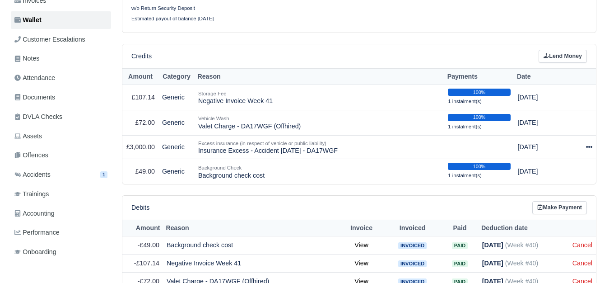
scroll to position [156, 0]
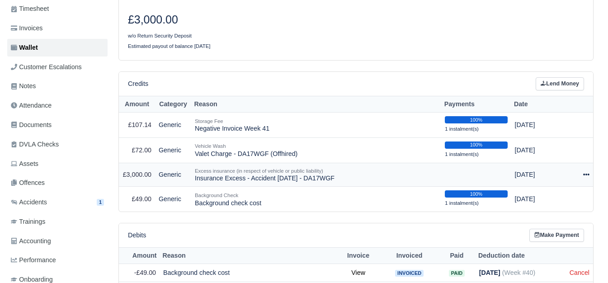
click at [580, 179] on div at bounding box center [581, 174] width 16 height 10
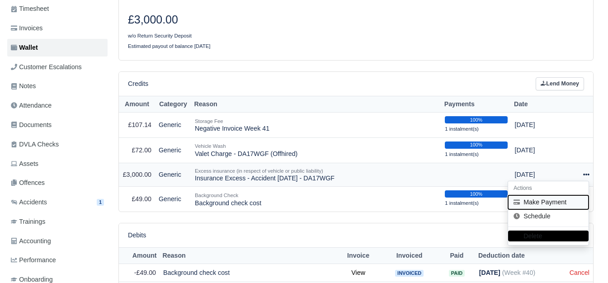
click at [542, 202] on button "Make Payment" at bounding box center [548, 202] width 80 height 14
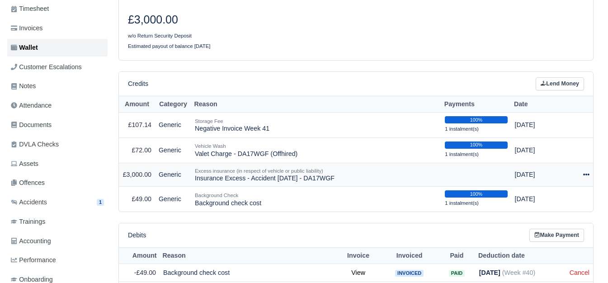
select select "7664"
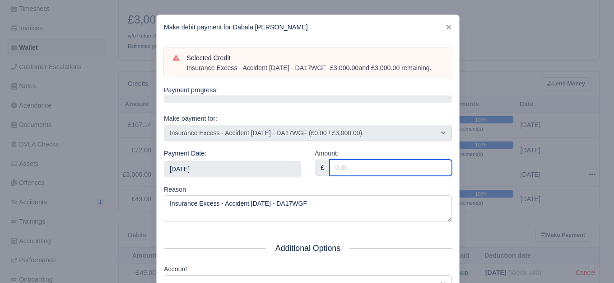
click at [368, 166] on input "Amount:" at bounding box center [391, 167] width 122 height 16
type input "126.46"
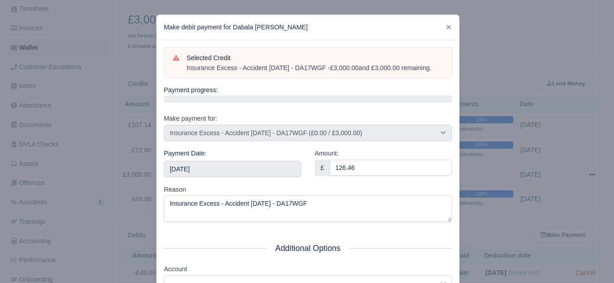
click at [231, 159] on div "Payment Date: 2025-10-18" at bounding box center [232, 162] width 137 height 29
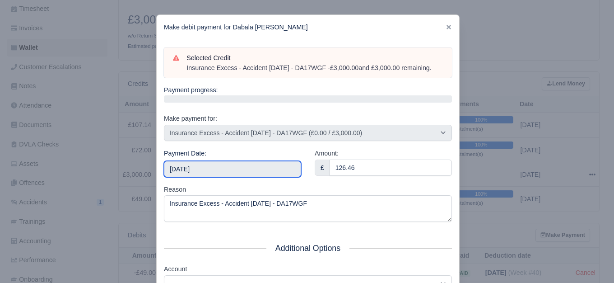
click at [226, 170] on input "2025-10-18" at bounding box center [232, 169] width 137 height 16
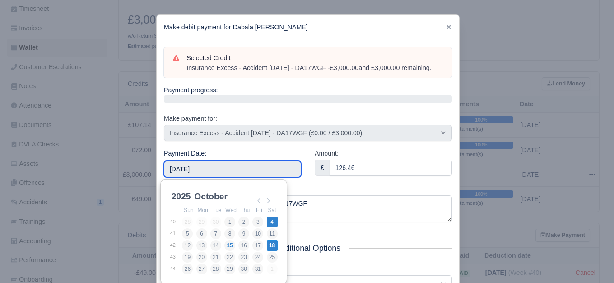
type input "2025-10-04"
click at [257, 164] on input "2025-10-04" at bounding box center [232, 169] width 137 height 16
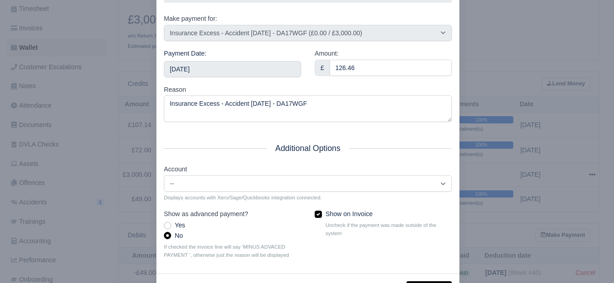
scroll to position [136, 0]
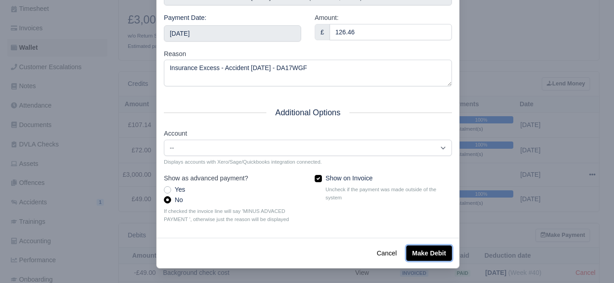
click at [428, 249] on button "Make Debit" at bounding box center [430, 252] width 46 height 15
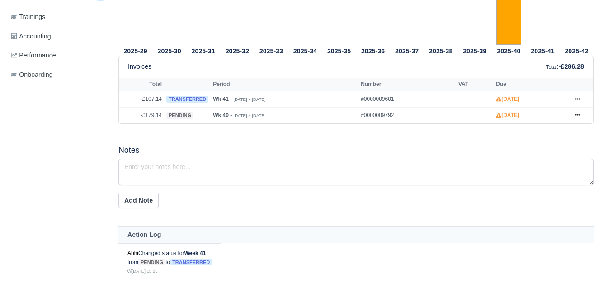
scroll to position [361, 0]
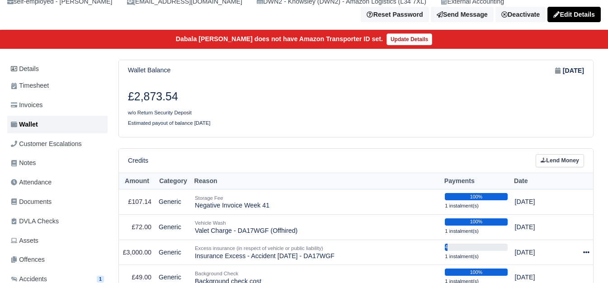
scroll to position [150, 0]
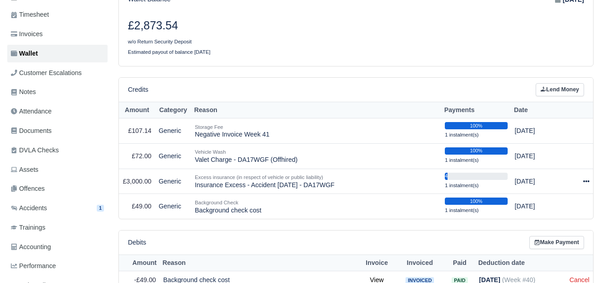
click at [355, 228] on div "Wallet Balance Oct 15, 2025 £2,873.54 w/o Return Security Deposit Estimated pay…" at bounding box center [355, 166] width 489 height 355
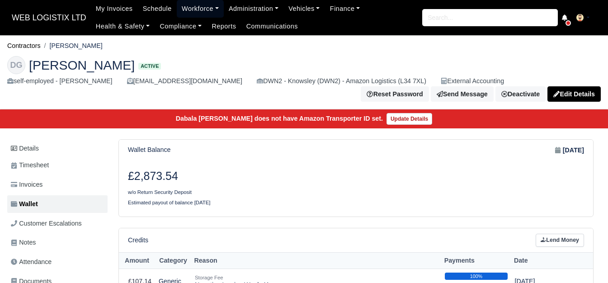
drag, startPoint x: 192, startPoint y: 9, endPoint x: 196, endPoint y: 24, distance: 15.4
click at [192, 9] on link "Workforce" at bounding box center [200, 9] width 47 height 18
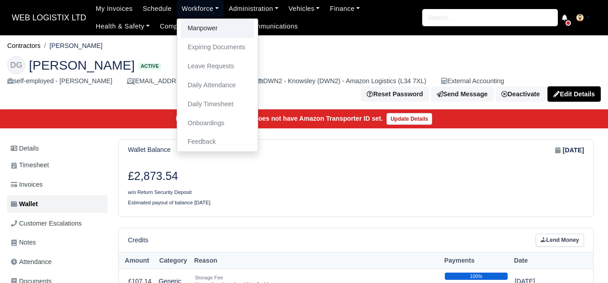
click at [196, 25] on link "Manpower" at bounding box center [217, 28] width 73 height 19
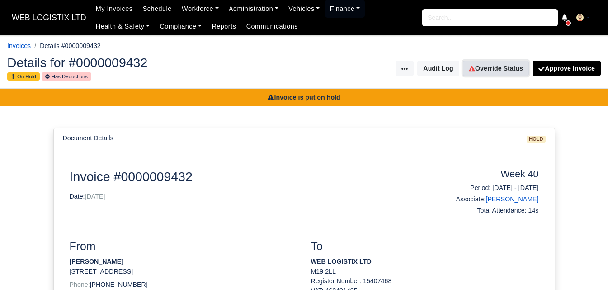
click at [487, 62] on link "Override Status" at bounding box center [496, 68] width 66 height 15
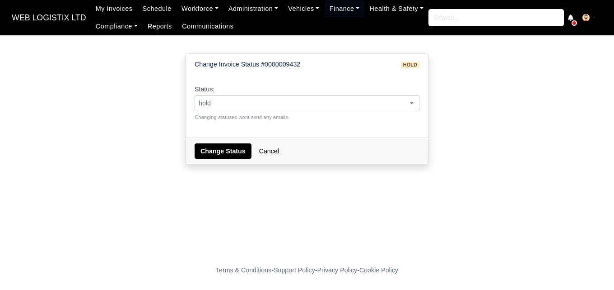
click at [282, 101] on span "hold" at bounding box center [307, 103] width 224 height 11
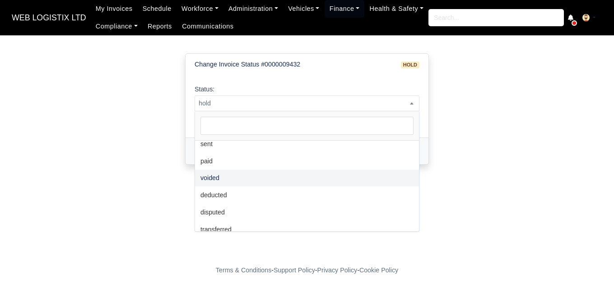
scroll to position [66, 0]
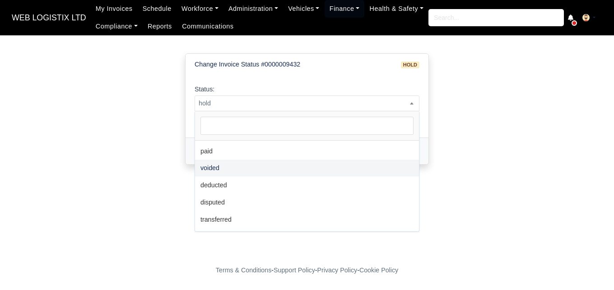
select select "transferred"
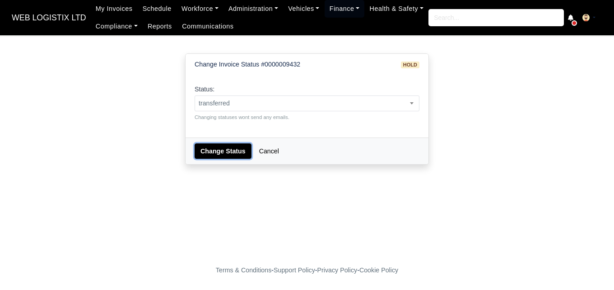
click at [220, 157] on button "Change Status" at bounding box center [223, 150] width 57 height 15
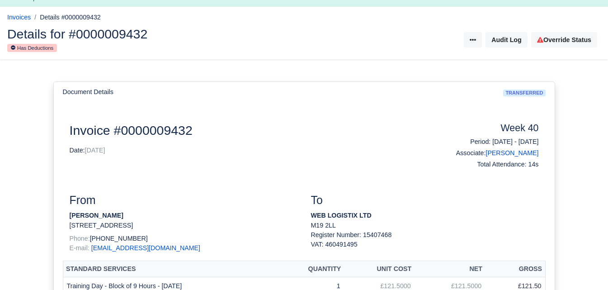
scroll to position [75, 0]
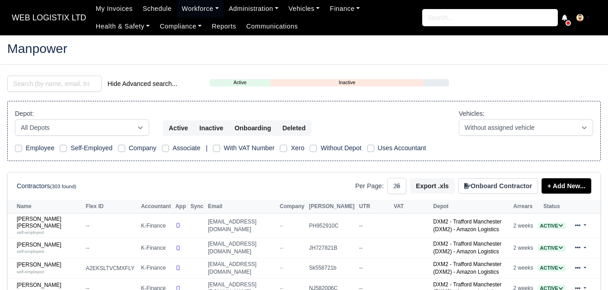
select select "25"
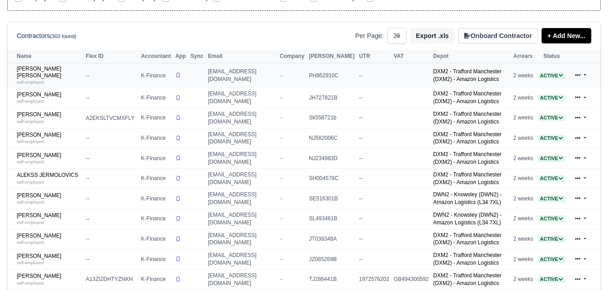
scroll to position [150, 0]
click at [37, 213] on link "Ali Irshad self-employed" at bounding box center [49, 217] width 65 height 13
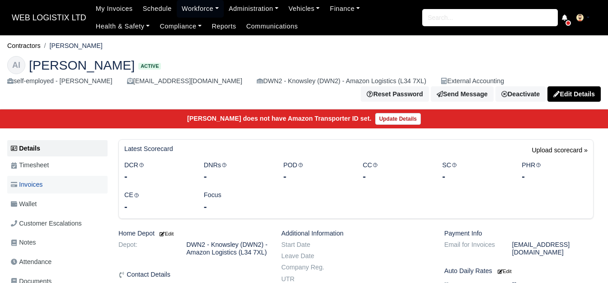
click at [51, 182] on link "Invoices" at bounding box center [57, 185] width 100 height 18
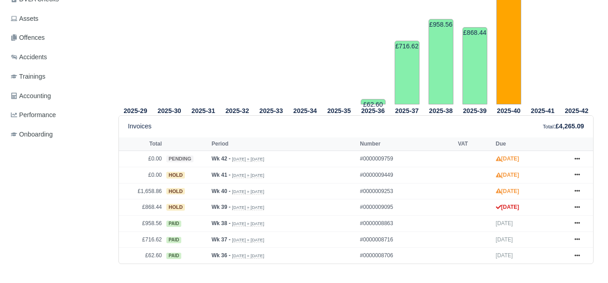
scroll to position [301, 0]
click at [576, 206] on icon at bounding box center [576, 207] width 5 height 2
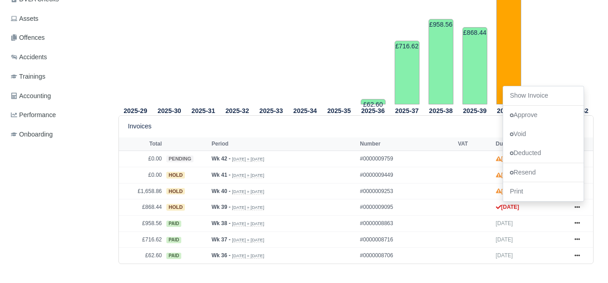
click at [298, 87] on tr "2025-34" at bounding box center [305, 8] width 34 height 192
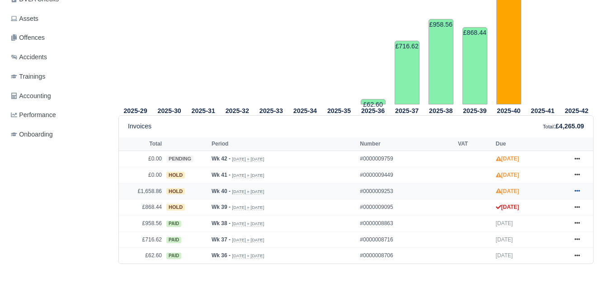
click at [573, 186] on link at bounding box center [577, 191] width 14 height 11
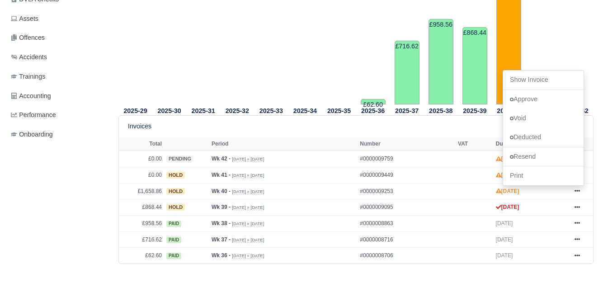
click at [359, 98] on tr "2025-36 £62.60" at bounding box center [373, 8] width 34 height 192
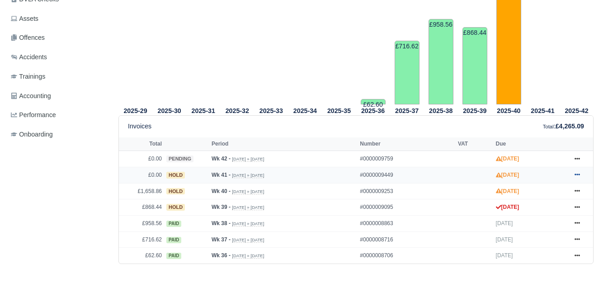
click at [576, 172] on icon at bounding box center [576, 174] width 5 height 5
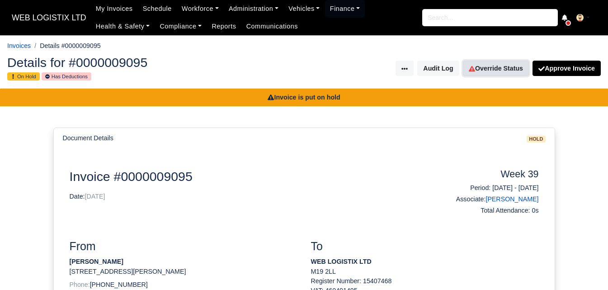
click at [496, 72] on link "Override Status" at bounding box center [496, 68] width 66 height 15
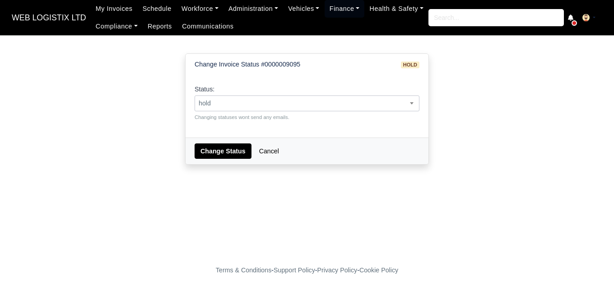
click at [265, 101] on span "hold" at bounding box center [307, 103] width 224 height 11
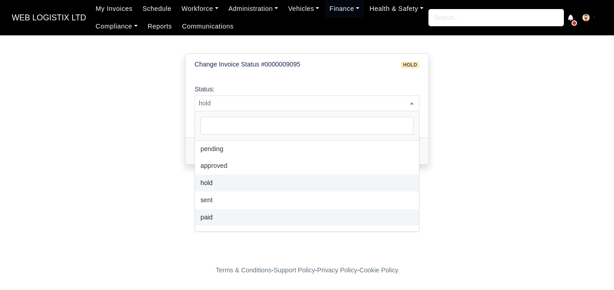
scroll to position [66, 0]
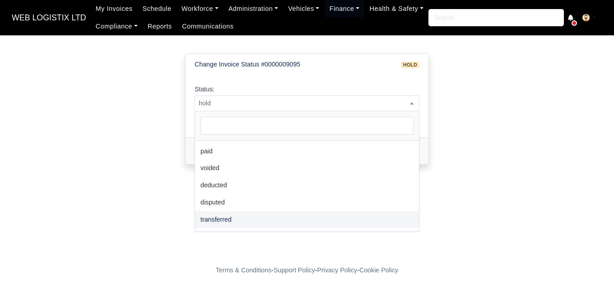
select select "transferred"
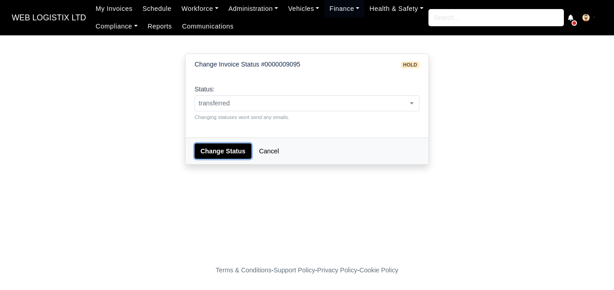
click at [228, 149] on button "Change Status" at bounding box center [223, 150] width 57 height 15
click at [303, 103] on span "hold" at bounding box center [307, 103] width 224 height 11
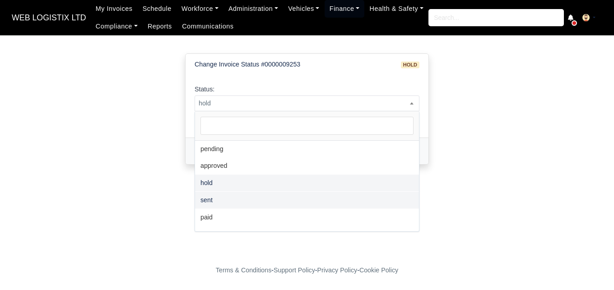
select select "sent"
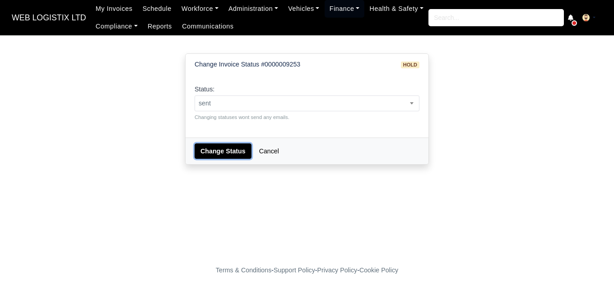
click at [224, 149] on button "Change Status" at bounding box center [223, 150] width 57 height 15
click at [284, 103] on span "hold" at bounding box center [307, 103] width 224 height 11
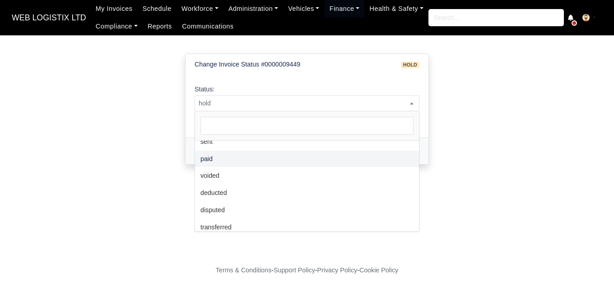
scroll to position [66, 0]
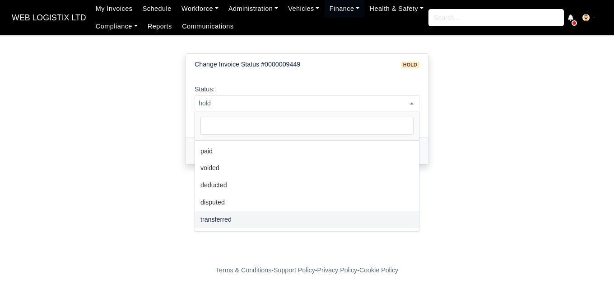
select select "transferred"
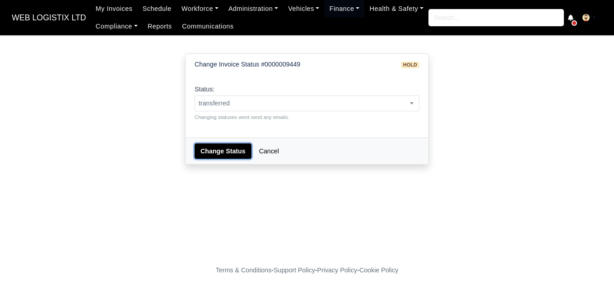
click at [224, 146] on button "Change Status" at bounding box center [223, 150] width 57 height 15
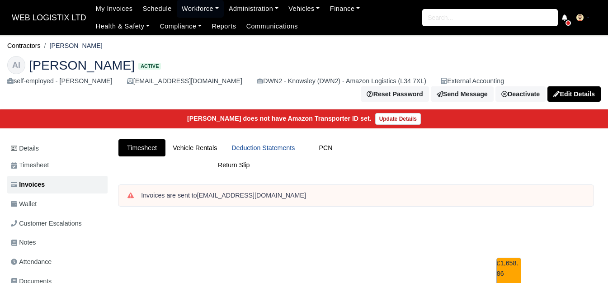
click at [277, 147] on link "Deduction Statements" at bounding box center [263, 148] width 78 height 18
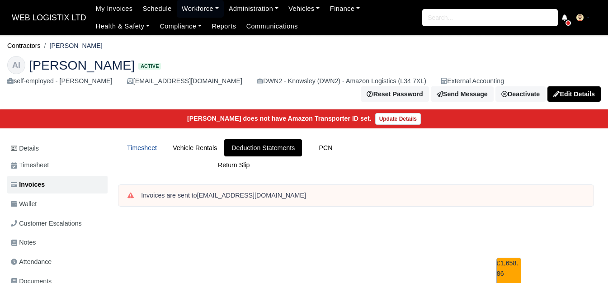
click at [137, 147] on link "Timesheet" at bounding box center [141, 148] width 47 height 18
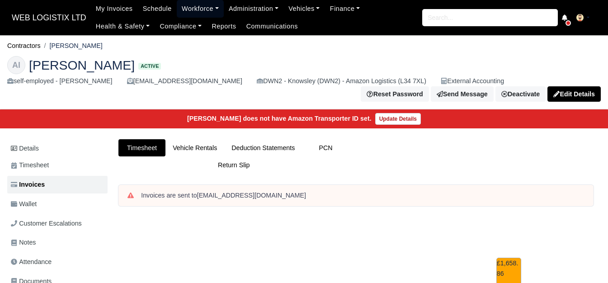
click at [185, 10] on link "Workforce" at bounding box center [200, 9] width 47 height 18
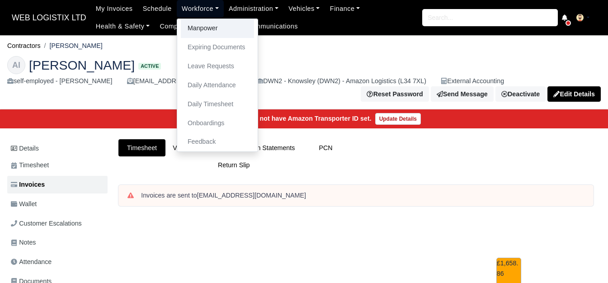
click at [188, 30] on link "Manpower" at bounding box center [217, 28] width 73 height 19
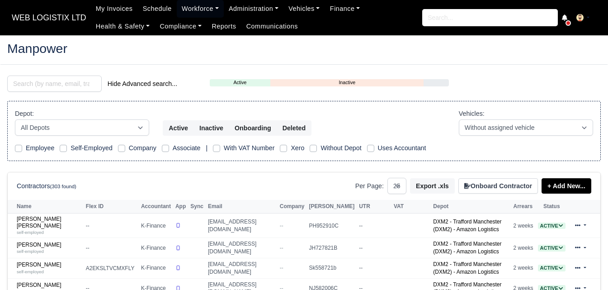
select select "25"
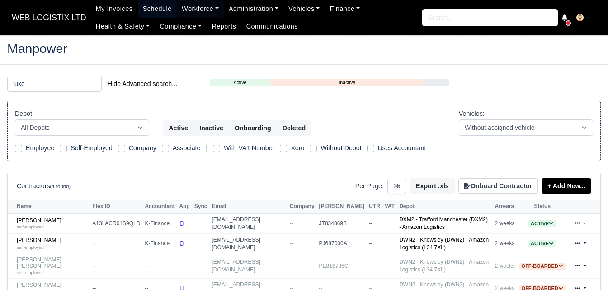
type input "luke"
click at [30, 238] on link "[PERSON_NAME] self-employed" at bounding box center [52, 243] width 71 height 13
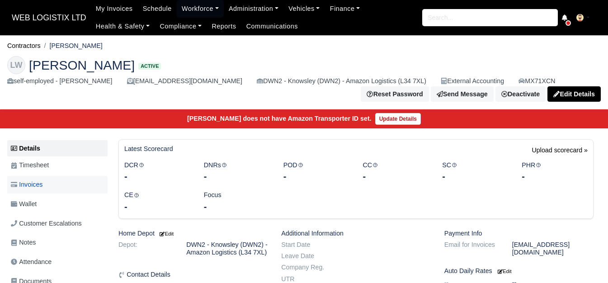
click at [75, 187] on link "Invoices" at bounding box center [57, 185] width 100 height 18
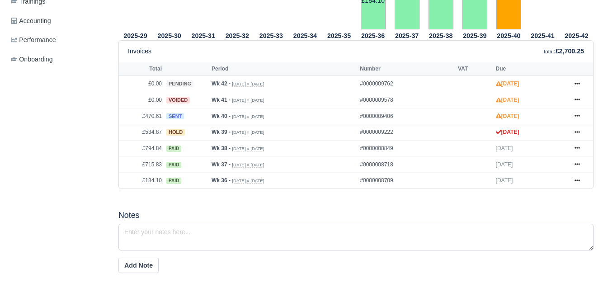
scroll to position [376, 0]
click at [576, 114] on link at bounding box center [577, 116] width 14 height 11
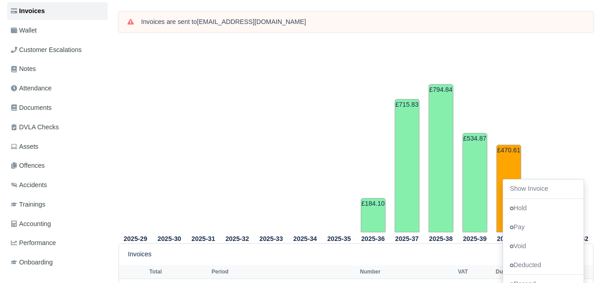
scroll to position [301, 0]
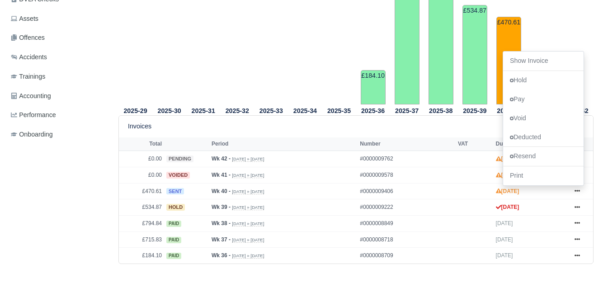
click at [265, 104] on tr "2025-33" at bounding box center [271, 8] width 34 height 192
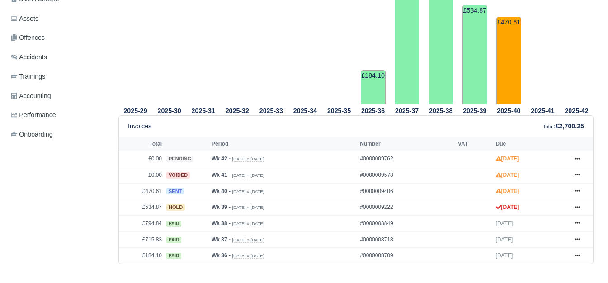
click at [207, 104] on tr "2025-31" at bounding box center [203, 8] width 34 height 192
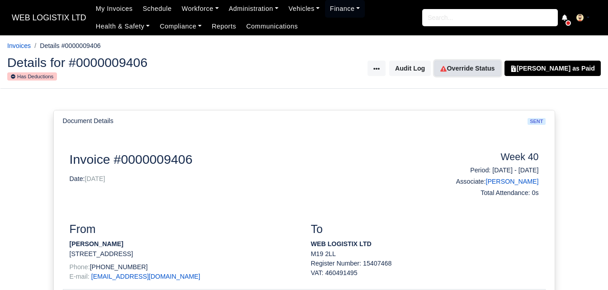
click at [466, 64] on link "Override Status" at bounding box center [467, 68] width 66 height 15
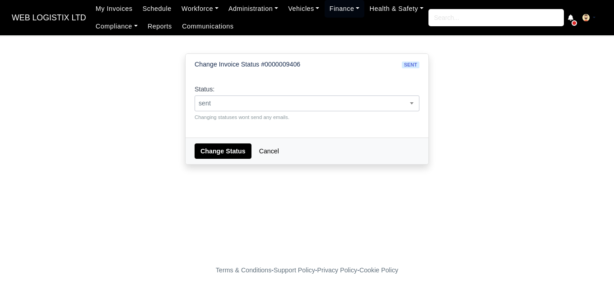
click at [396, 106] on span "sent" at bounding box center [307, 103] width 224 height 11
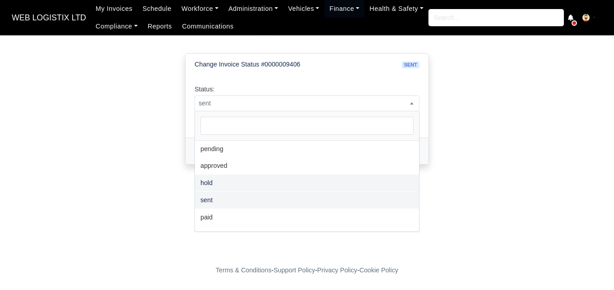
select select "hold"
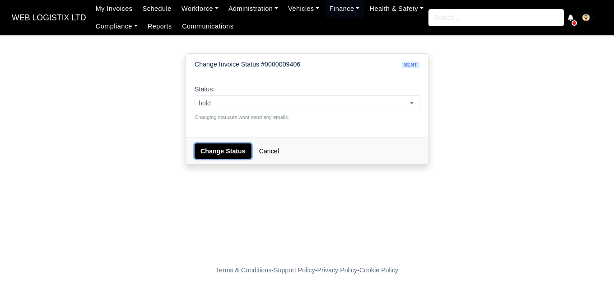
click at [214, 157] on button "Change Status" at bounding box center [223, 150] width 57 height 15
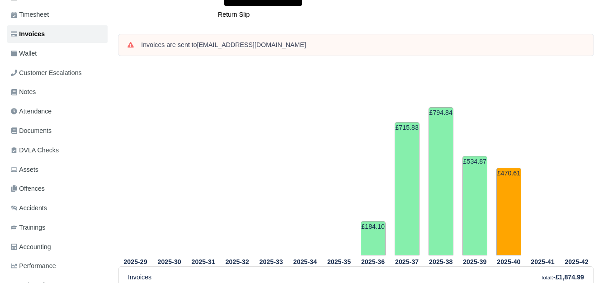
scroll to position [376, 0]
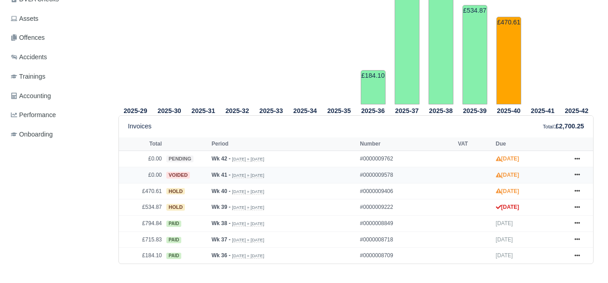
scroll to position [301, 0]
click at [575, 171] on link at bounding box center [577, 174] width 14 height 11
click at [575, 159] on icon at bounding box center [576, 158] width 5 height 5
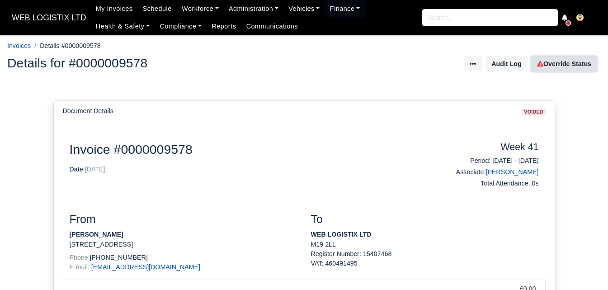
click at [550, 62] on link "Override Status" at bounding box center [564, 63] width 66 height 15
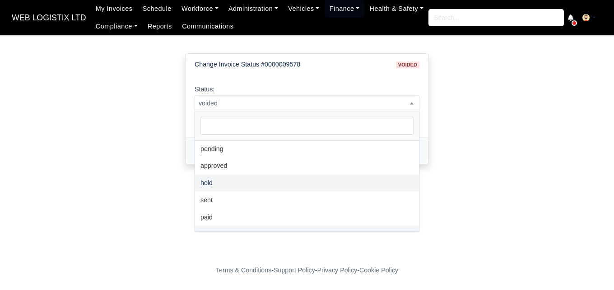
select select "hold"
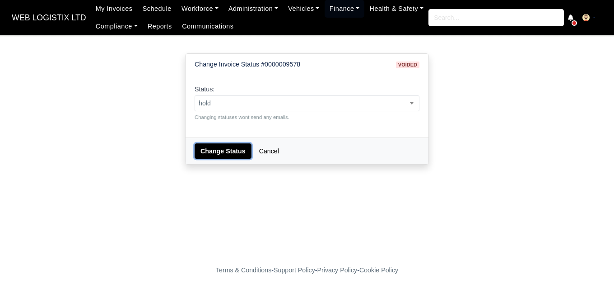
click at [220, 149] on button "Change Status" at bounding box center [223, 150] width 57 height 15
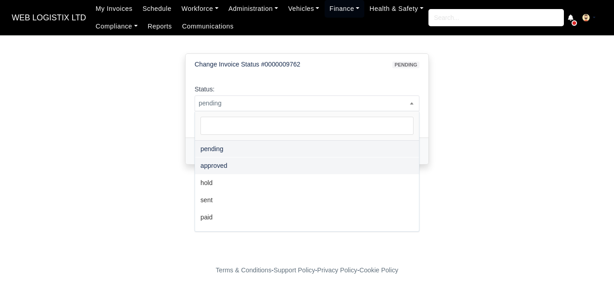
select select "hold"
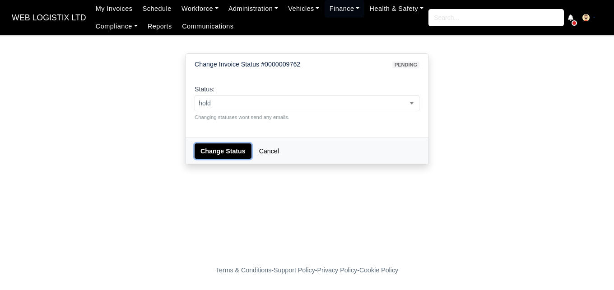
click at [220, 149] on button "Change Status" at bounding box center [223, 150] width 57 height 15
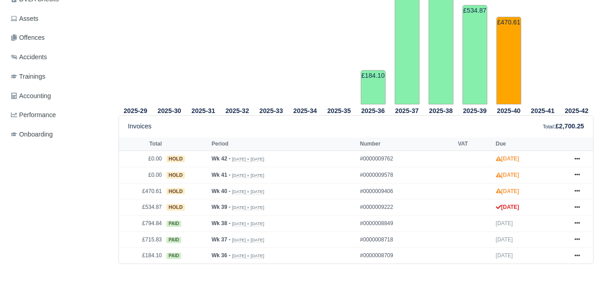
scroll to position [301, 0]
click at [159, 191] on td "£470.61" at bounding box center [141, 191] width 45 height 16
copy td "470.61"
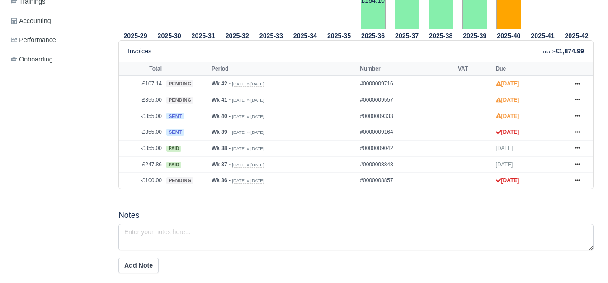
scroll to position [376, 0]
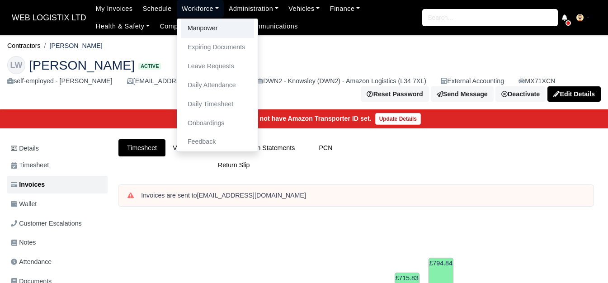
click at [195, 28] on link "Manpower" at bounding box center [217, 28] width 73 height 19
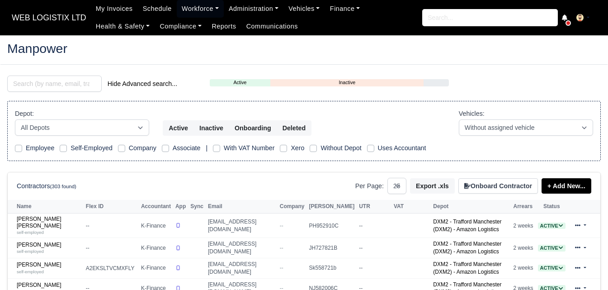
select select "25"
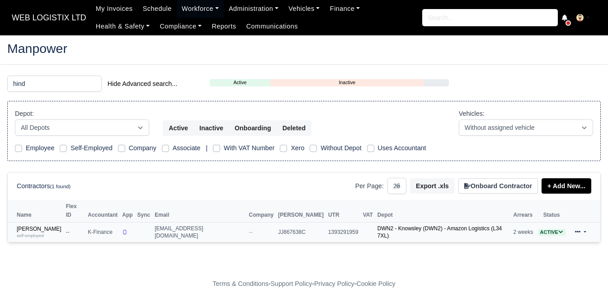
type input "hind"
click at [33, 222] on td "Ryan Van Hind self-employed" at bounding box center [36, 232] width 56 height 20
click at [31, 225] on link "Ryan Van Hind self-employed" at bounding box center [39, 231] width 45 height 13
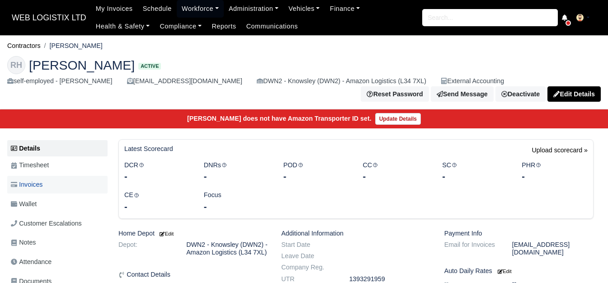
click at [22, 188] on span "Invoices" at bounding box center [27, 184] width 32 height 10
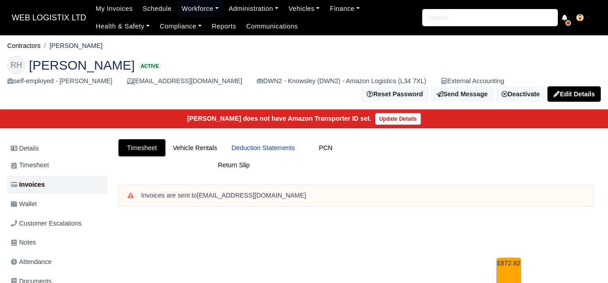
click at [271, 143] on link "Deduction Statements" at bounding box center [263, 148] width 78 height 18
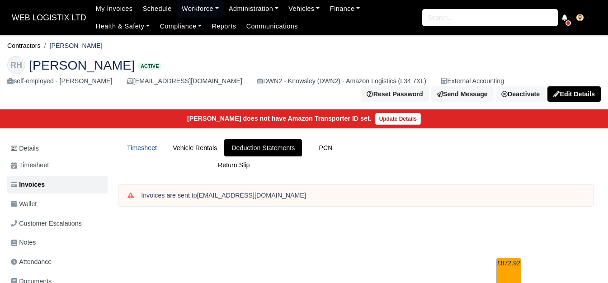
click at [144, 152] on link "Timesheet" at bounding box center [141, 148] width 47 height 18
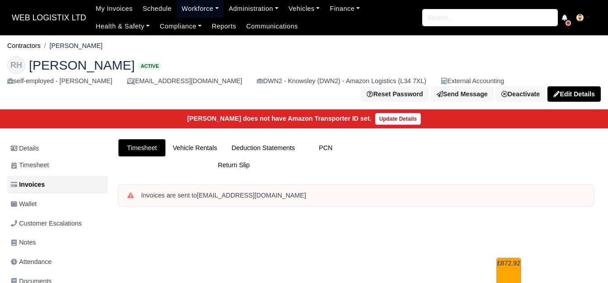
drag, startPoint x: 179, startPoint y: 5, endPoint x: 180, endPoint y: 25, distance: 19.9
click at [179, 5] on link "Workforce" at bounding box center [200, 9] width 47 height 18
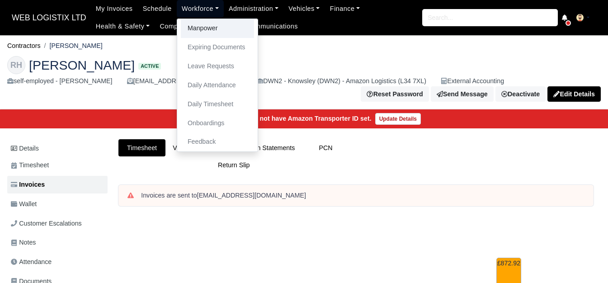
click at [181, 25] on link "Manpower" at bounding box center [217, 28] width 73 height 19
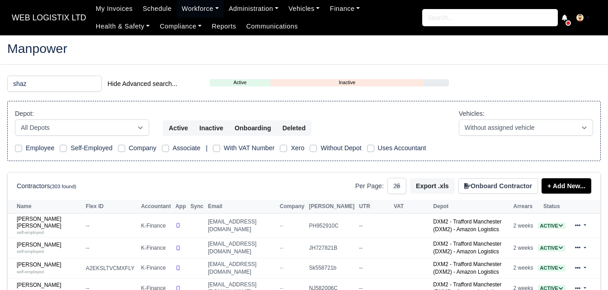
select select "25"
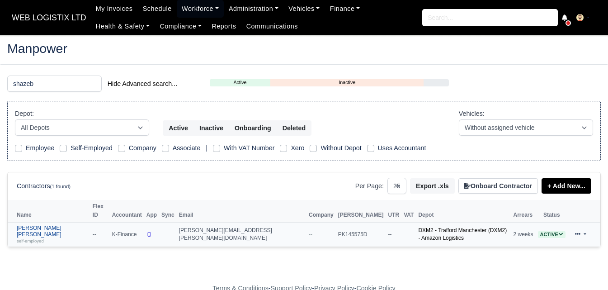
type input "shazeb"
click at [59, 224] on link "Shazeb Ali Khalid self-employed" at bounding box center [52, 233] width 71 height 19
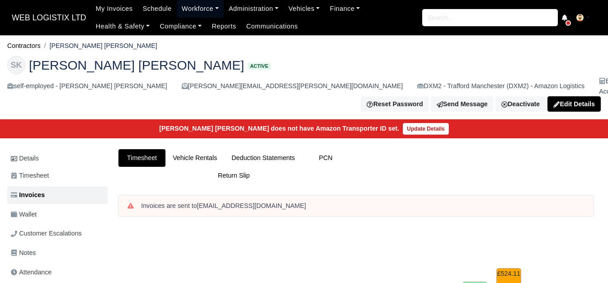
click at [181, 11] on link "Workforce" at bounding box center [200, 9] width 47 height 18
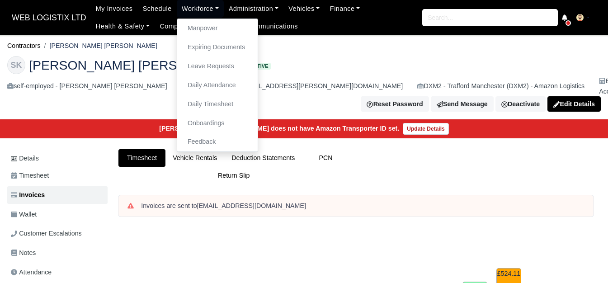
drag, startPoint x: 182, startPoint y: 28, endPoint x: 210, endPoint y: 244, distance: 217.7
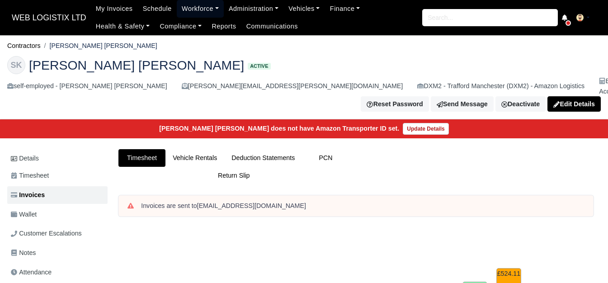
drag, startPoint x: 180, startPoint y: 5, endPoint x: 194, endPoint y: 29, distance: 28.4
click at [180, 5] on link "Workforce" at bounding box center [200, 9] width 47 height 18
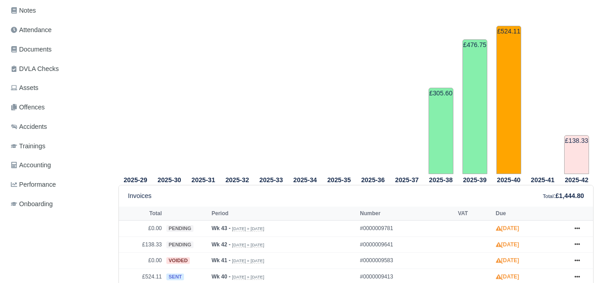
scroll to position [226, 0]
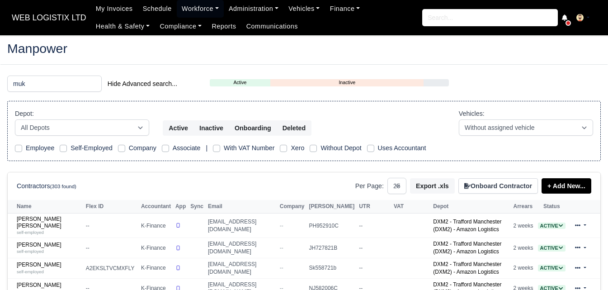
select select "25"
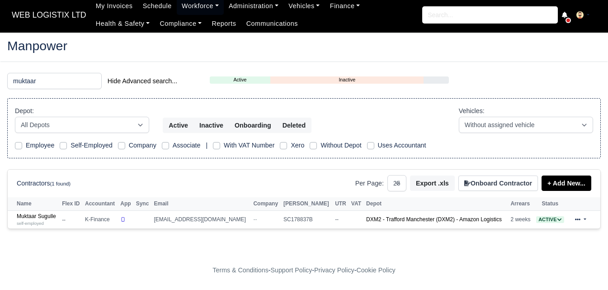
scroll to position [3, 0]
type input "muktaar"
click at [34, 213] on link "Muktaar Sugulle self-employed" at bounding box center [37, 219] width 41 height 13
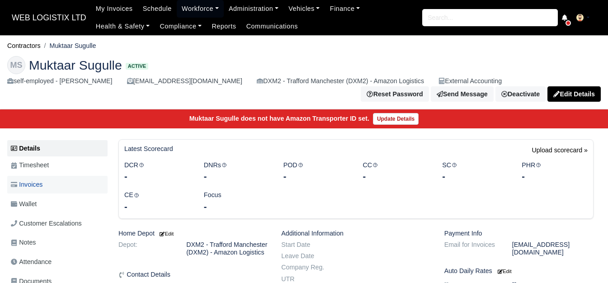
click at [40, 190] on span "Invoices" at bounding box center [27, 184] width 32 height 10
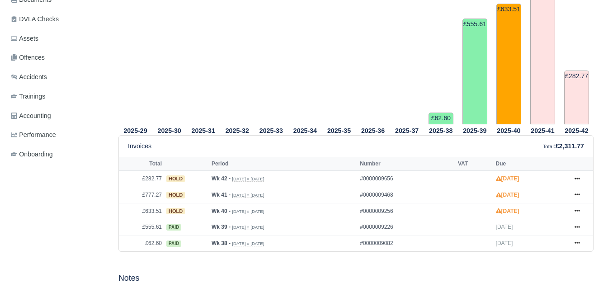
scroll to position [301, 0]
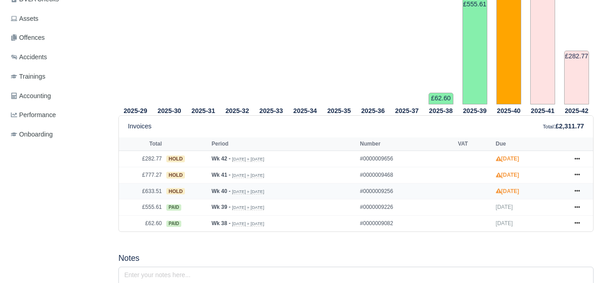
click at [157, 192] on td "£633.51" at bounding box center [141, 191] width 45 height 16
copy td "633.51"
click at [153, 178] on td "£777.27" at bounding box center [141, 175] width 45 height 16
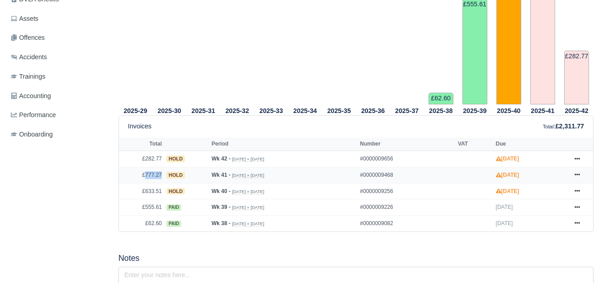
copy td "777.27"
drag, startPoint x: 155, startPoint y: 156, endPoint x: 154, endPoint y: 160, distance: 4.6
click at [155, 156] on td "£282.77" at bounding box center [141, 159] width 45 height 16
click at [154, 161] on td "£282.77" at bounding box center [141, 159] width 45 height 16
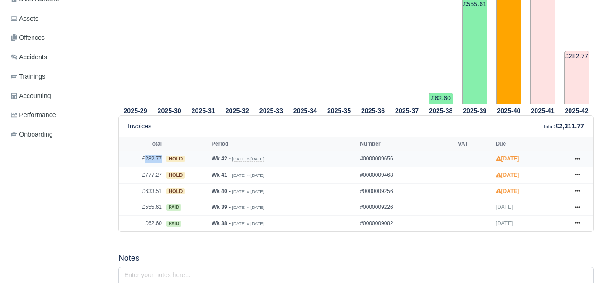
copy td "282.77"
click at [266, 69] on tr "2025-33" at bounding box center [271, 8] width 34 height 192
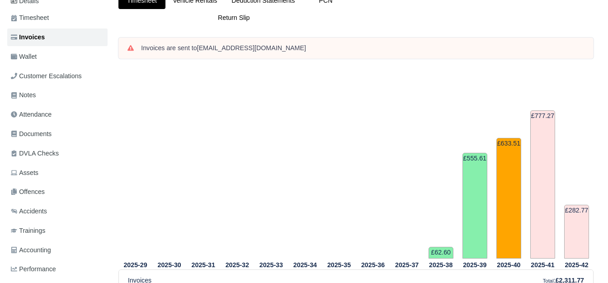
scroll to position [226, 0]
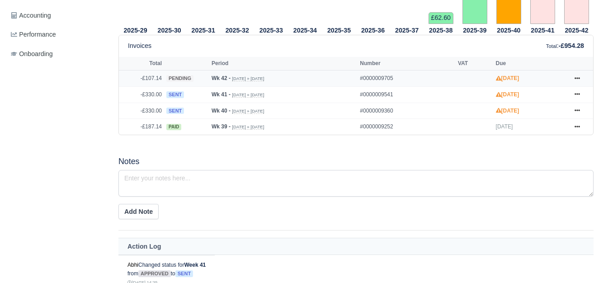
scroll to position [440, 0]
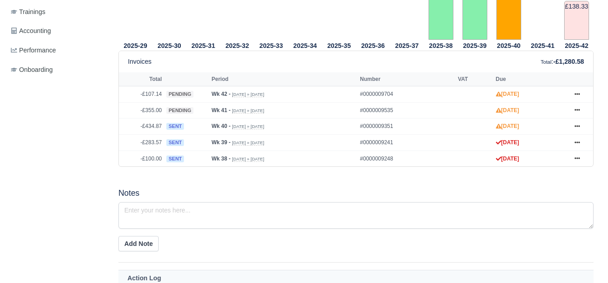
scroll to position [376, 0]
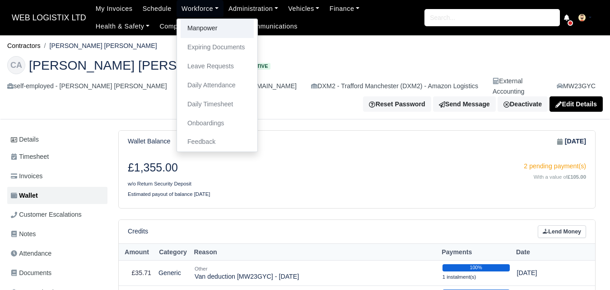
click at [188, 33] on link "Manpower" at bounding box center [217, 28] width 73 height 19
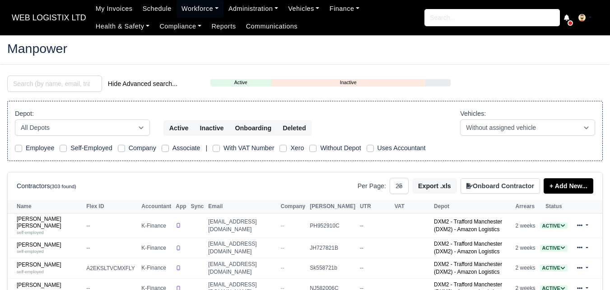
select select "25"
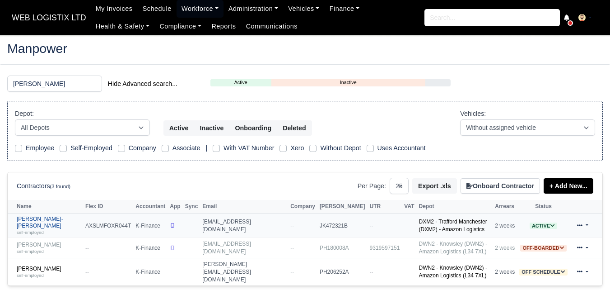
type input "Leon"
click at [43, 217] on link "Leon Depasois-Mike self-employed" at bounding box center [49, 224] width 64 height 19
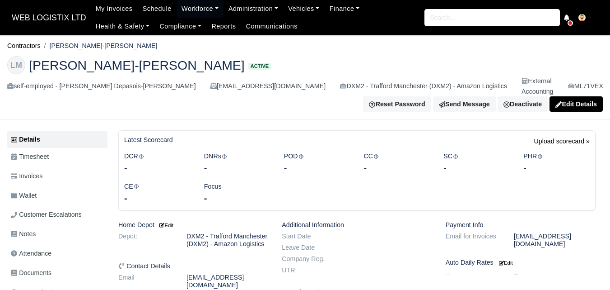
click at [11, 187] on link "Wallet" at bounding box center [57, 196] width 100 height 18
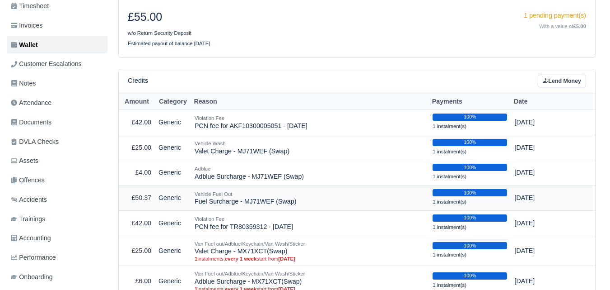
scroll to position [150, 0]
click at [215, 194] on td "Vehicle Fuel Out Fuel Surcharge - MJ71WEF (Swap)" at bounding box center [310, 197] width 238 height 25
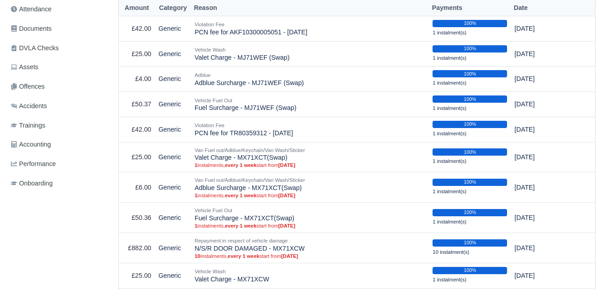
scroll to position [75, 0]
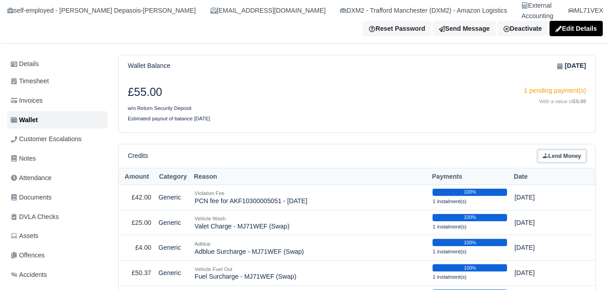
click at [569, 150] on link "Lend Money" at bounding box center [562, 156] width 48 height 13
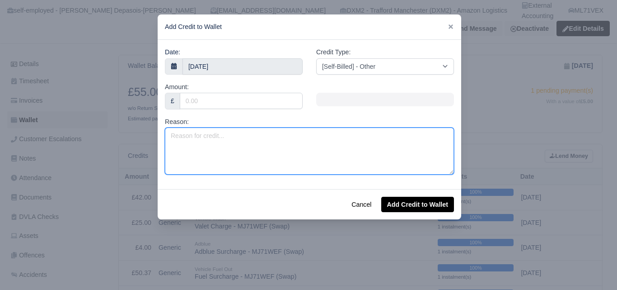
click at [308, 160] on textarea "Reason:" at bounding box center [309, 150] width 289 height 47
click at [310, 139] on textarea "Reason:" at bounding box center [309, 150] width 289 height 47
paste textarea "103.15"
type textarea "Fuel Surcharge -"
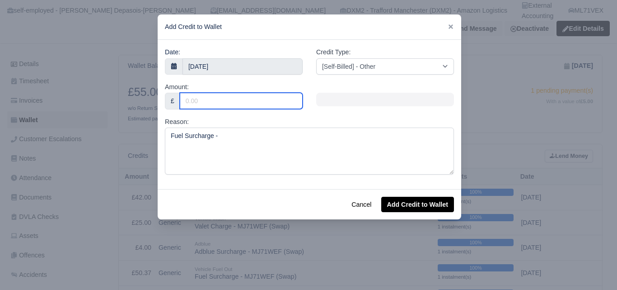
click at [251, 108] on input "Amount:" at bounding box center [241, 101] width 123 height 16
paste input "103.15"
type input "103.15"
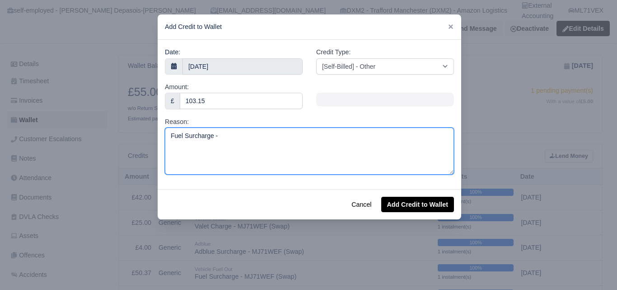
click at [281, 153] on textarea "Fuel Surcharge -" at bounding box center [309, 150] width 289 height 47
paste textarea "ML71 VEX"
click at [234, 137] on textarea "Fuel Surcharge - ML71 VEX" at bounding box center [309, 150] width 289 height 47
click at [238, 137] on textarea "Fuel Surcharge - ML71 VEX" at bounding box center [309, 150] width 289 height 47
click at [236, 136] on textarea "Fuel Surcharge - ML71 VEX" at bounding box center [309, 150] width 289 height 47
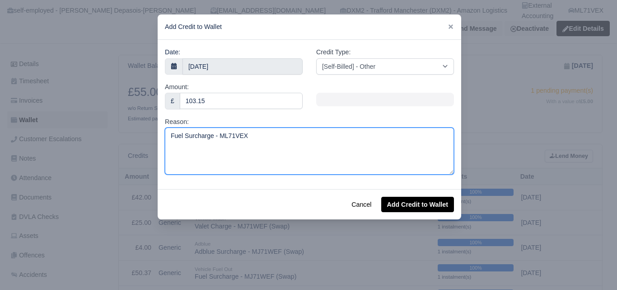
click at [293, 127] on textarea "Fuel Surcharge - ML71VEX" at bounding box center [309, 150] width 289 height 47
type textarea "Fuel Surcharge - ML71VEX (Week 42)"
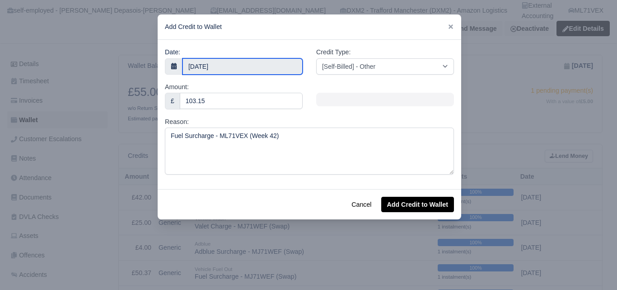
click at [254, 64] on input "15 October 2025" at bounding box center [242, 66] width 120 height 16
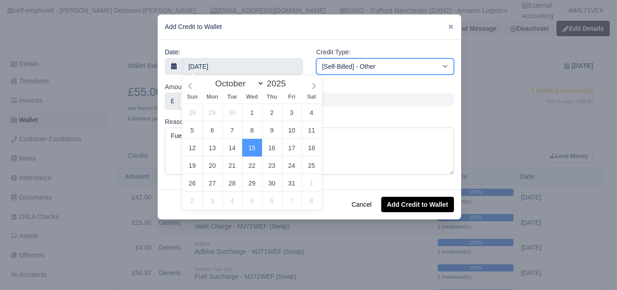
click at [354, 73] on select "[Self-Billed] - Other [Self-Billed] - Negative Invoice [Self-Billed] - Keychain…" at bounding box center [385, 66] width 138 height 16
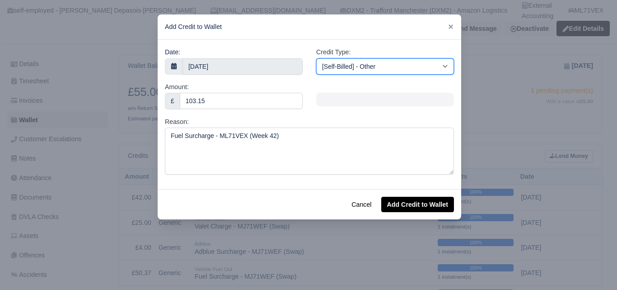
click at [316, 58] on select "[Self-Billed] - Other [Self-Billed] - Negative Invoice [Self-Billed] - Keychain…" at bounding box center [385, 66] width 138 height 16
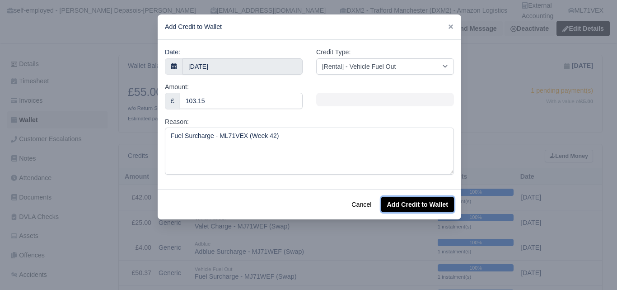
click at [397, 207] on button "Add Credit to Wallet" at bounding box center [417, 203] width 73 height 15
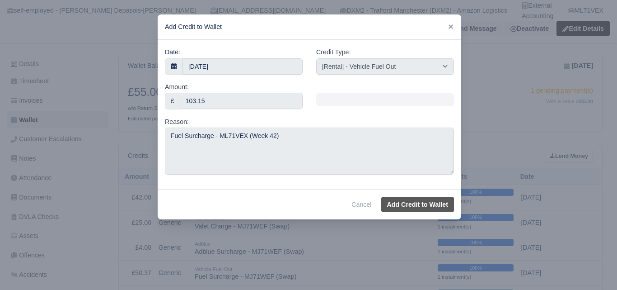
select select "other"
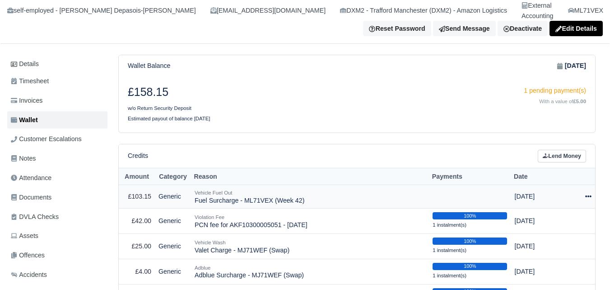
click at [588, 193] on icon at bounding box center [588, 196] width 6 height 6
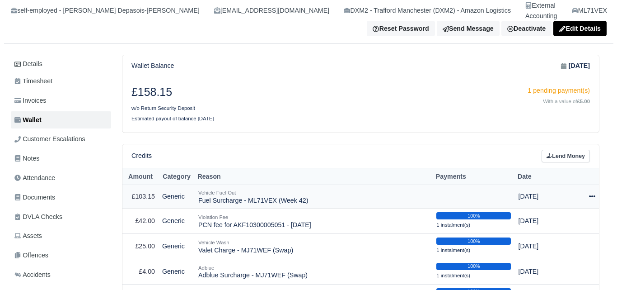
scroll to position [75, 0]
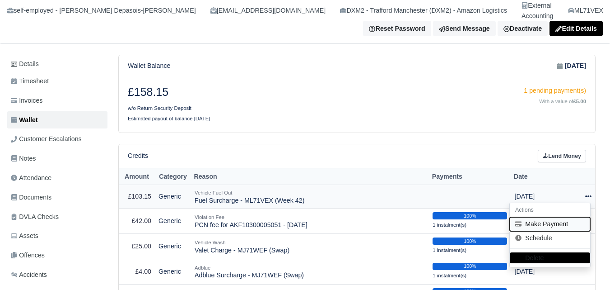
click at [562, 217] on button "Make Payment" at bounding box center [550, 224] width 80 height 14
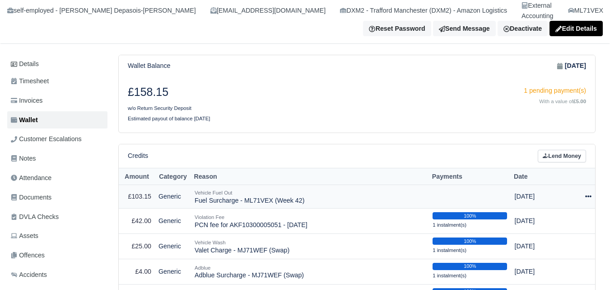
select select "7670"
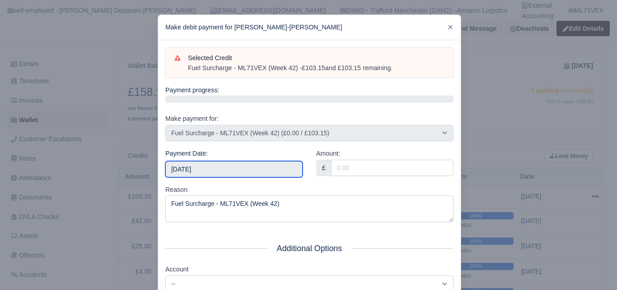
click at [257, 161] on input "2025-10-18" at bounding box center [233, 169] width 137 height 16
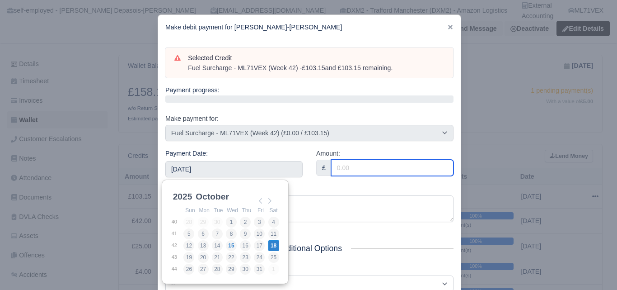
click at [341, 171] on input "Amount:" at bounding box center [392, 167] width 122 height 16
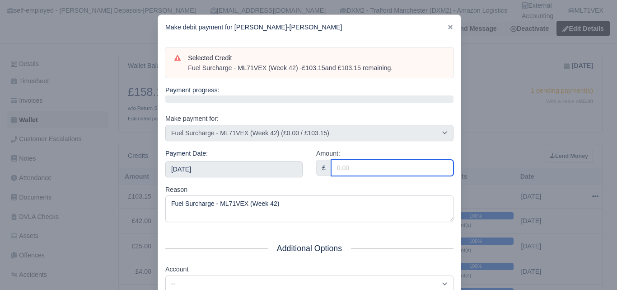
paste input "ML71 VEX"
type input "ML71 VEX"
click at [406, 165] on input "Amount:" at bounding box center [392, 167] width 122 height 16
paste input "103.15"
type input "103.15"
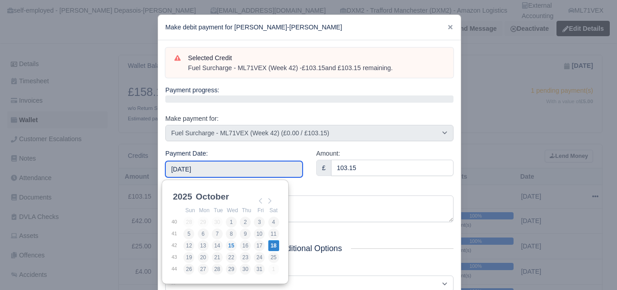
click at [295, 168] on input "2025-10-18" at bounding box center [233, 169] width 137 height 16
click at [317, 184] on div "Reason Fuel Surcharge - ML71VEX (Week 42)" at bounding box center [309, 203] width 288 height 38
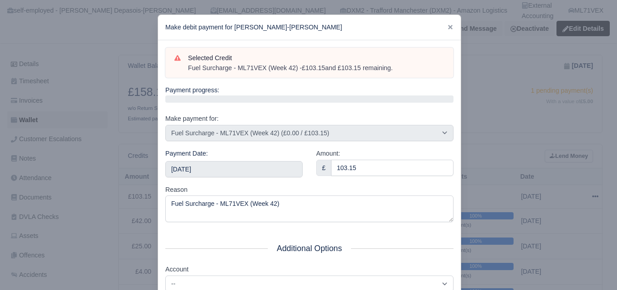
scroll to position [130, 0]
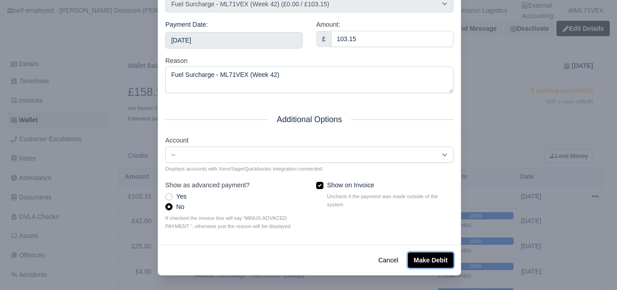
click at [413, 252] on button "Make Debit" at bounding box center [431, 259] width 46 height 15
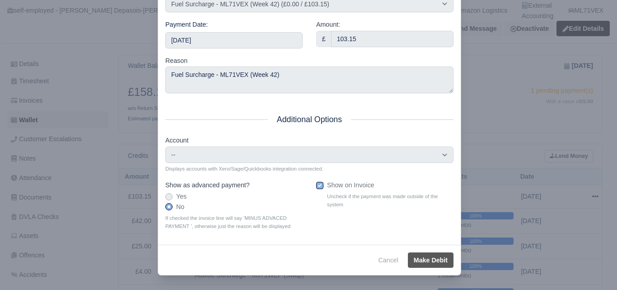
type input "2025-10-18T23:59:59+01:00"
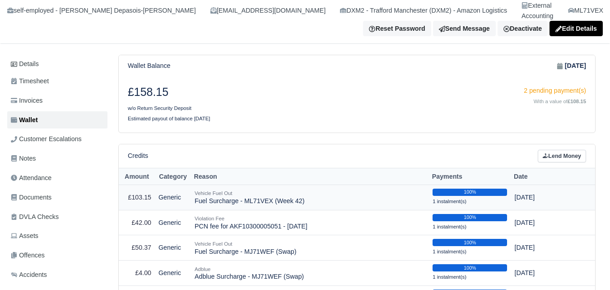
scroll to position [75, 0]
